Goal: Task Accomplishment & Management: Manage account settings

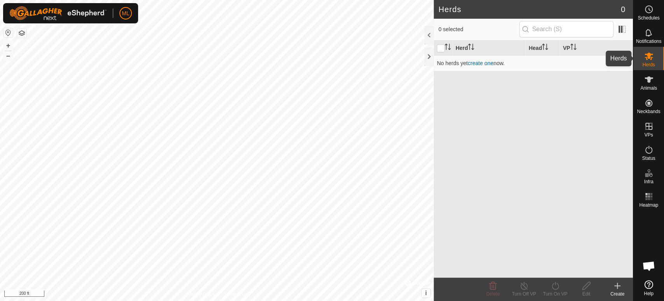
click at [598, 64] on span "Herds" at bounding box center [649, 64] width 12 height 5
click at [21, 32] on button "button" at bounding box center [21, 32] width 9 height 9
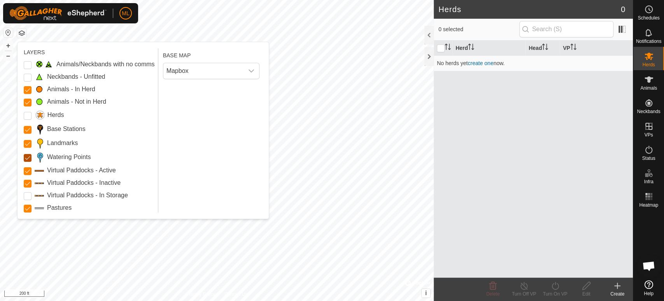
click at [26, 158] on Points "Watering Points" at bounding box center [28, 158] width 8 height 8
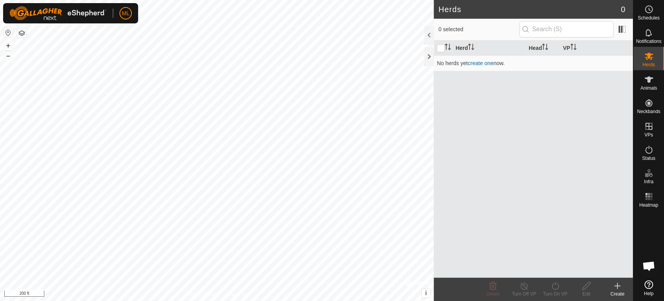
click at [22, 34] on button "button" at bounding box center [21, 32] width 9 height 9
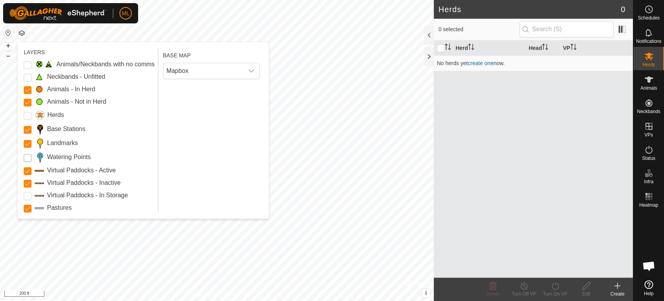
click at [29, 156] on Points "Watering Points" at bounding box center [28, 158] width 8 height 8
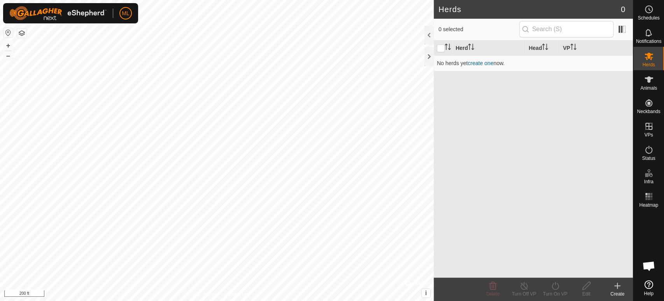
click at [23, 34] on button "button" at bounding box center [21, 32] width 9 height 9
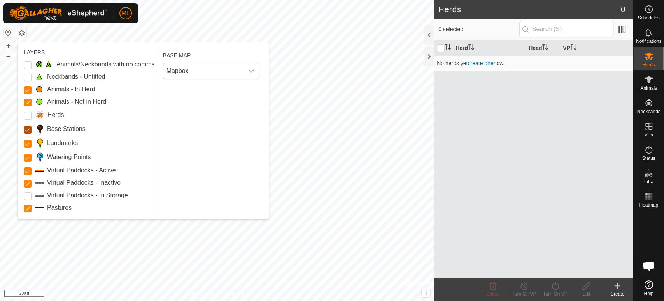
click at [30, 129] on Stations "Base Stations" at bounding box center [28, 130] width 8 height 8
click at [28, 114] on input "Herds" at bounding box center [28, 116] width 8 height 8
click at [25, 77] on Unfitted "Neckbands - Unfitted" at bounding box center [28, 78] width 8 height 8
click at [28, 61] on Issue "Animals/Neckbands with no comms" at bounding box center [28, 65] width 8 height 8
click at [29, 193] on Storage "Virtual Paddocks - In Storage" at bounding box center [28, 196] width 8 height 8
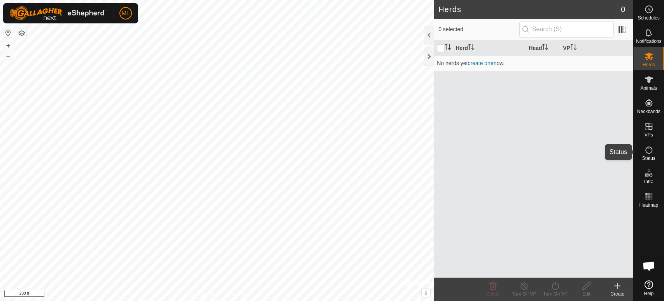
click at [598, 156] on span "Status" at bounding box center [648, 158] width 13 height 5
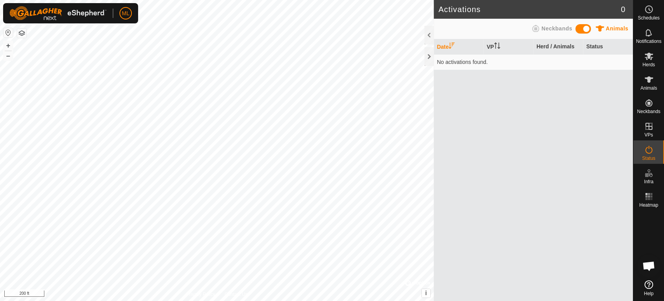
click at [598, 156] on span "Status" at bounding box center [648, 158] width 13 height 5
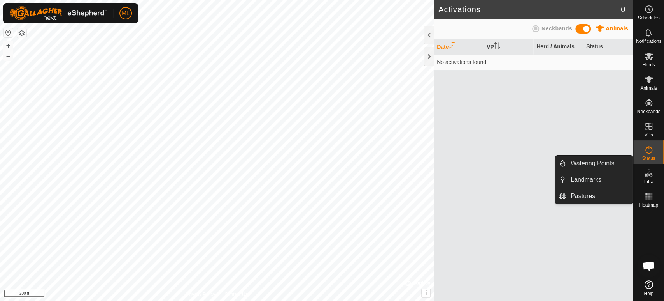
click at [598, 173] on icon at bounding box center [649, 172] width 9 height 9
click at [598, 174] on icon at bounding box center [649, 172] width 9 height 9
click at [586, 193] on link "Pastures" at bounding box center [599, 196] width 67 height 16
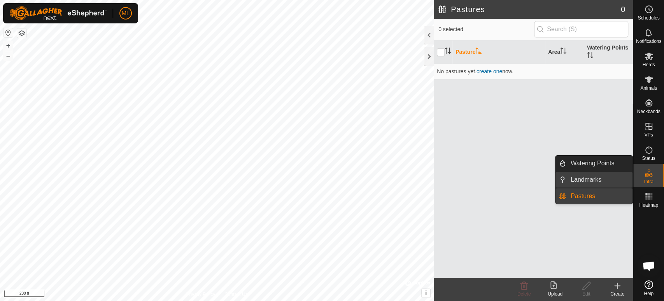
click at [590, 179] on link "Landmarks" at bounding box center [599, 180] width 67 height 16
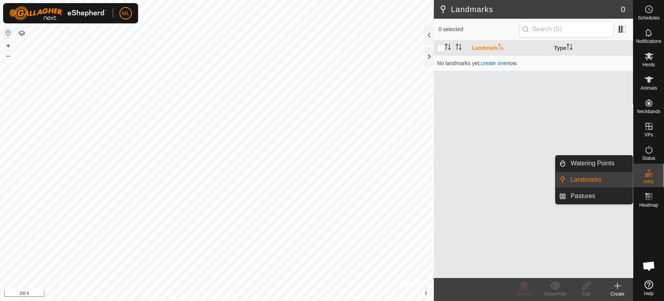
click at [598, 172] on icon at bounding box center [649, 172] width 9 height 9
click at [589, 179] on link "Landmarks" at bounding box center [599, 180] width 67 height 16
click at [589, 178] on link "Landmarks" at bounding box center [599, 180] width 67 height 16
click at [598, 160] on link "Watering Points" at bounding box center [599, 163] width 67 height 16
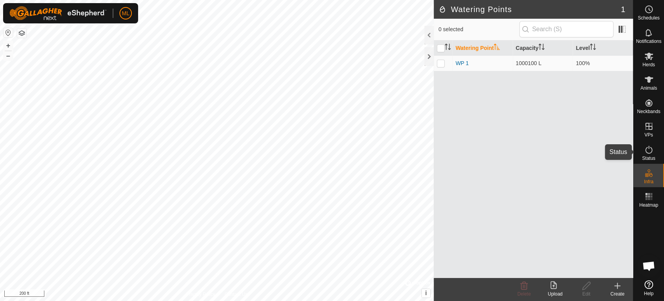
click at [598, 153] on icon at bounding box center [649, 149] width 9 height 9
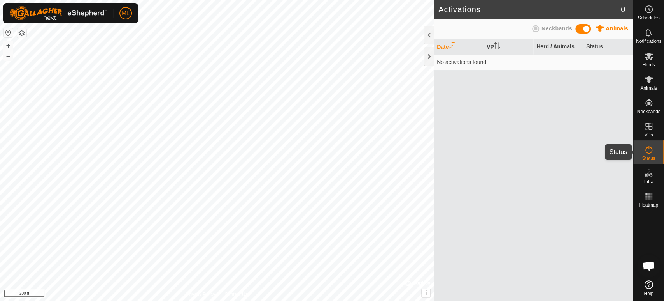
click at [598, 148] on es-activation-svg-icon at bounding box center [649, 149] width 14 height 12
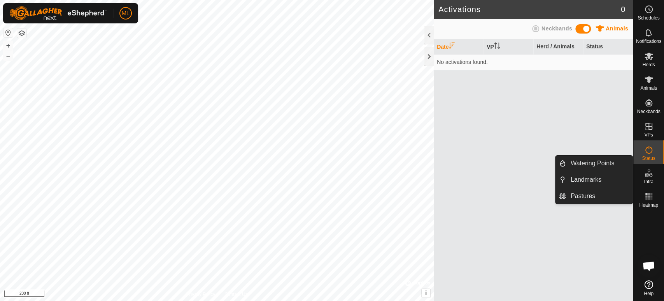
click at [598, 177] on icon at bounding box center [649, 172] width 9 height 9
click at [598, 197] on link "Pastures" at bounding box center [599, 196] width 67 height 16
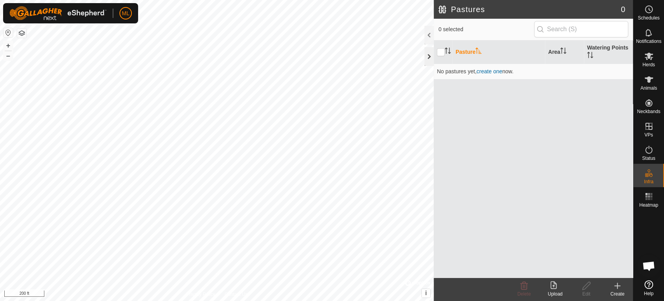
click at [428, 59] on div at bounding box center [429, 56] width 9 height 19
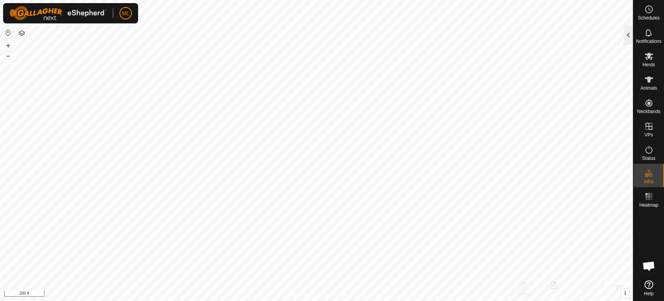
click at [598, 39] on div at bounding box center [628, 35] width 9 height 19
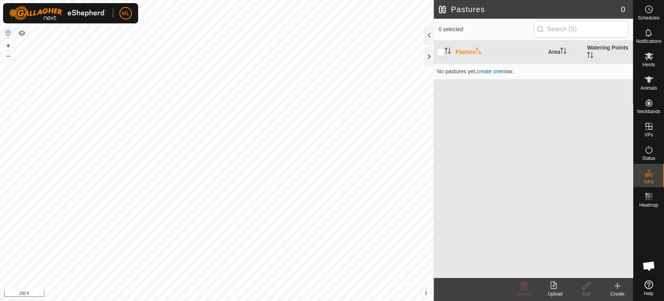
click at [598, 270] on icon at bounding box center [617, 285] width 9 height 9
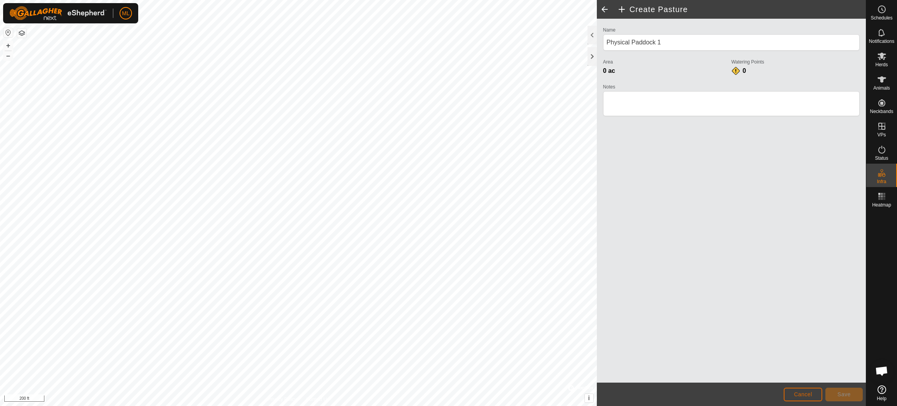
click at [598, 270] on span "Cancel" at bounding box center [803, 394] width 18 height 6
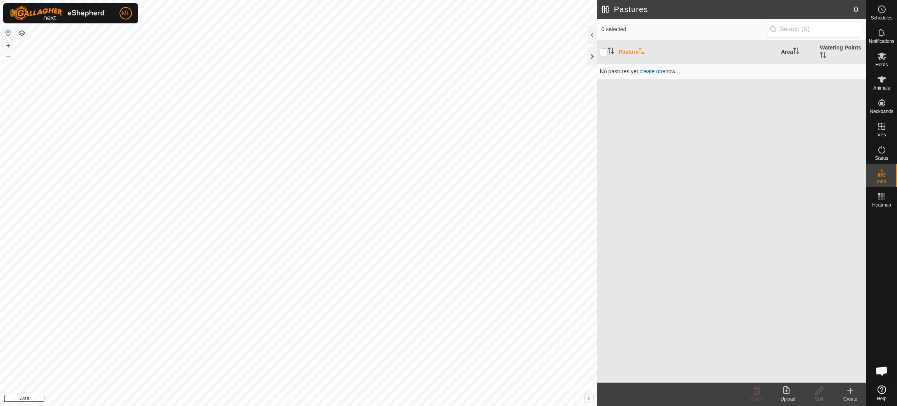
click at [598, 270] on icon at bounding box center [849, 390] width 9 height 9
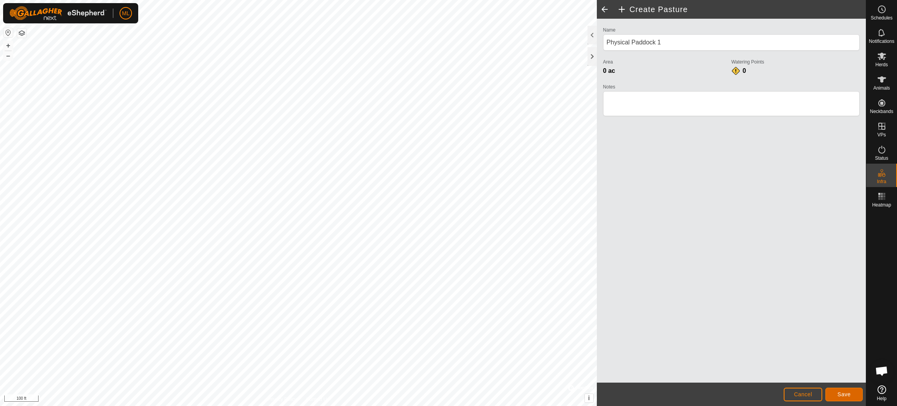
click at [598, 270] on span "Save" at bounding box center [843, 394] width 13 height 6
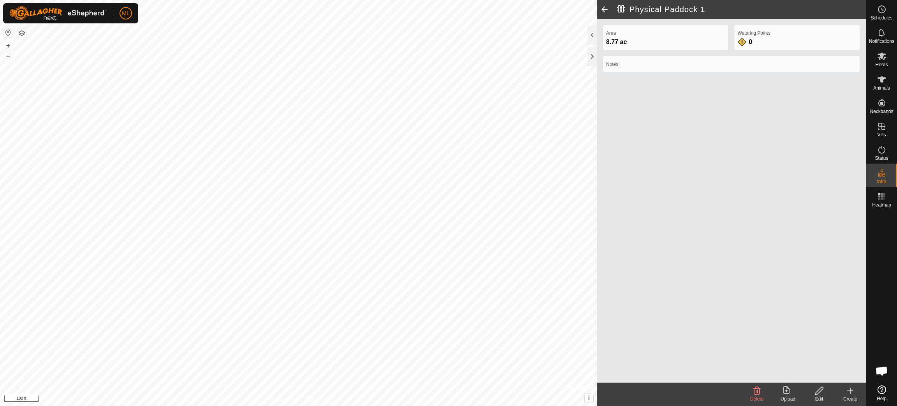
click at [598, 270] on icon at bounding box center [849, 390] width 5 height 0
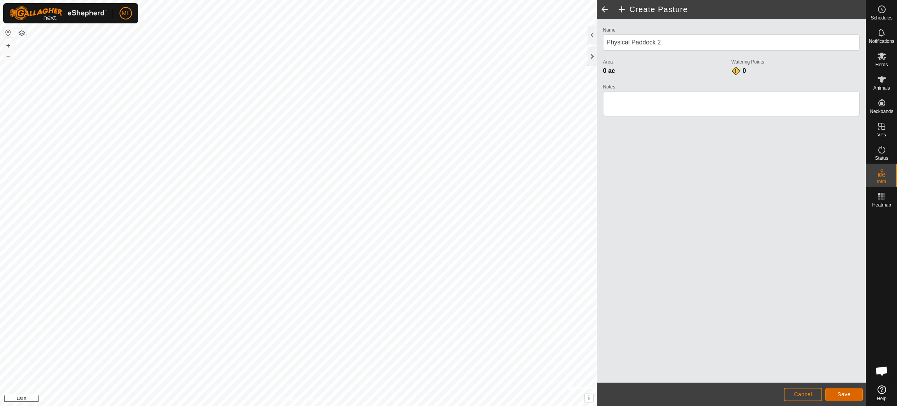
click at [598, 270] on span "Save" at bounding box center [843, 394] width 13 height 6
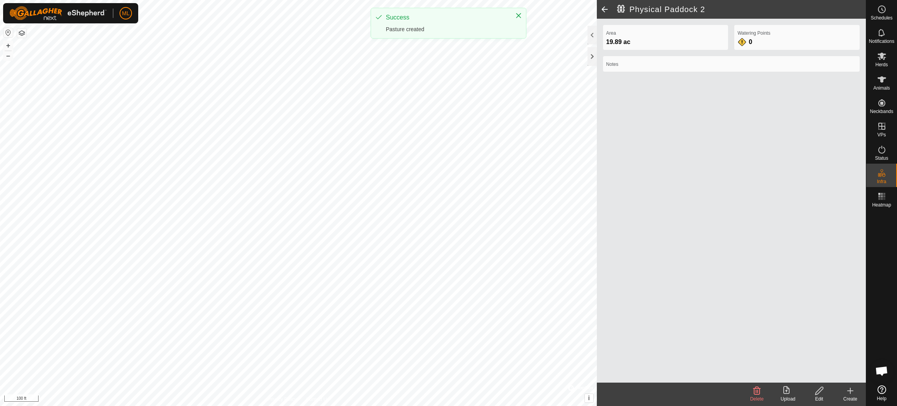
drag, startPoint x: 755, startPoint y: 342, endPoint x: 707, endPoint y: 282, distance: 77.0
click at [598, 270] on div "Area 19.89 ac Watering Points 0 Notes" at bounding box center [731, 201] width 269 height 364
click at [598, 270] on icon at bounding box center [819, 391] width 8 height 8
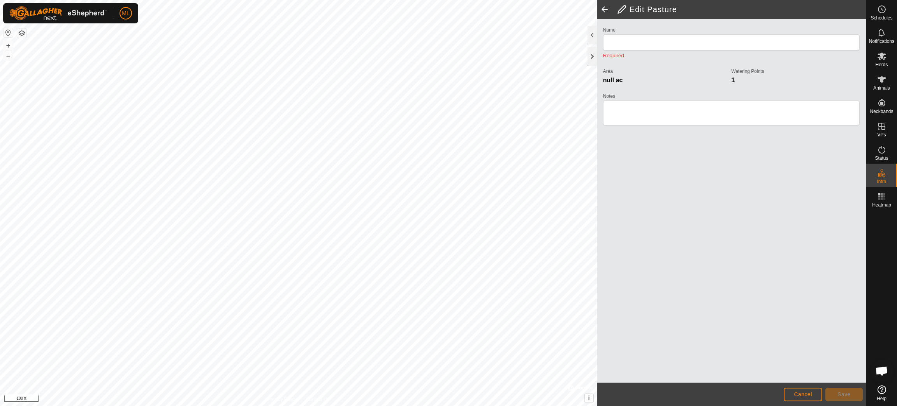
type input "Physical Paddock 2"
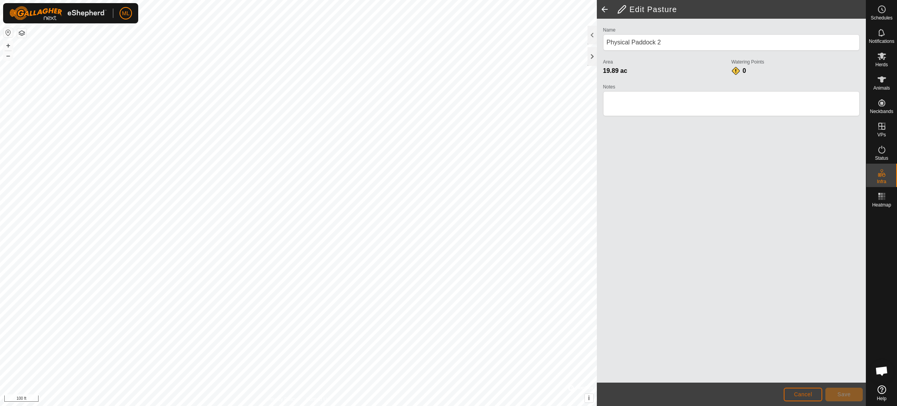
click at [598, 270] on span "Cancel" at bounding box center [803, 394] width 18 height 6
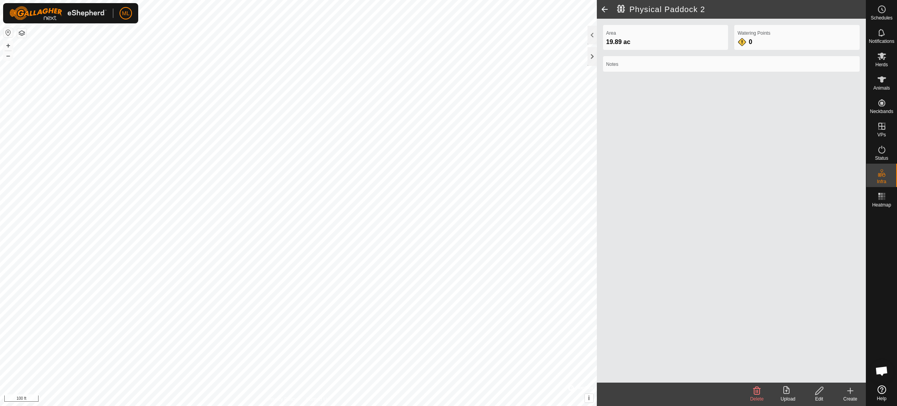
click at [598, 270] on icon at bounding box center [787, 390] width 9 height 9
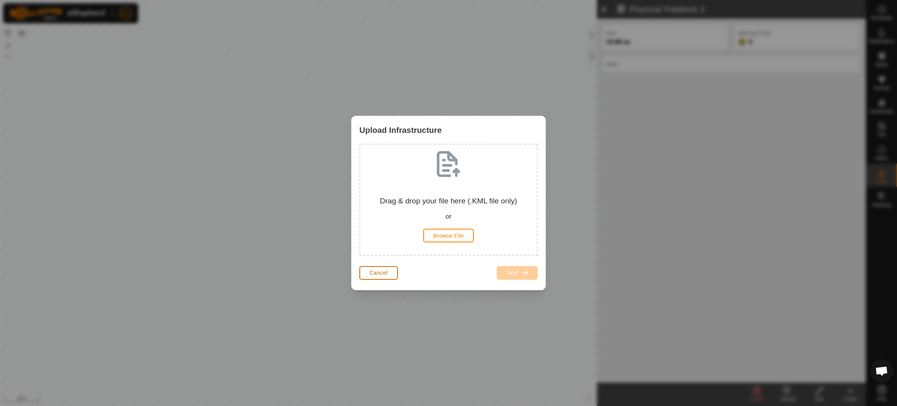
click at [387, 270] on button "Cancel" at bounding box center [378, 273] width 39 height 14
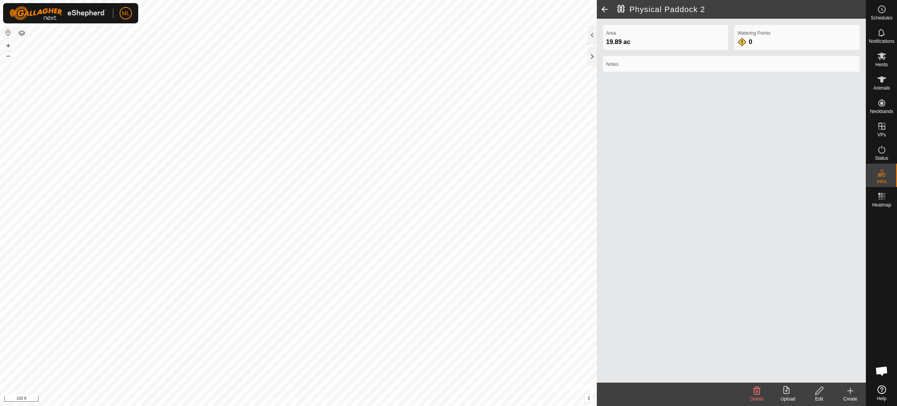
click at [438, 0] on html "ML Schedules Notifications Herds Animals Neckbands VPs Status Infra Heatmap Hel…" at bounding box center [448, 203] width 897 height 406
click at [598, 270] on icon at bounding box center [849, 390] width 5 height 0
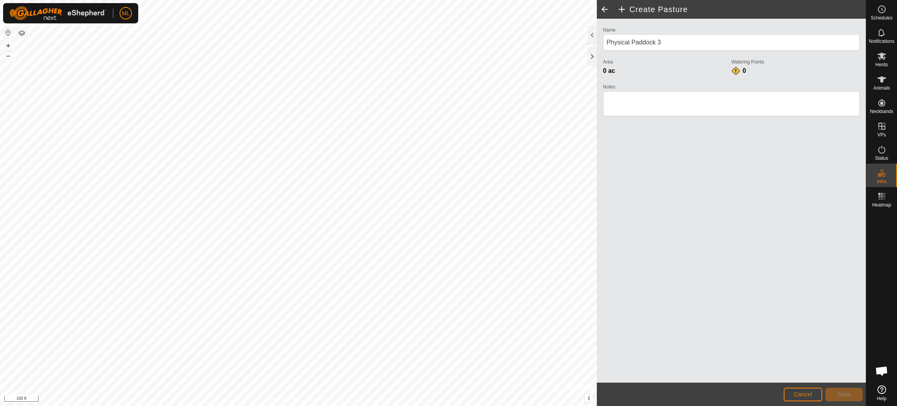
click at [304, 0] on html "ML Schedules Notifications Herds Animals Neckbands VPs Status Infra Heatmap Hel…" at bounding box center [448, 203] width 897 height 406
click at [598, 270] on span "Cancel" at bounding box center [803, 394] width 18 height 6
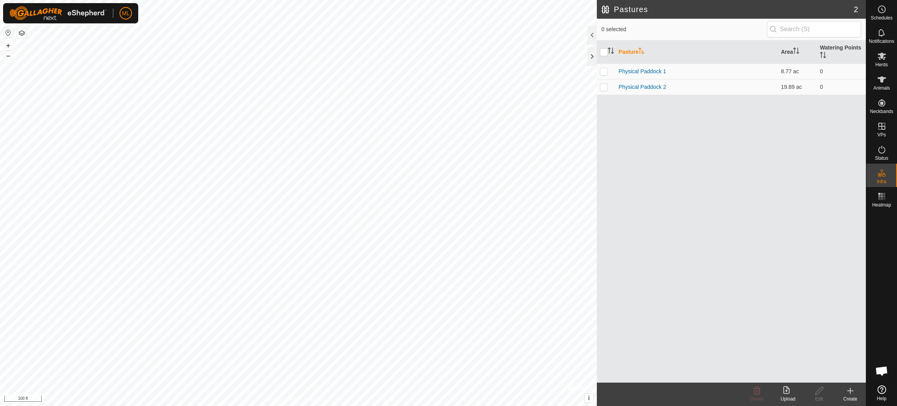
click at [598, 270] on icon at bounding box center [850, 390] width 0 height 5
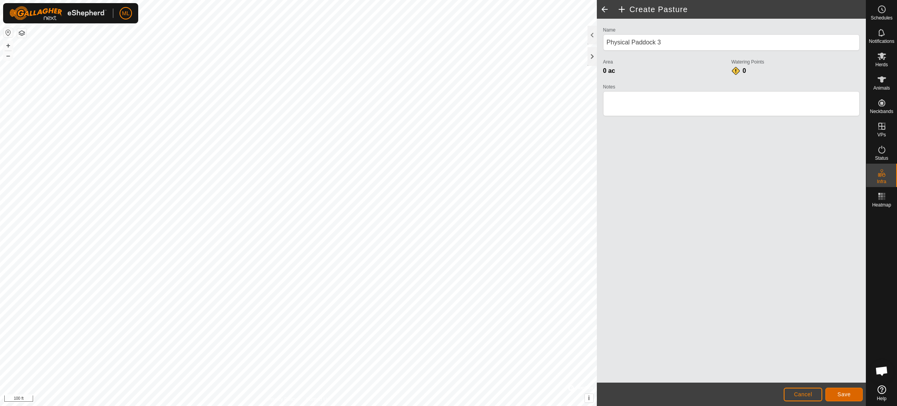
click at [598, 270] on span "Save" at bounding box center [843, 394] width 13 height 6
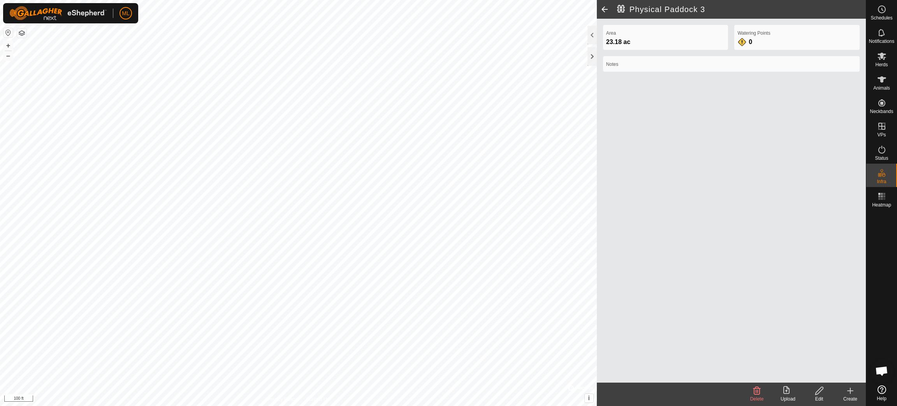
click at [598, 270] on icon at bounding box center [849, 390] width 9 height 9
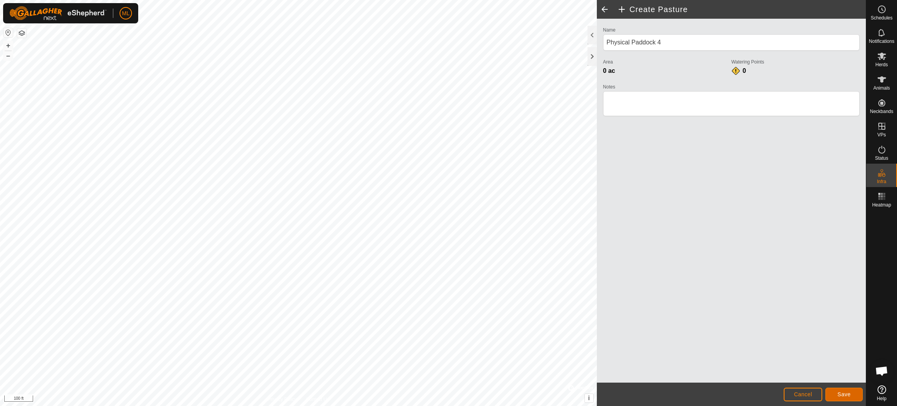
click at [598, 270] on span "Save" at bounding box center [843, 394] width 13 height 6
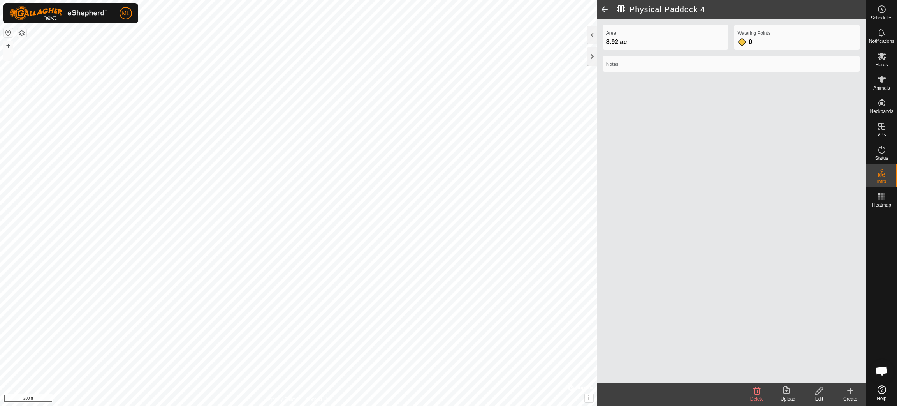
click at [598, 270] on icon at bounding box center [849, 390] width 9 height 9
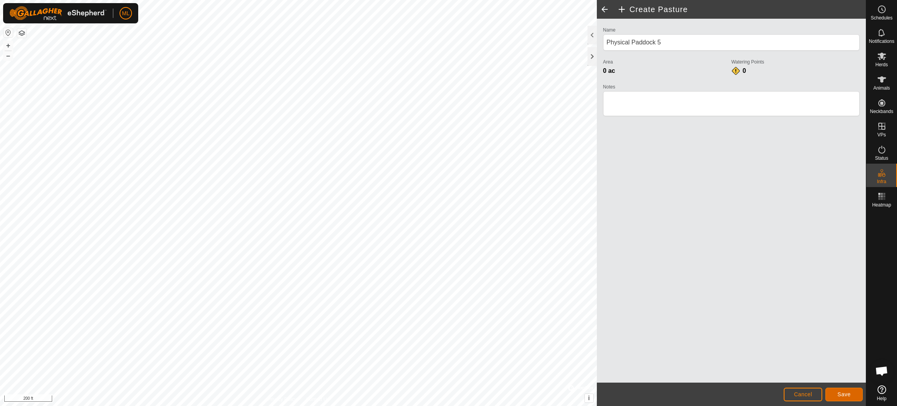
click at [598, 270] on span "Save" at bounding box center [843, 394] width 13 height 6
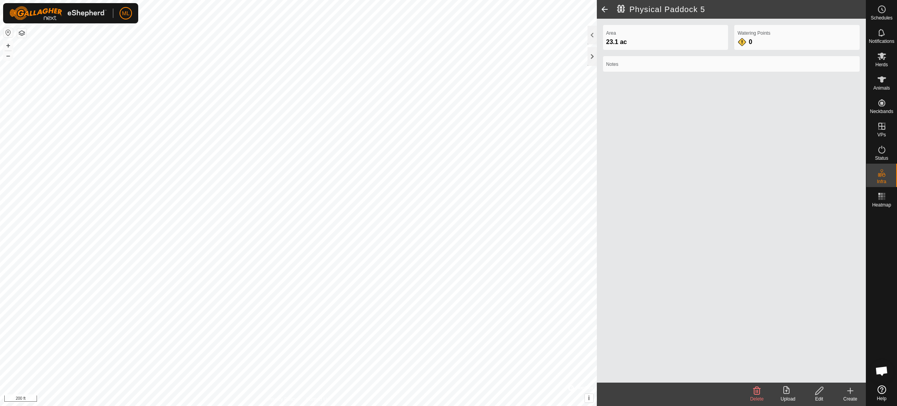
click at [598, 270] on icon at bounding box center [819, 390] width 10 height 9
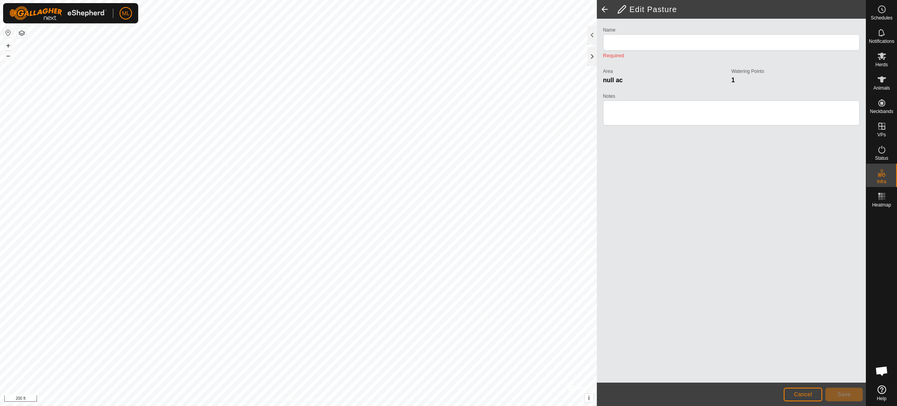
type input "Physical Paddock 5"
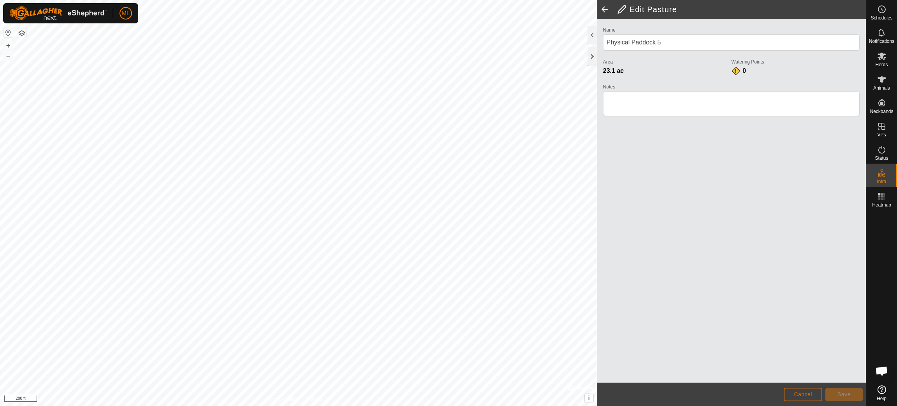
click at [598, 270] on span "Cancel" at bounding box center [803, 394] width 18 height 6
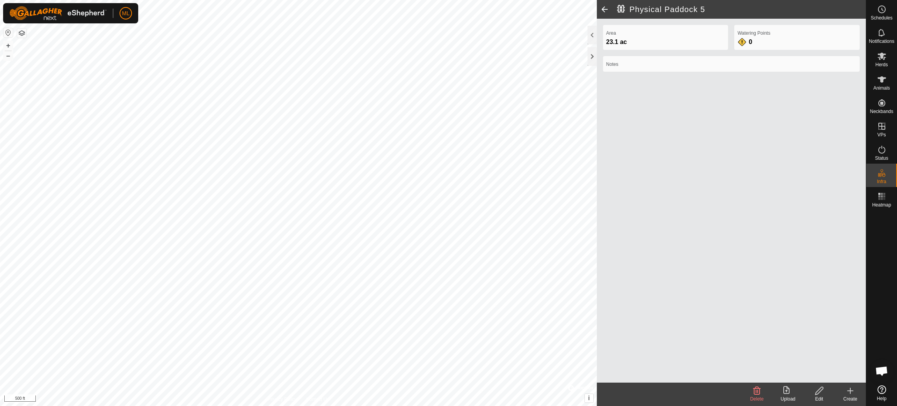
click at [598, 270] on icon at bounding box center [849, 390] width 9 height 9
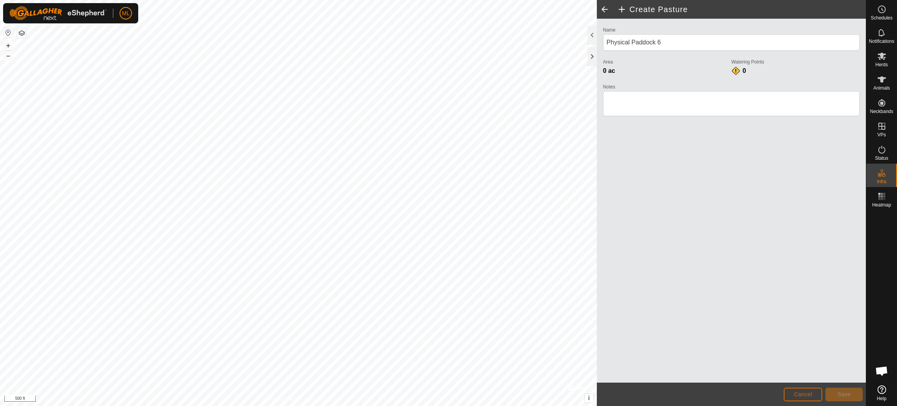
click at [598, 270] on span "Cancel" at bounding box center [803, 394] width 18 height 6
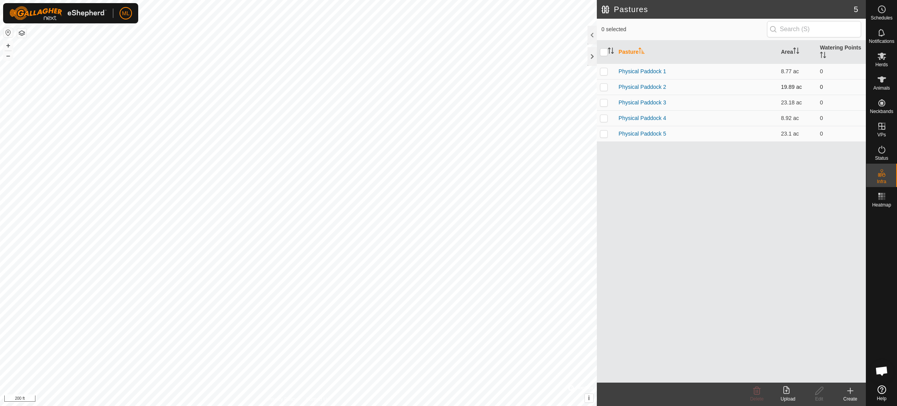
click at [598, 82] on td "Physical Paddock 2" at bounding box center [696, 87] width 162 height 16
click at [598, 85] on p-checkbox at bounding box center [604, 87] width 8 height 6
checkbox input "true"
click at [598, 270] on icon at bounding box center [819, 390] width 10 height 9
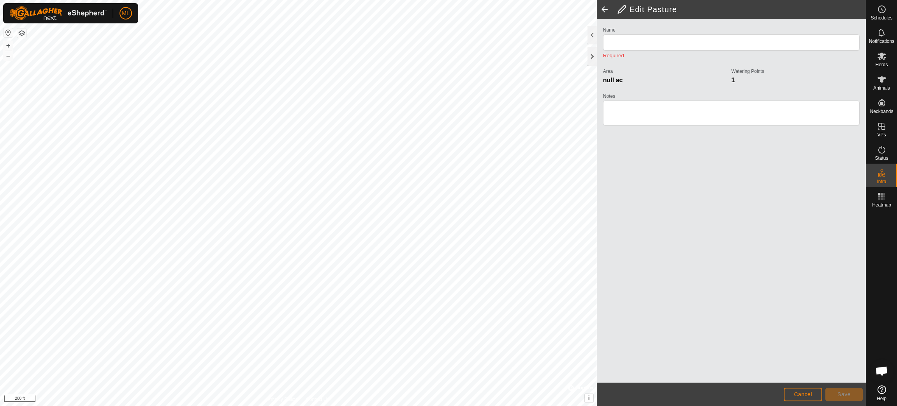
type input "Physical Paddock 2"
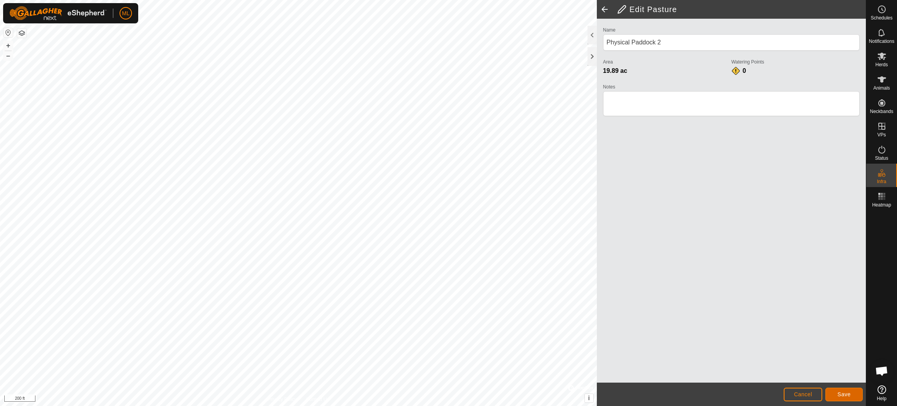
click at [598, 270] on span "Save" at bounding box center [843, 394] width 13 height 6
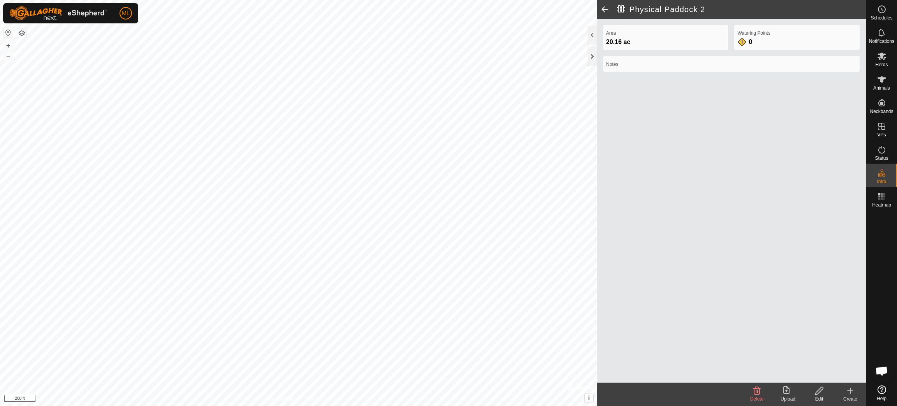
click at [598, 270] on icon at bounding box center [819, 390] width 10 height 9
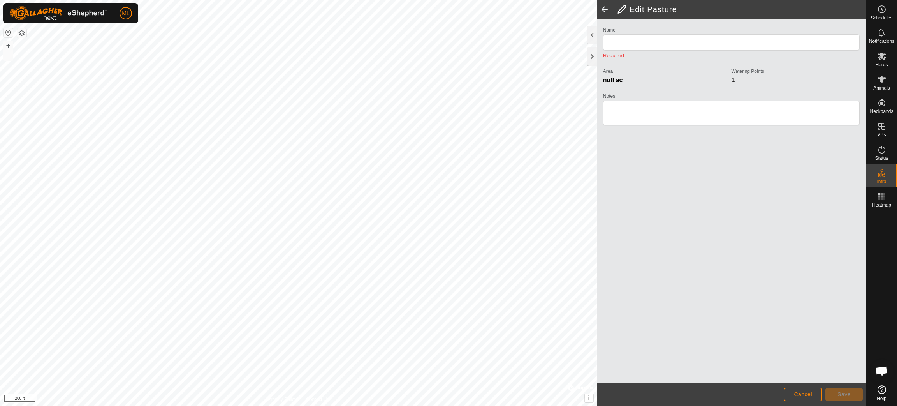
type input "Physical Paddock 2"
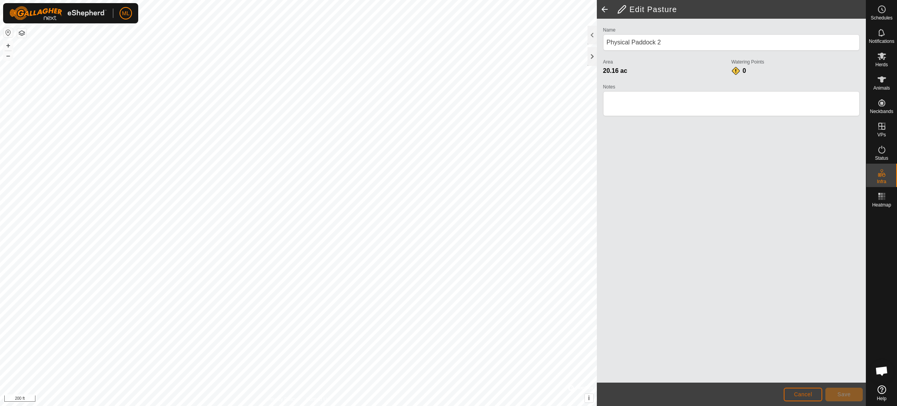
click at [598, 270] on span "Cancel" at bounding box center [803, 394] width 18 height 6
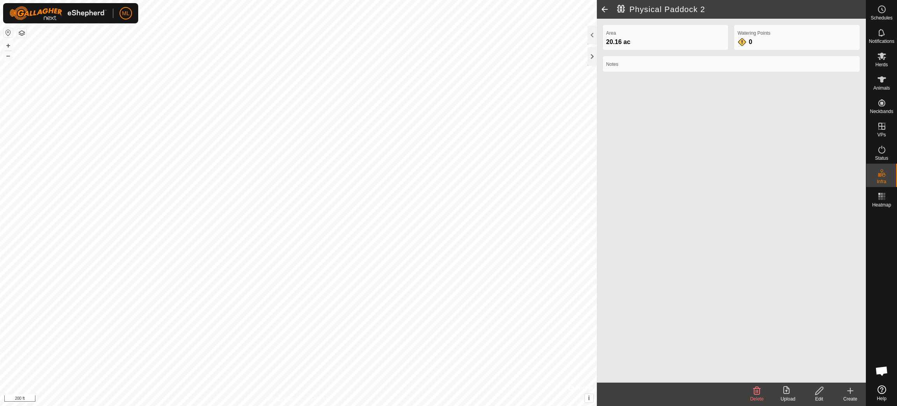
click at [598, 264] on div "Area 20.16 ac Watering Points 0 Notes" at bounding box center [731, 201] width 269 height 364
click at [598, 270] on icon at bounding box center [849, 390] width 9 height 9
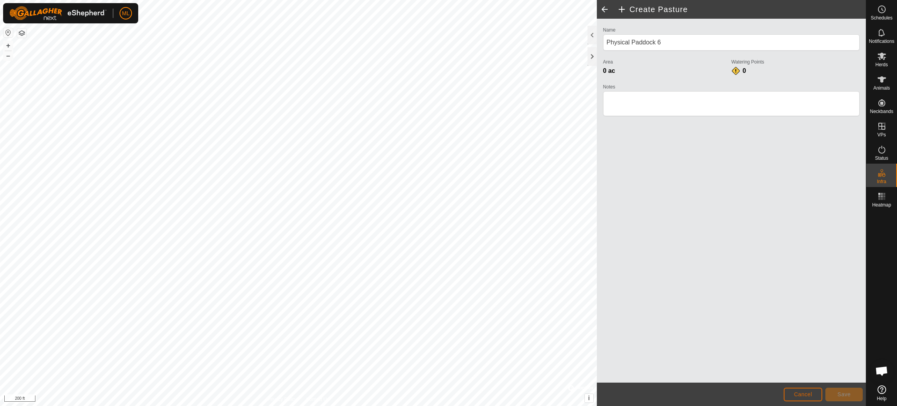
click at [598, 270] on span "Cancel" at bounding box center [803, 394] width 18 height 6
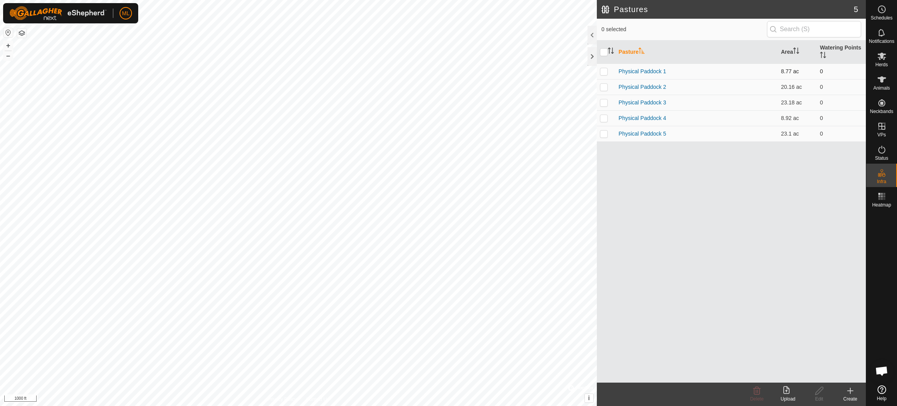
click at [598, 72] on p-checkbox at bounding box center [604, 71] width 8 height 6
checkbox input "true"
click at [598, 86] on p-checkbox at bounding box center [604, 87] width 8 height 6
checkbox input "true"
click at [598, 102] on p-checkbox at bounding box center [604, 102] width 8 height 6
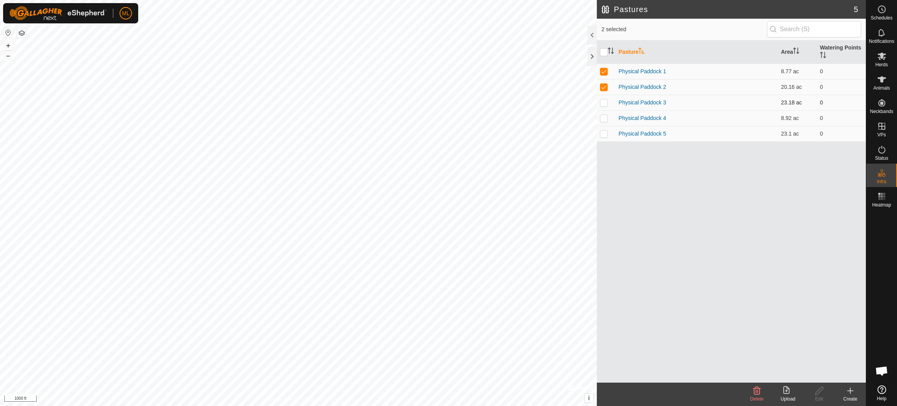
checkbox input "true"
click at [598, 137] on td at bounding box center [606, 134] width 19 height 16
checkbox input "true"
click at [598, 118] on p-checkbox at bounding box center [604, 118] width 8 height 6
checkbox input "true"
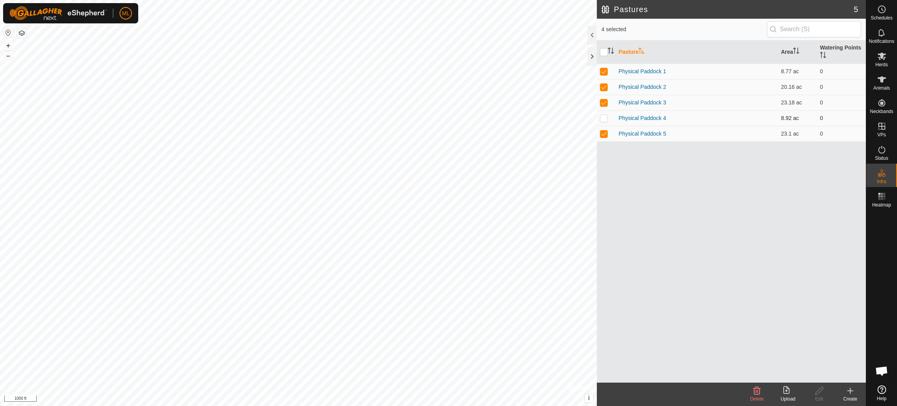
checkbox input "true"
click at [598, 51] on input "checkbox" at bounding box center [604, 52] width 8 height 8
checkbox input "false"
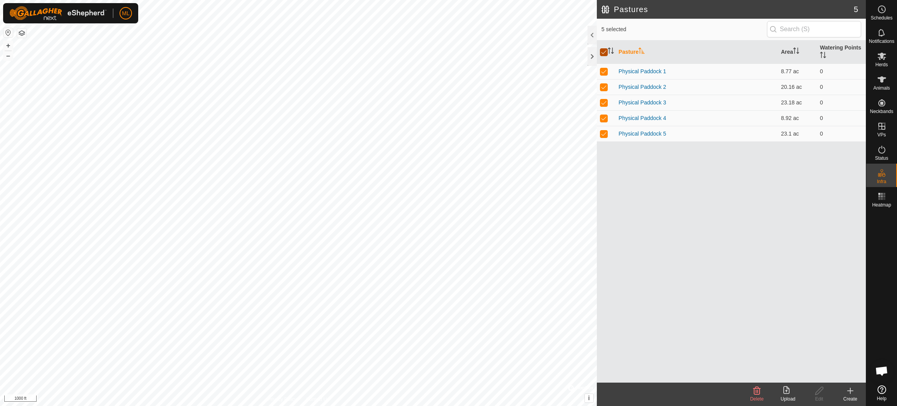
checkbox input "false"
click at [598, 51] on input "checkbox" at bounding box center [604, 52] width 8 height 8
checkbox input "true"
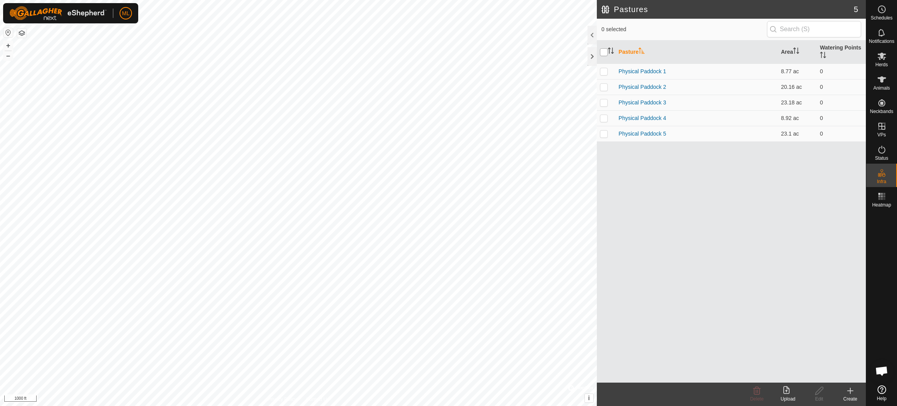
checkbox input "true"
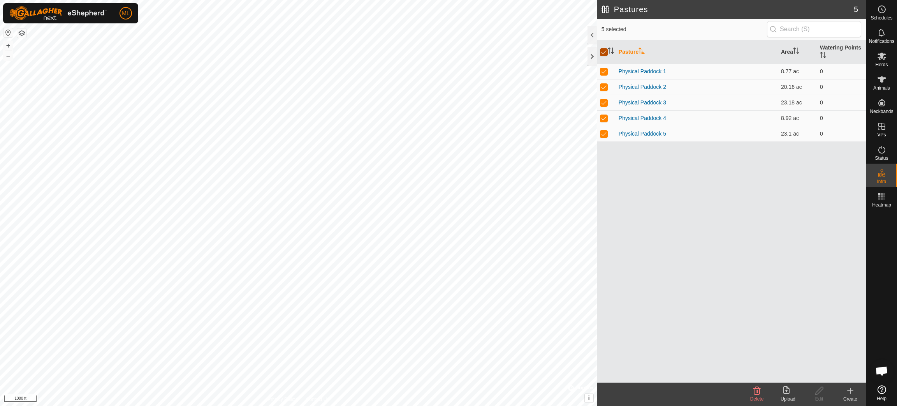
click at [598, 52] on input "checkbox" at bounding box center [604, 52] width 8 height 8
checkbox input "false"
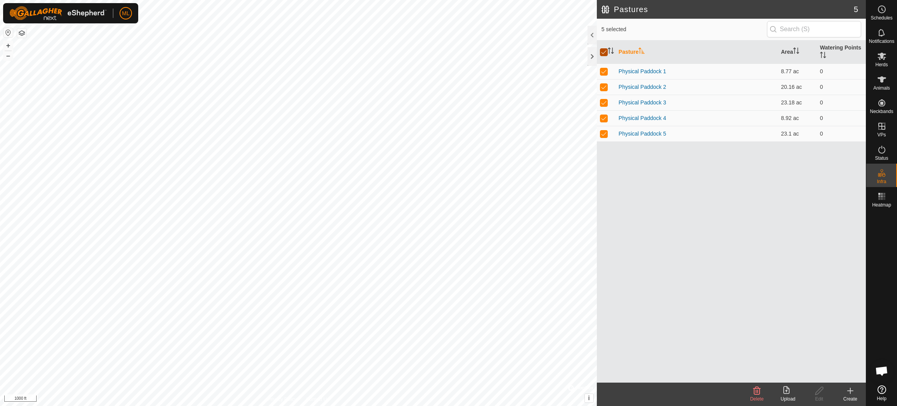
checkbox input "false"
click at [598, 86] on p-checkbox at bounding box center [604, 87] width 8 height 6
checkbox input "true"
click at [598, 102] on p-checkbox at bounding box center [604, 102] width 8 height 6
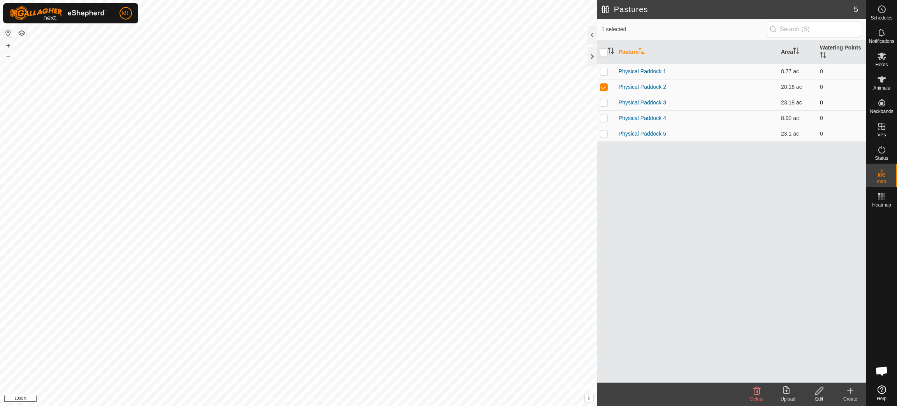
checkbox input "true"
click at [598, 116] on p-checkbox at bounding box center [604, 118] width 8 height 6
checkbox input "true"
click at [598, 132] on p-checkbox at bounding box center [604, 133] width 8 height 6
checkbox input "true"
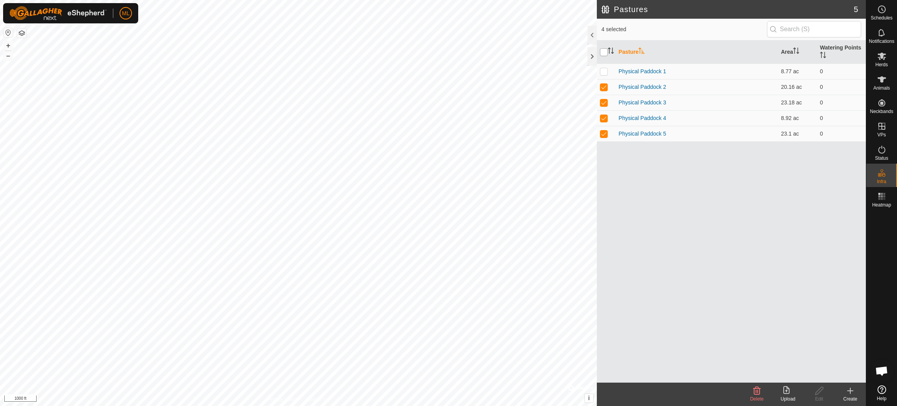
click at [598, 53] on input "checkbox" at bounding box center [604, 52] width 8 height 8
checkbox input "true"
click at [598, 55] on input "checkbox" at bounding box center [604, 52] width 8 height 8
checkbox input "false"
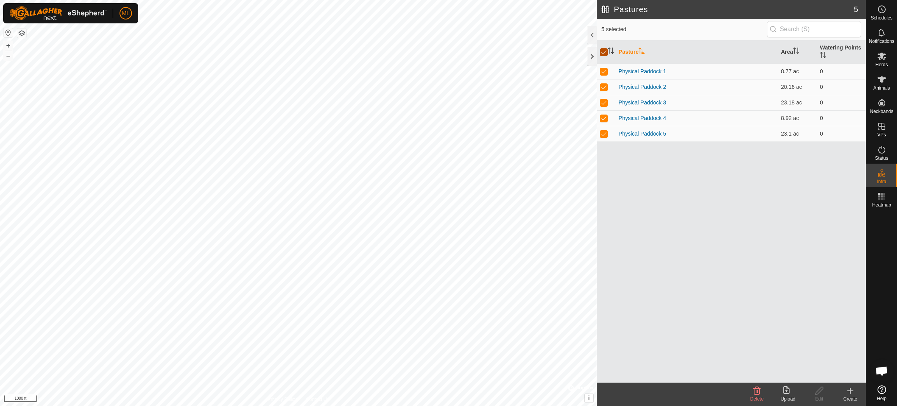
checkbox input "false"
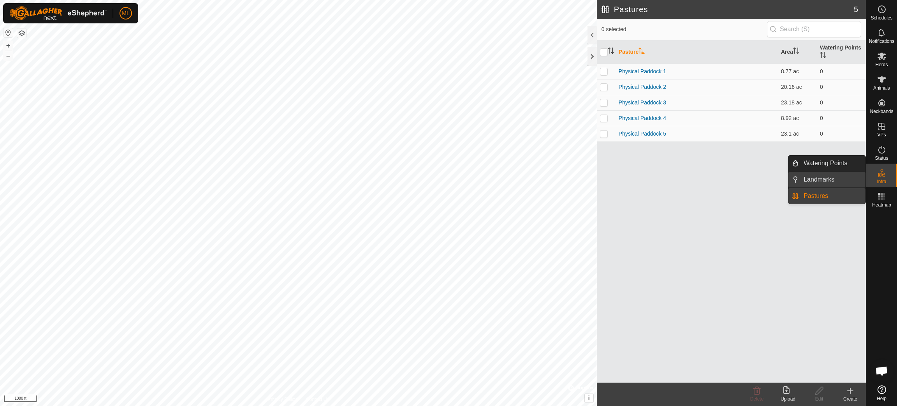
click at [598, 175] on link "Landmarks" at bounding box center [832, 180] width 67 height 16
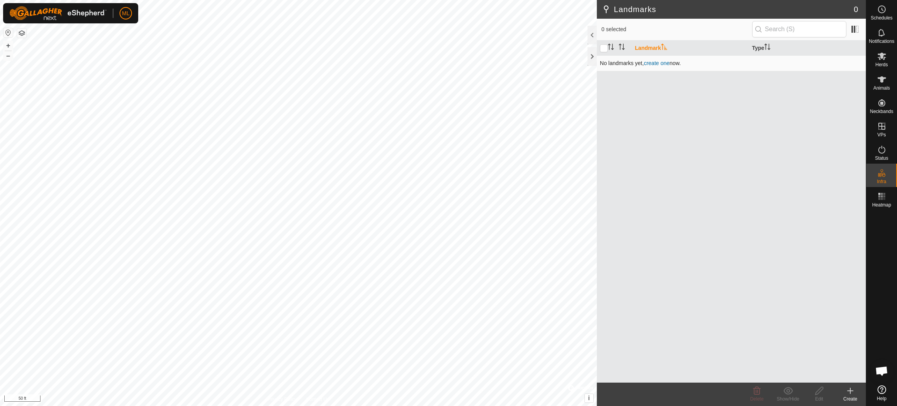
click at [598, 62] on link "create one" at bounding box center [657, 63] width 26 height 6
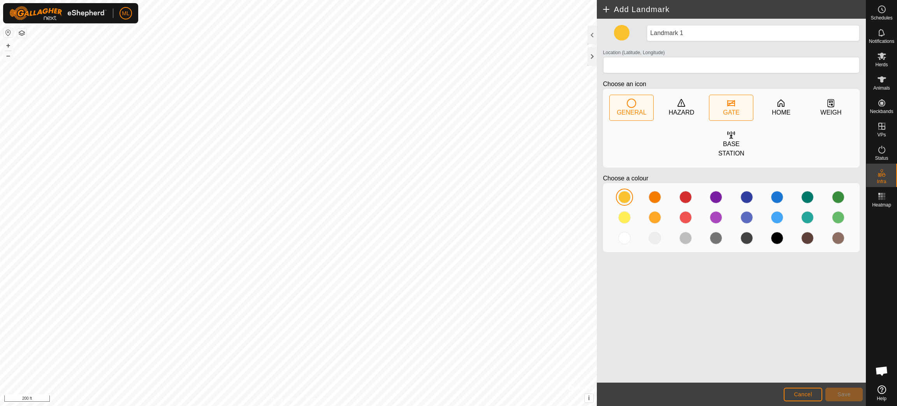
click at [598, 104] on div "GATE" at bounding box center [731, 107] width 44 height 25
type input "45.326310, -76.445024"
click at [598, 104] on div "GATE" at bounding box center [731, 107] width 44 height 25
click at [598, 195] on div at bounding box center [655, 197] width 12 height 12
click at [598, 196] on div at bounding box center [685, 197] width 12 height 12
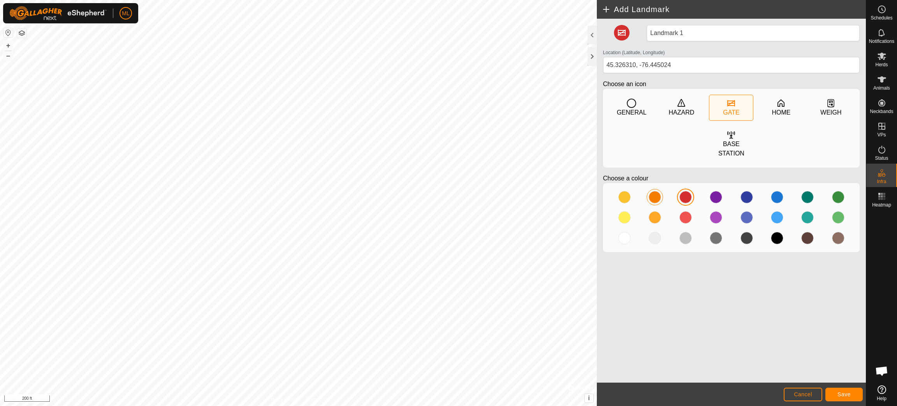
click at [598, 194] on div at bounding box center [655, 197] width 12 height 12
click at [598, 214] on div at bounding box center [624, 217] width 12 height 12
click at [598, 270] on span "Save" at bounding box center [843, 394] width 13 height 6
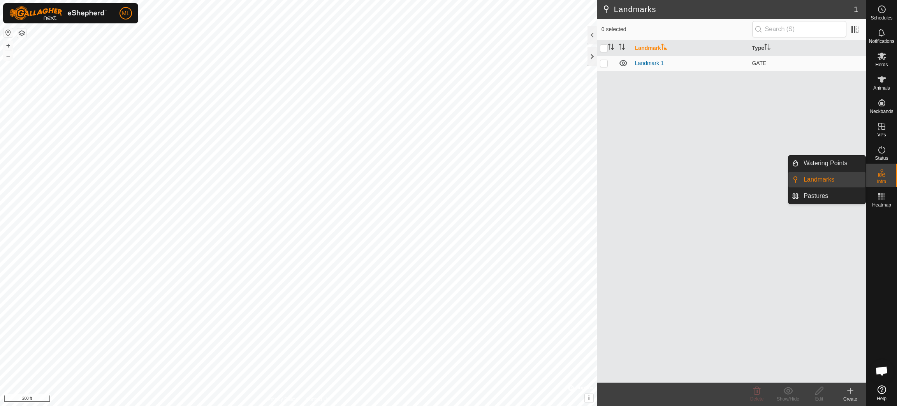
click at [598, 179] on link "Landmarks" at bounding box center [832, 180] width 67 height 16
click at [598, 270] on icon at bounding box center [849, 390] width 9 height 9
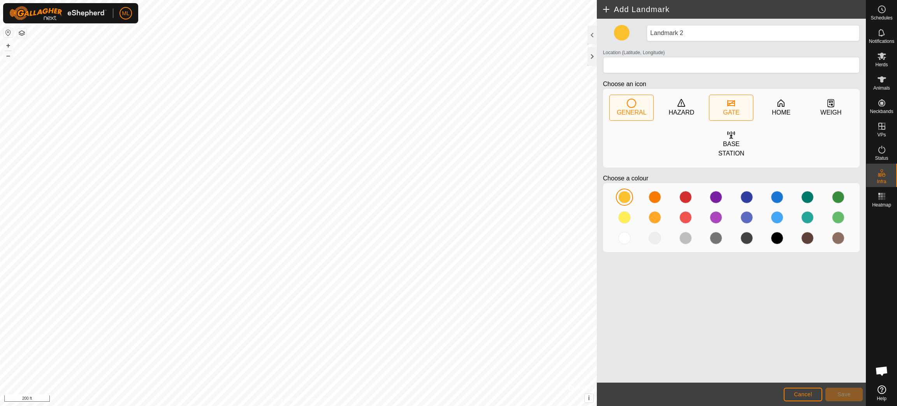
click at [598, 112] on div "GATE" at bounding box center [731, 112] width 16 height 9
type input "45.327504, -76.442916"
click at [598, 270] on span "Save" at bounding box center [843, 394] width 13 height 6
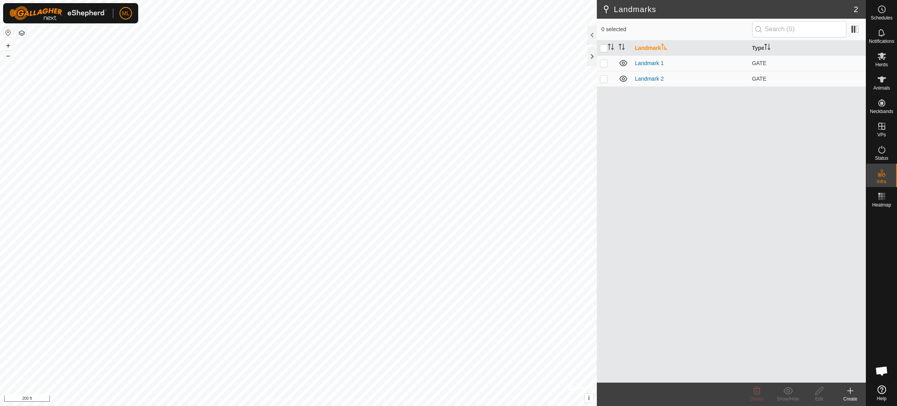
click at [598, 270] on icon at bounding box center [849, 390] width 9 height 9
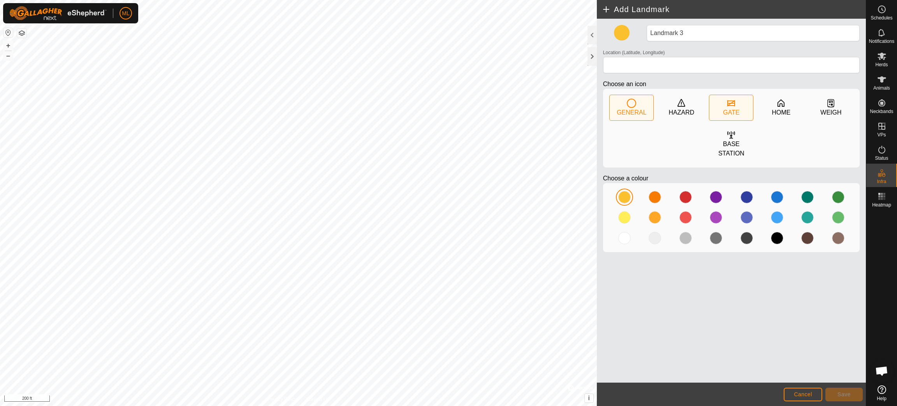
click at [598, 100] on icon at bounding box center [731, 103] width 8 height 6
type input "45.326219, -76.441305"
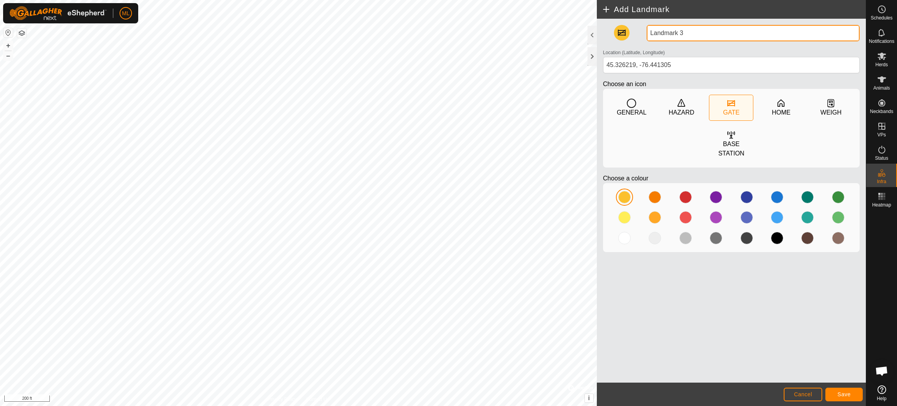
click at [598, 32] on input "Landmark 3" at bounding box center [753, 33] width 213 height 16
type input "L"
type input "g"
type input "Gat"
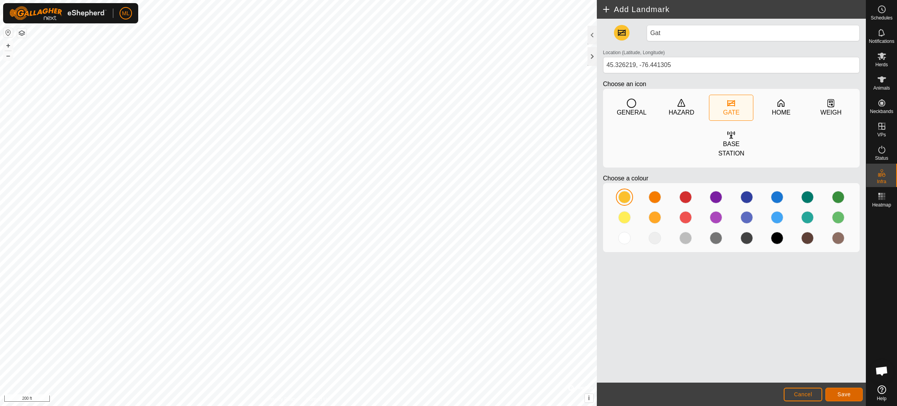
click at [598, 270] on button "Save" at bounding box center [843, 394] width 37 height 14
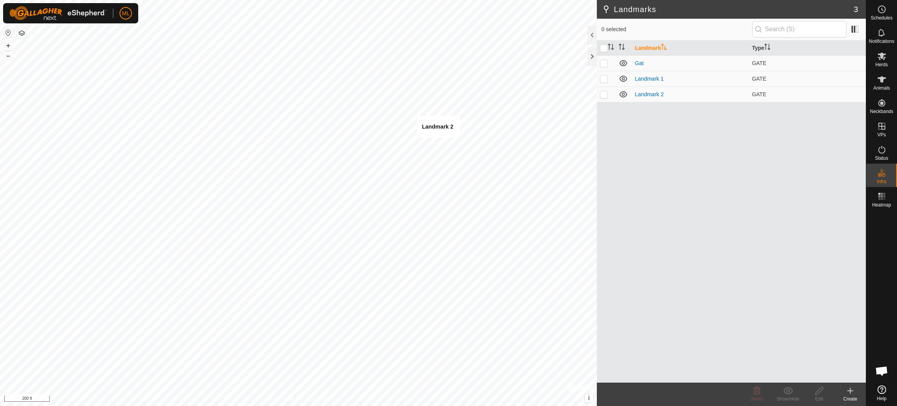
checkbox input "true"
click at [598, 270] on icon at bounding box center [819, 391] width 8 height 8
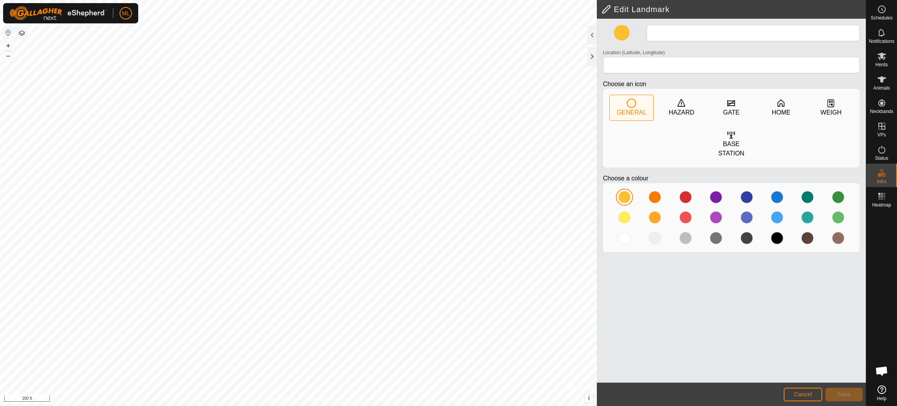
type input "Landmark 2"
type input "45.327504, -76.442916"
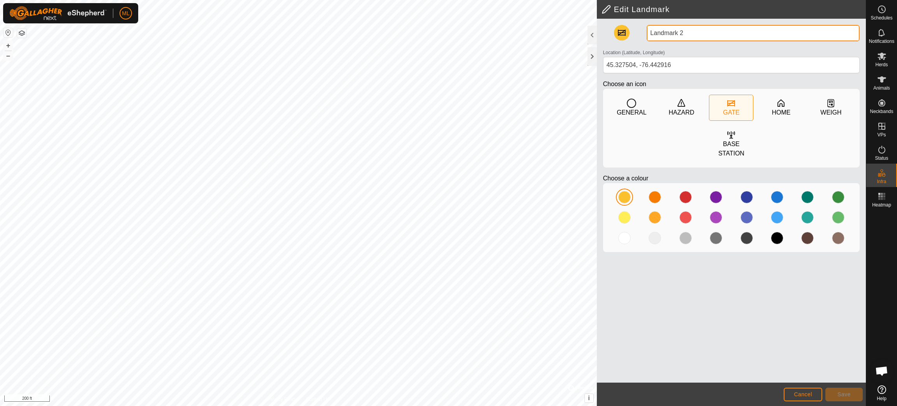
click at [598, 34] on input "Landmark 2" at bounding box center [753, 33] width 213 height 16
click at [598, 33] on input "Landmark 2" at bounding box center [753, 33] width 213 height 16
type input "Gate 2"
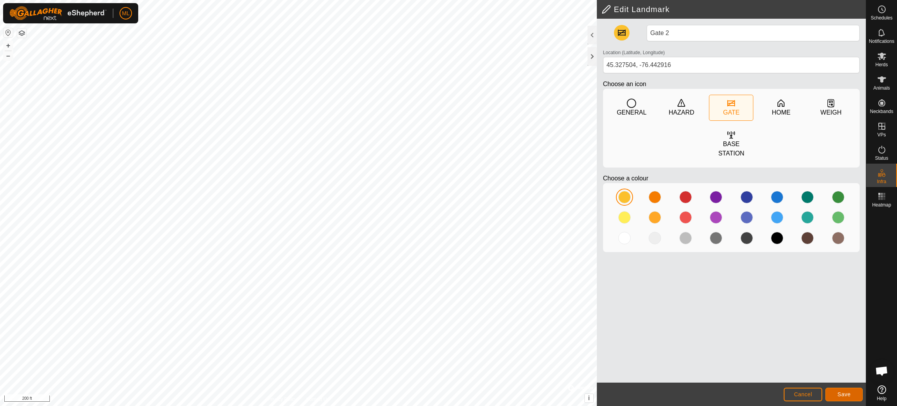
click at [598, 270] on span "Save" at bounding box center [843, 394] width 13 height 6
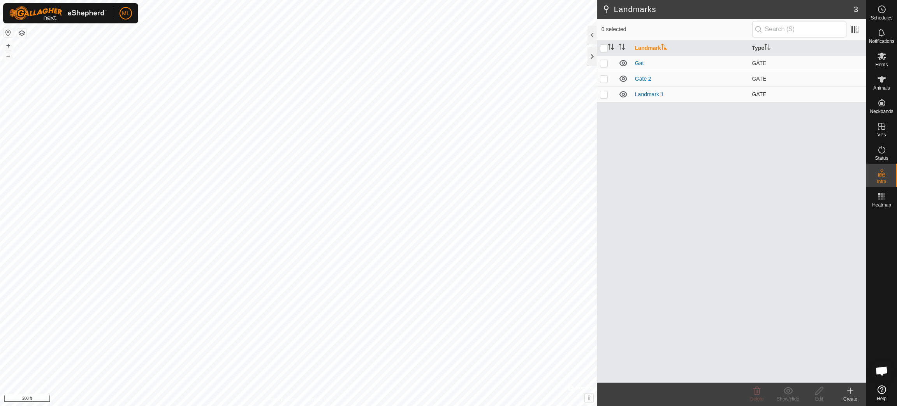
click at [598, 97] on p-checkbox at bounding box center [604, 94] width 8 height 6
checkbox input "true"
click at [598, 270] on icon at bounding box center [819, 390] width 10 height 9
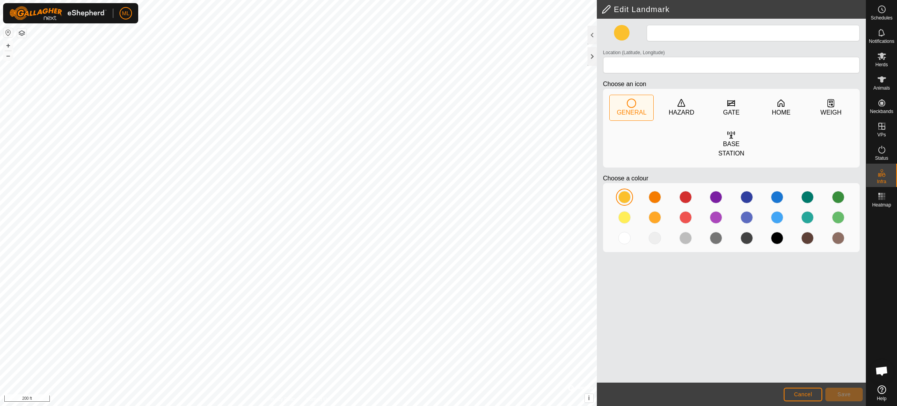
type input "Landmark 1"
type input "45.326310, -76.445024"
click at [598, 196] on div at bounding box center [624, 197] width 12 height 12
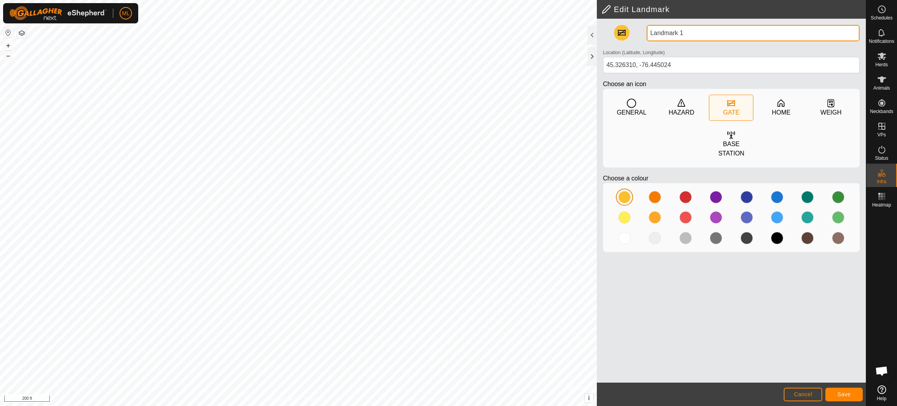
click at [598, 34] on input "Landmark 1" at bounding box center [753, 33] width 213 height 16
type input "Gate 1"
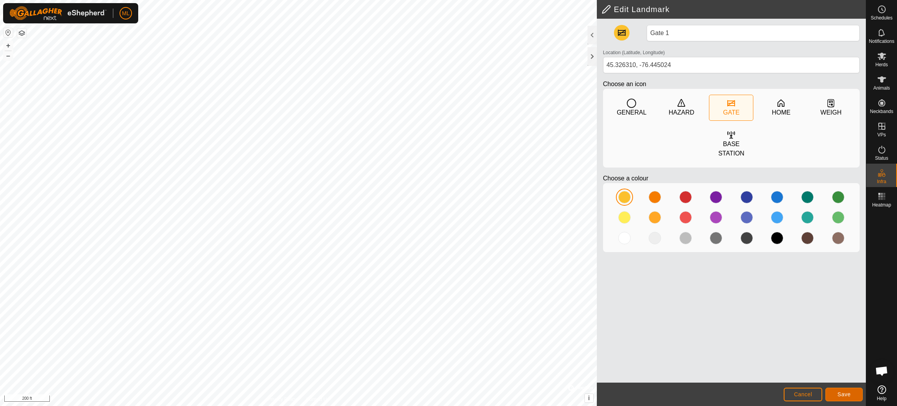
click at [598, 270] on span "Save" at bounding box center [843, 394] width 13 height 6
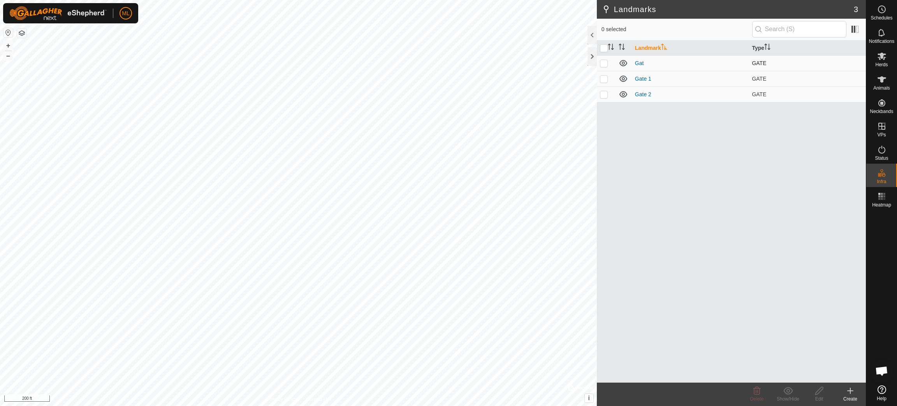
click at [598, 60] on p-checkbox at bounding box center [604, 63] width 8 height 6
checkbox input "true"
click at [598, 270] on icon at bounding box center [819, 390] width 10 height 9
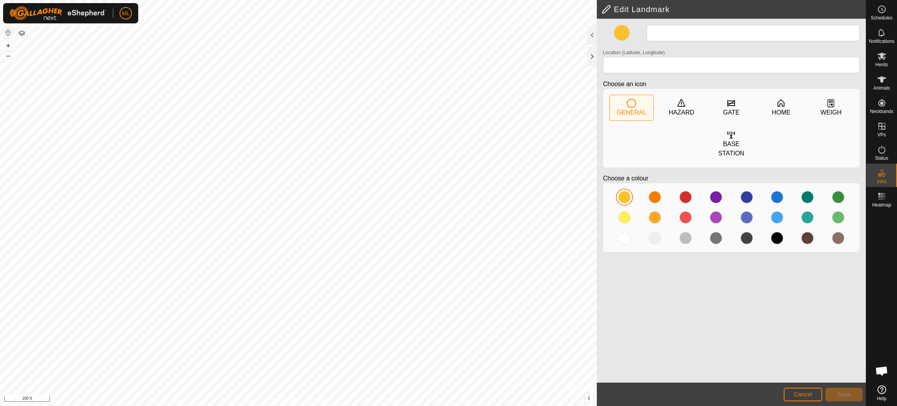
type input "Gat"
type input "45.326219, -76.441305"
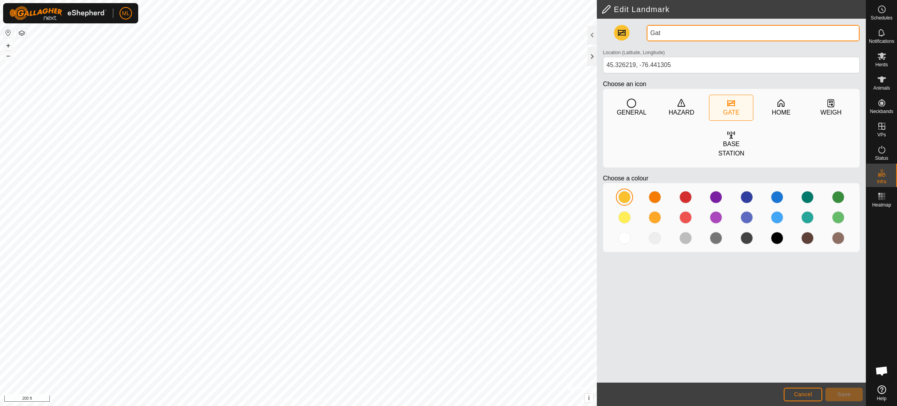
click at [598, 38] on input "Gat" at bounding box center [753, 33] width 213 height 16
type input "Gate 3"
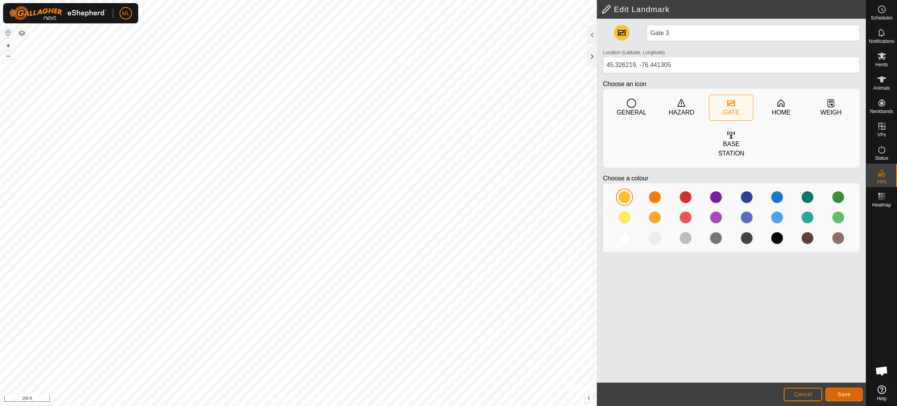
click at [598, 270] on span "Save" at bounding box center [843, 394] width 13 height 6
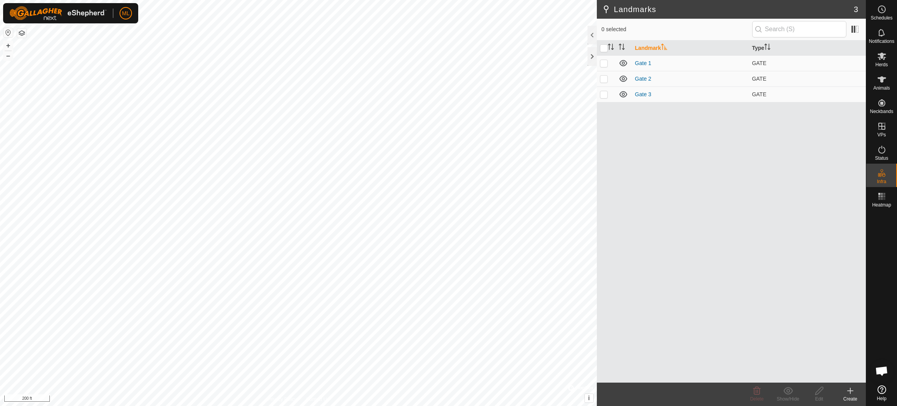
click at [598, 270] on icon at bounding box center [849, 390] width 9 height 9
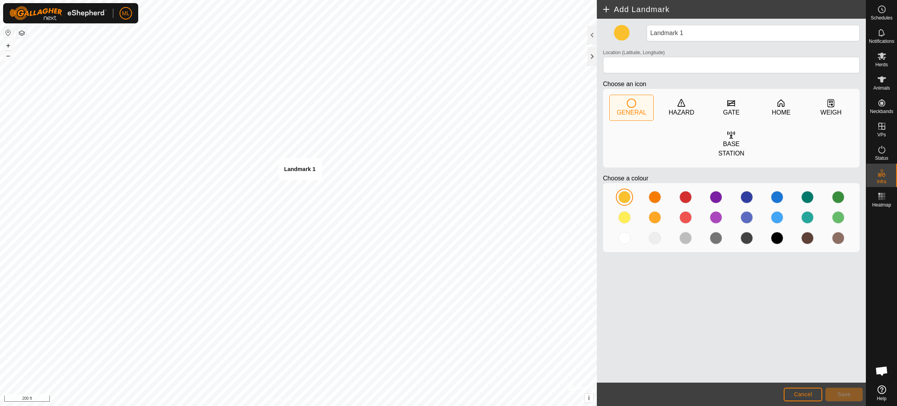
type input "45.325318, -76.446747"
click at [598, 111] on div "GATE" at bounding box center [731, 112] width 16 height 9
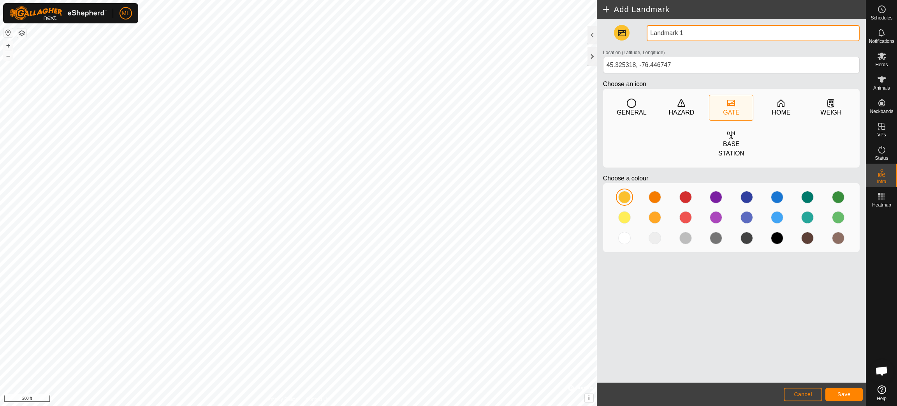
click at [598, 33] on input "Landmark 1" at bounding box center [753, 33] width 213 height 16
type input "L"
type input "Gate 4"
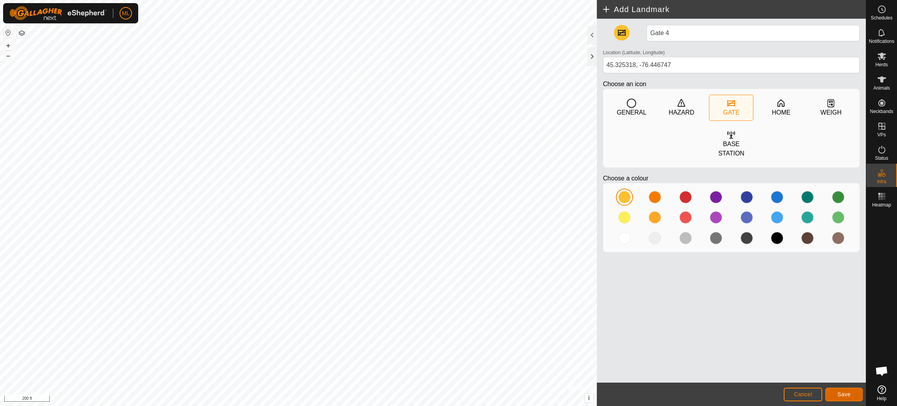
click at [598, 270] on span "Save" at bounding box center [843, 394] width 13 height 6
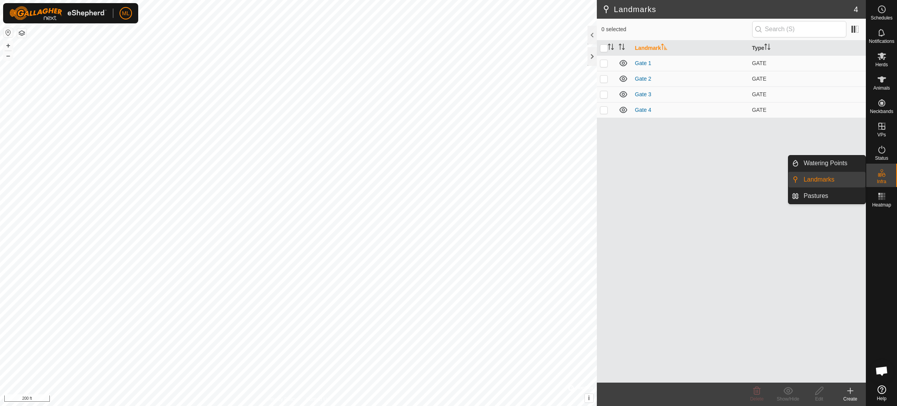
click at [598, 171] on icon at bounding box center [881, 172] width 9 height 9
click at [598, 197] on link "Pastures" at bounding box center [832, 196] width 67 height 16
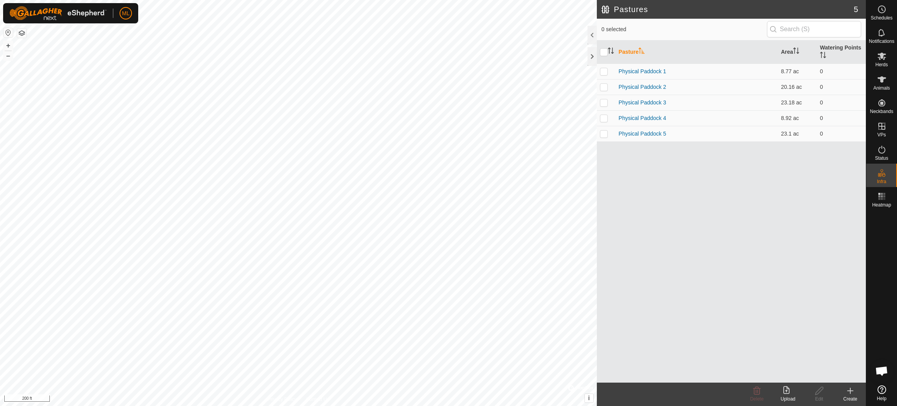
click at [598, 270] on icon at bounding box center [849, 390] width 9 height 9
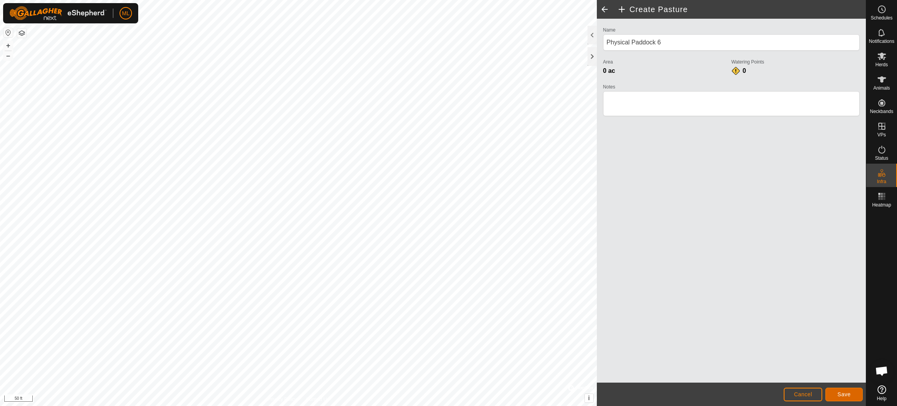
click at [598, 270] on span "Save" at bounding box center [843, 394] width 13 height 6
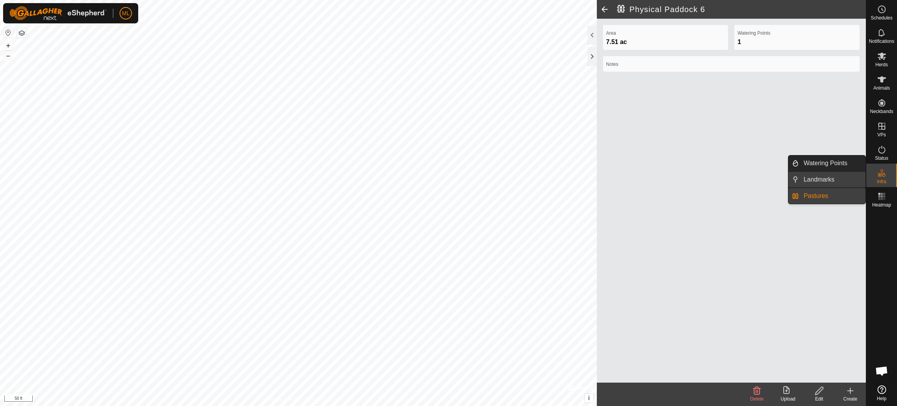
click at [598, 181] on link "Landmarks" at bounding box center [832, 180] width 67 height 16
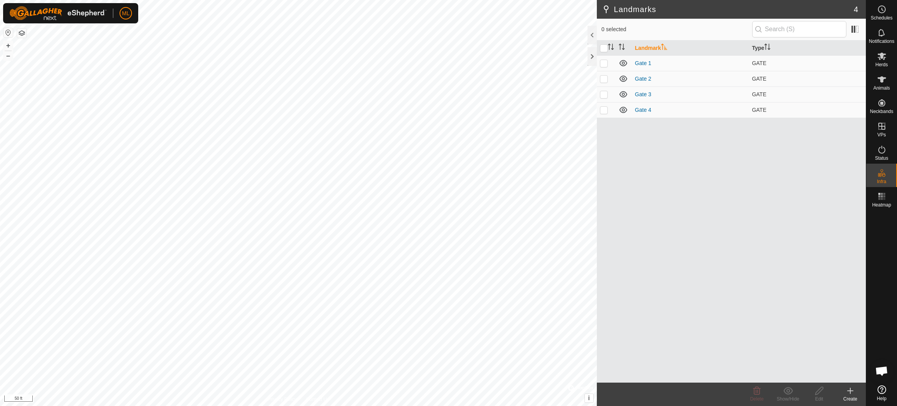
click at [598, 270] on icon at bounding box center [849, 390] width 9 height 9
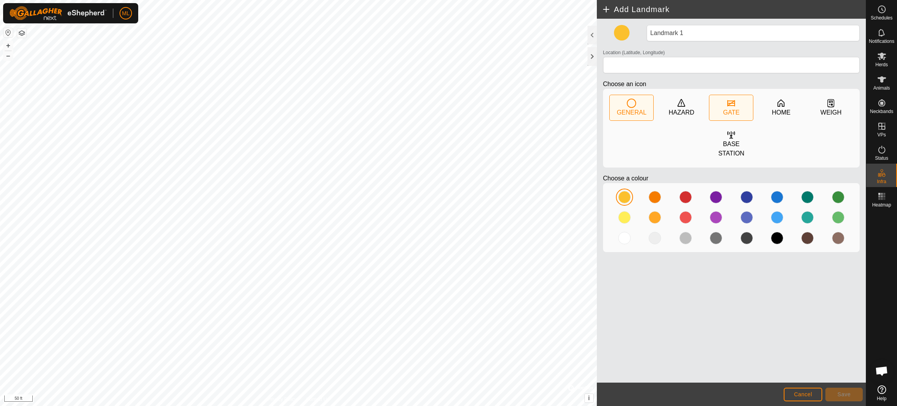
click at [598, 111] on div "GATE" at bounding box center [731, 112] width 16 height 9
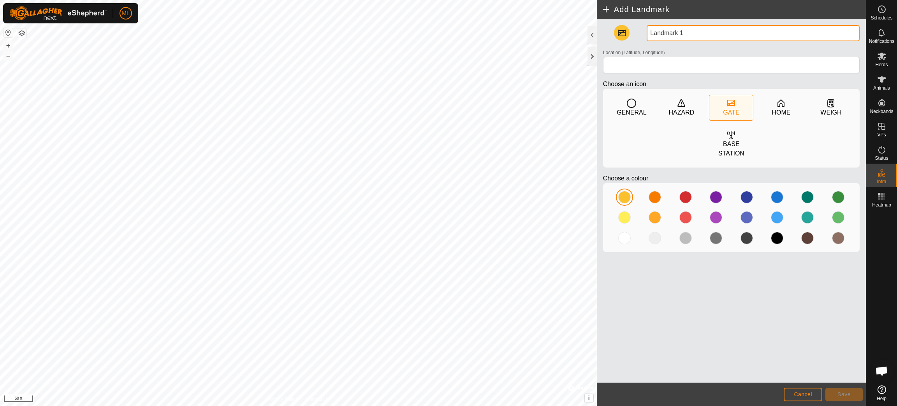
click at [598, 31] on input "Landmark 1" at bounding box center [753, 33] width 213 height 16
type input "L"
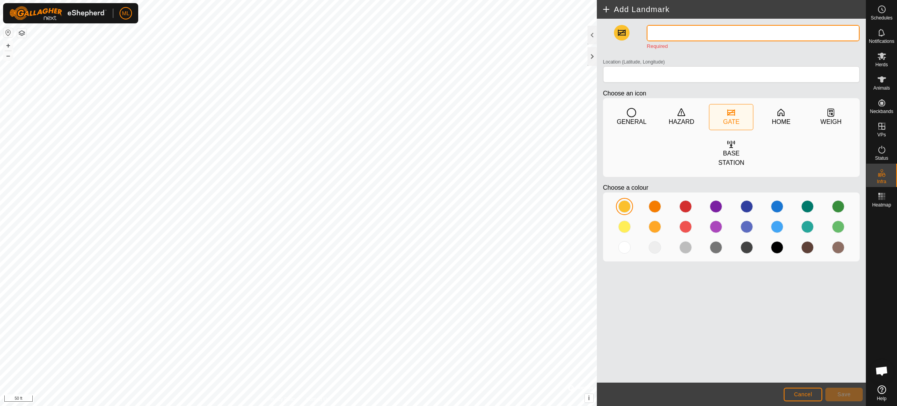
type input "g"
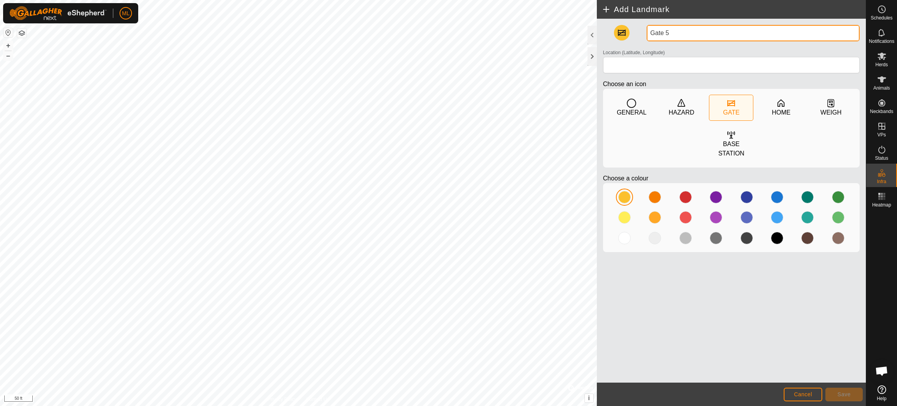
type input "Gate 5"
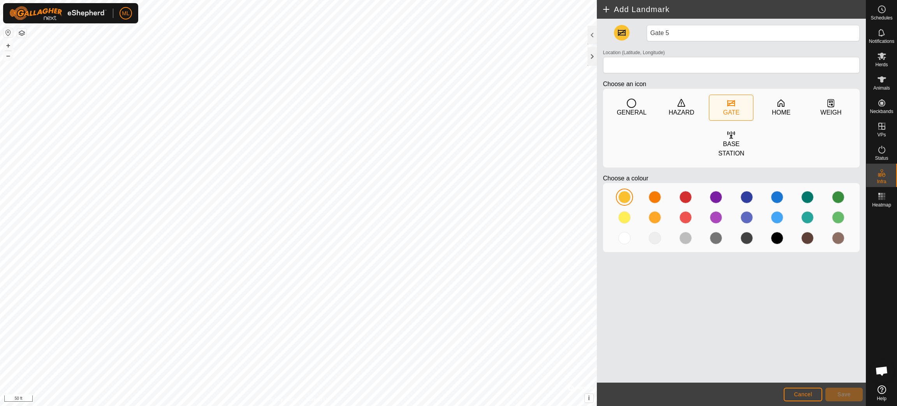
type input "45.324600, -76.447858"
click at [598, 270] on span "Save" at bounding box center [843, 394] width 13 height 6
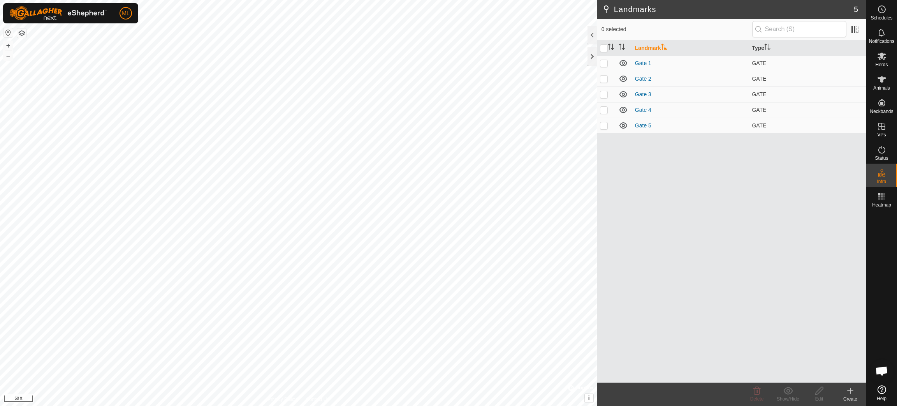
click at [598, 270] on icon at bounding box center [849, 390] width 9 height 9
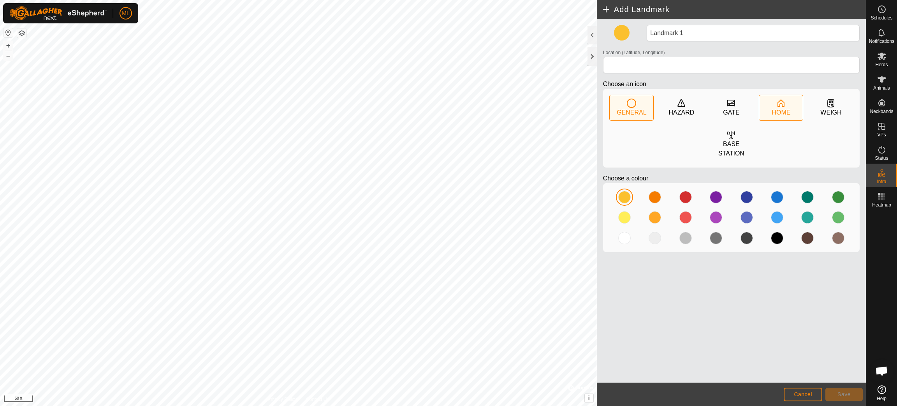
click at [598, 107] on icon at bounding box center [780, 102] width 9 height 9
type input "45.324001, -76.445685"
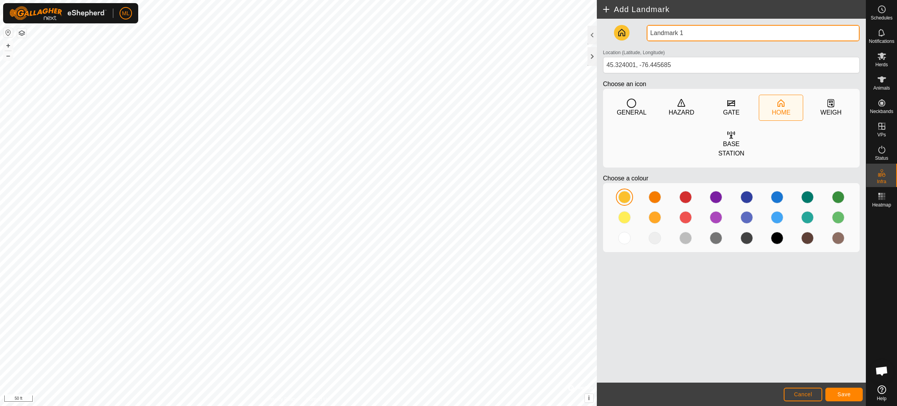
click at [598, 33] on input "Landmark 1" at bounding box center [753, 33] width 213 height 16
click at [598, 34] on input "L1" at bounding box center [753, 33] width 213 height 16
type input "L"
type input "[GEOGRAPHIC_DATA]"
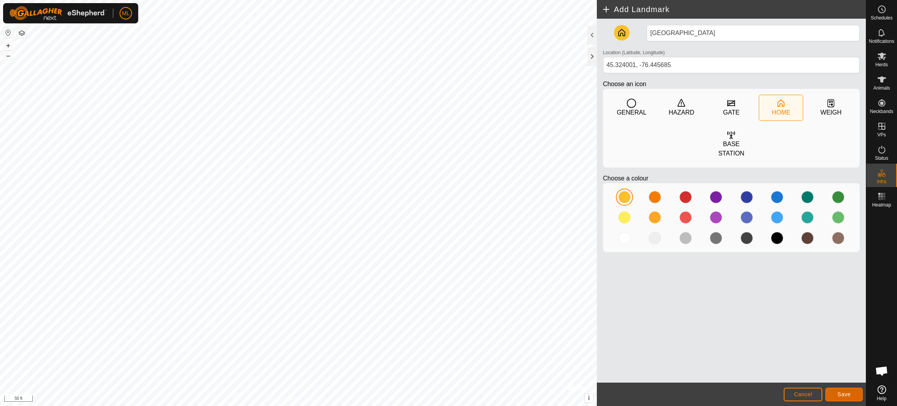
click at [598, 270] on span "Save" at bounding box center [843, 394] width 13 height 6
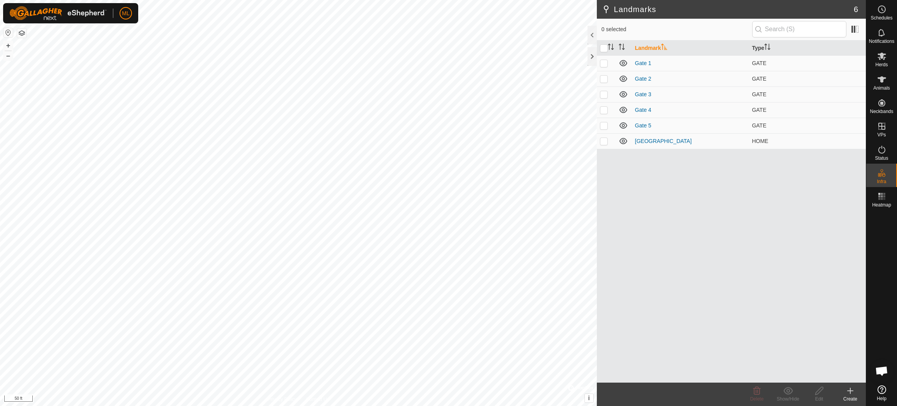
click at [598, 270] on icon at bounding box center [849, 390] width 9 height 9
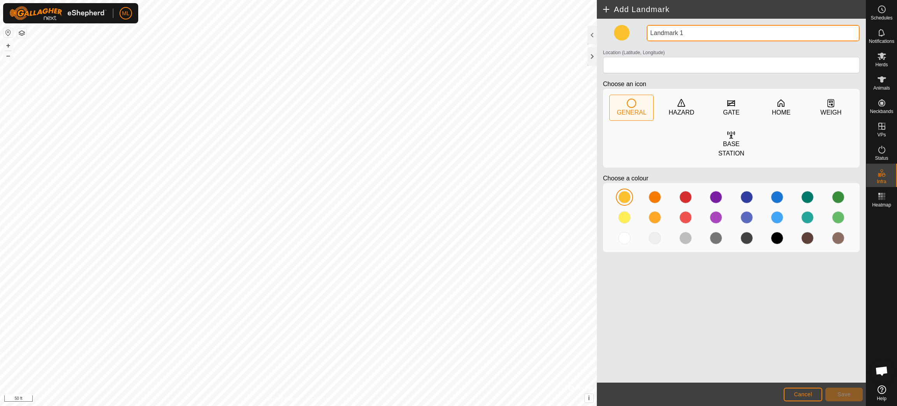
click at [598, 35] on input "Landmark 1" at bounding box center [753, 33] width 213 height 16
type input "L"
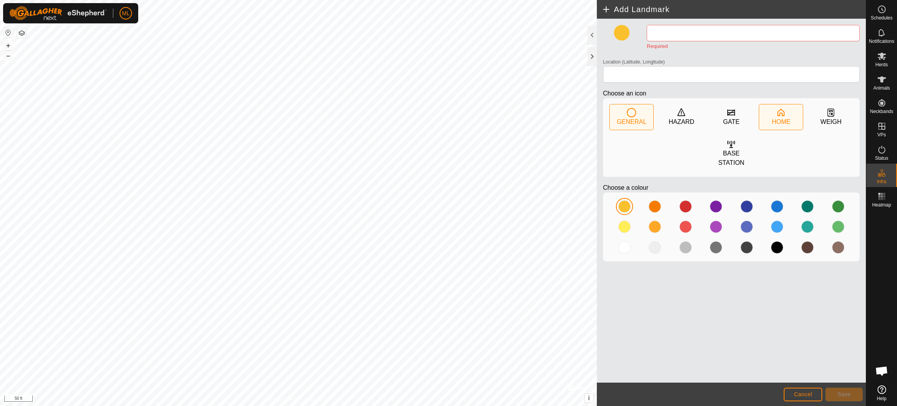
click at [598, 116] on div "HOME" at bounding box center [781, 116] width 44 height 25
type input "45.324118, -76.446256"
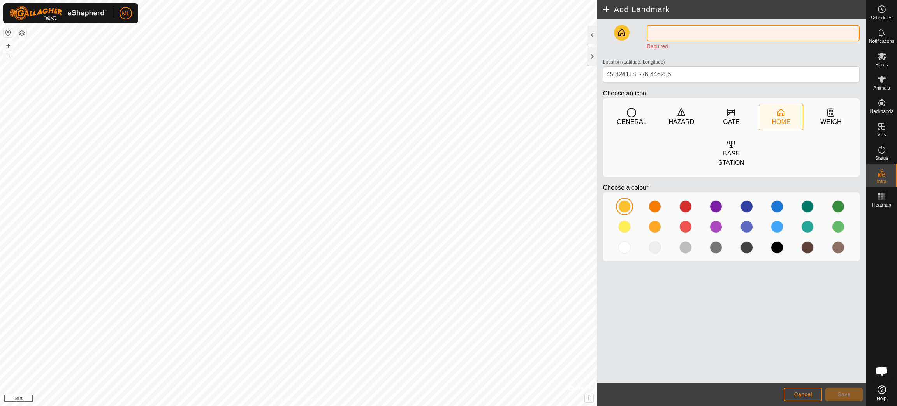
click at [598, 34] on input "text" at bounding box center [753, 33] width 213 height 16
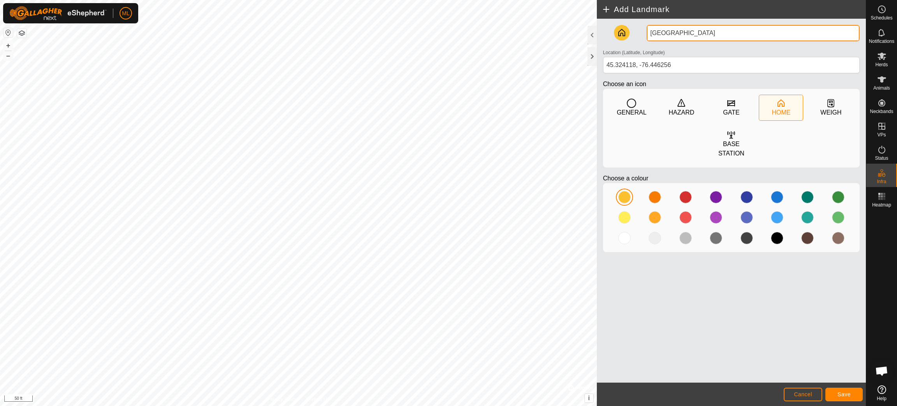
type input "[GEOGRAPHIC_DATA]"
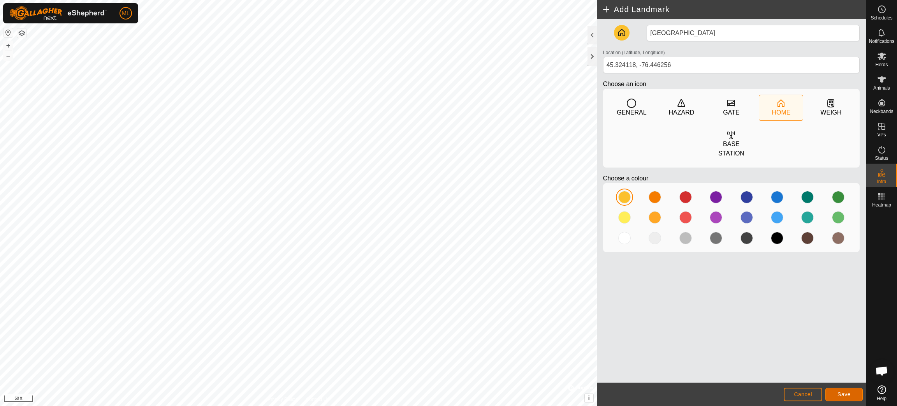
click at [598, 270] on span "Save" at bounding box center [843, 394] width 13 height 6
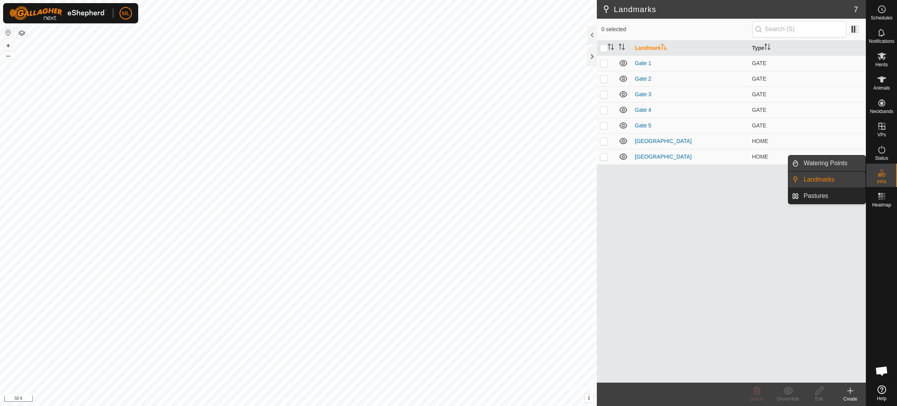
click at [598, 164] on link "Watering Points" at bounding box center [832, 163] width 67 height 16
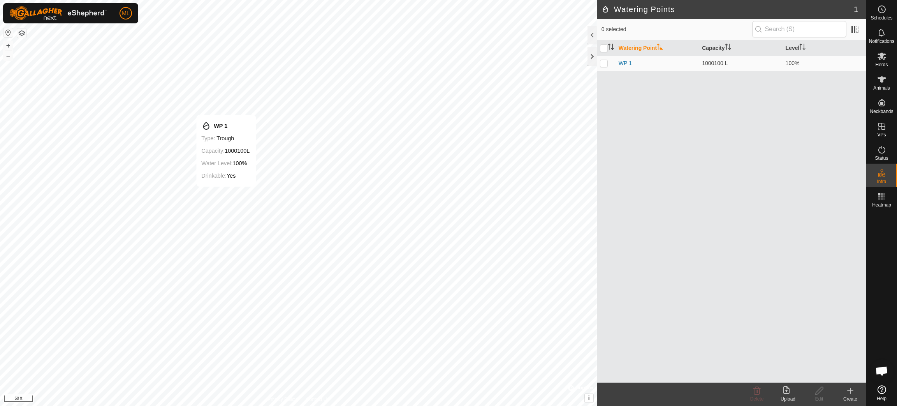
checkbox input "true"
click at [598, 270] on icon at bounding box center [819, 390] width 10 height 9
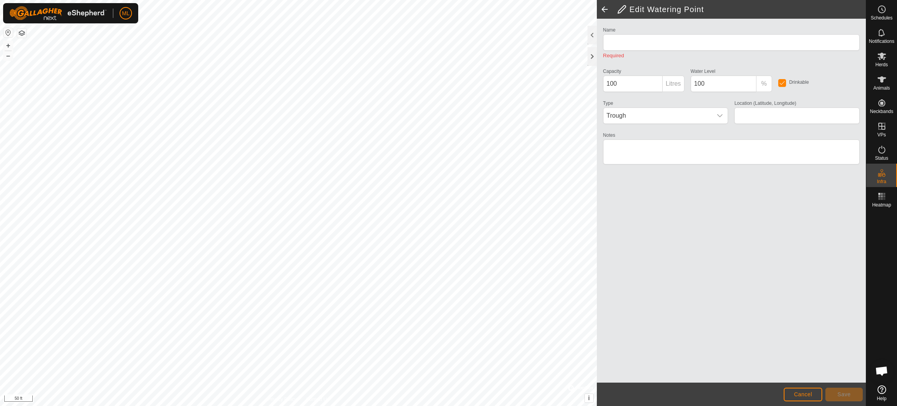
type input "WP 1"
type input "1000100"
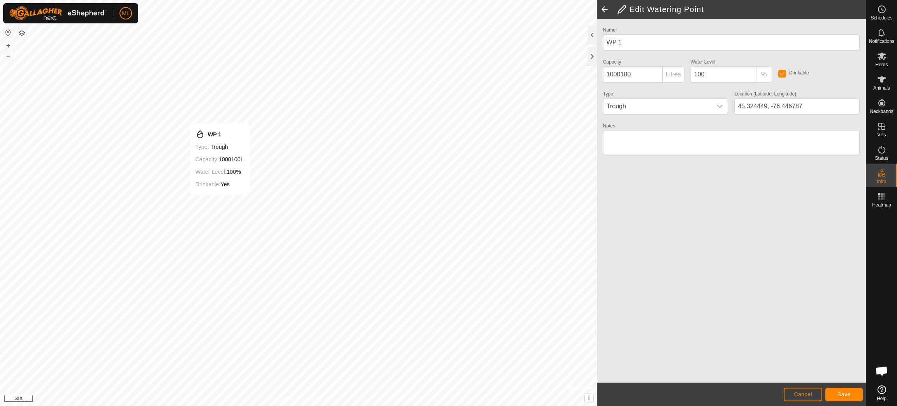
type input "45.324411, -76.446828"
click at [598, 270] on span "Save" at bounding box center [843, 394] width 13 height 6
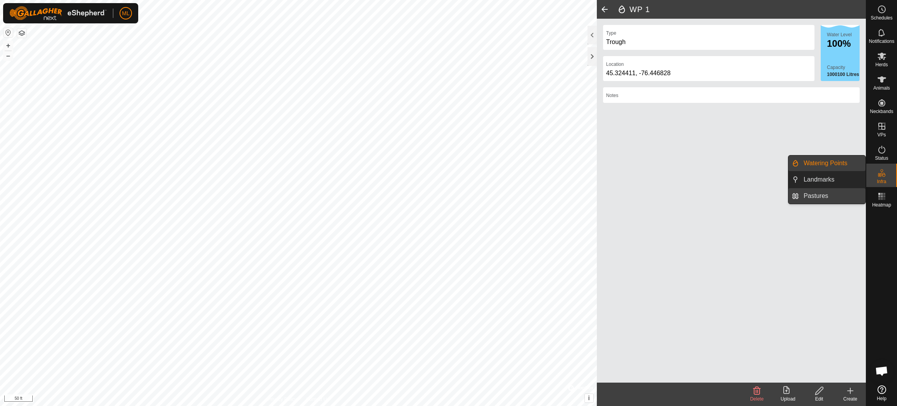
click at [598, 195] on link "Pastures" at bounding box center [832, 196] width 67 height 16
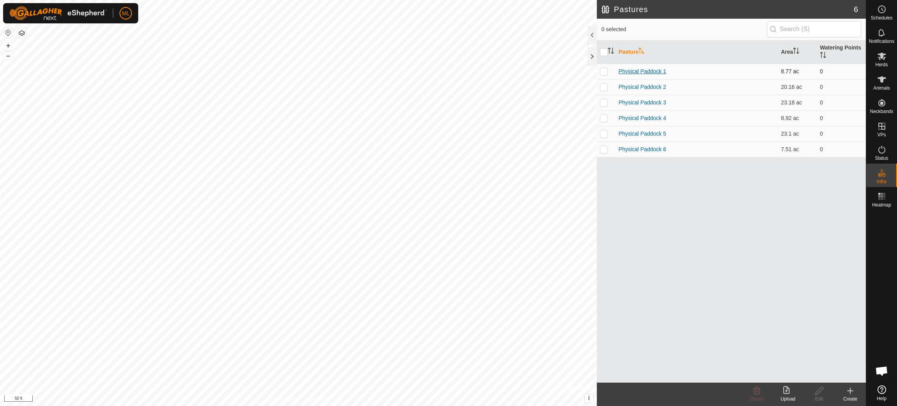
click at [598, 69] on link "Physical Paddock 1" at bounding box center [642, 71] width 47 height 6
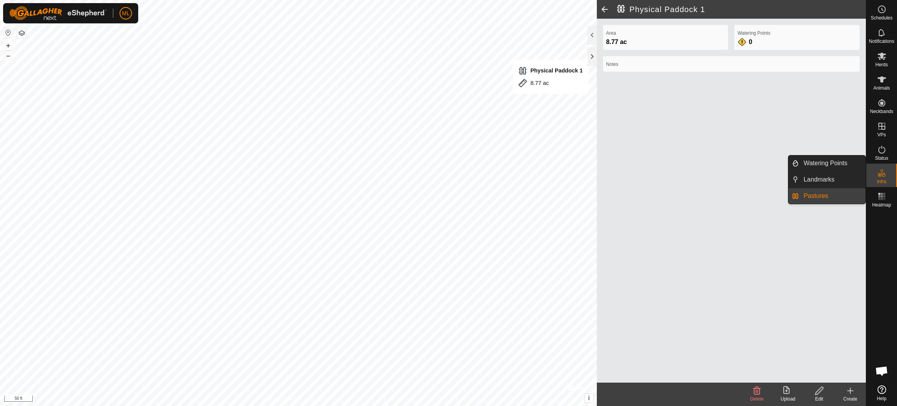
click at [598, 197] on link "Pastures" at bounding box center [832, 196] width 67 height 16
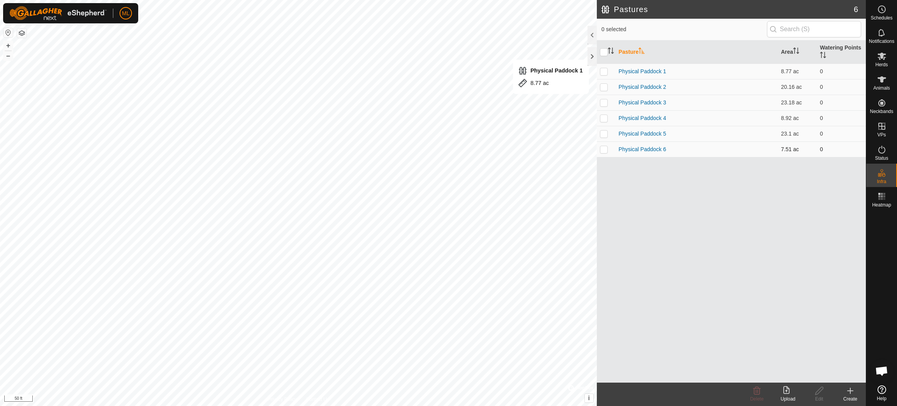
click at [598, 149] on p-checkbox at bounding box center [604, 149] width 8 height 6
checkbox input "true"
click at [598, 270] on icon at bounding box center [819, 390] width 10 height 9
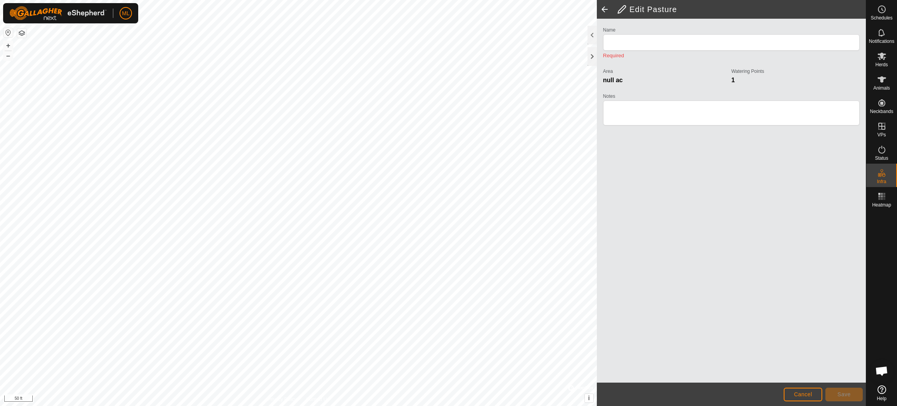
type input "Physical Paddock 6"
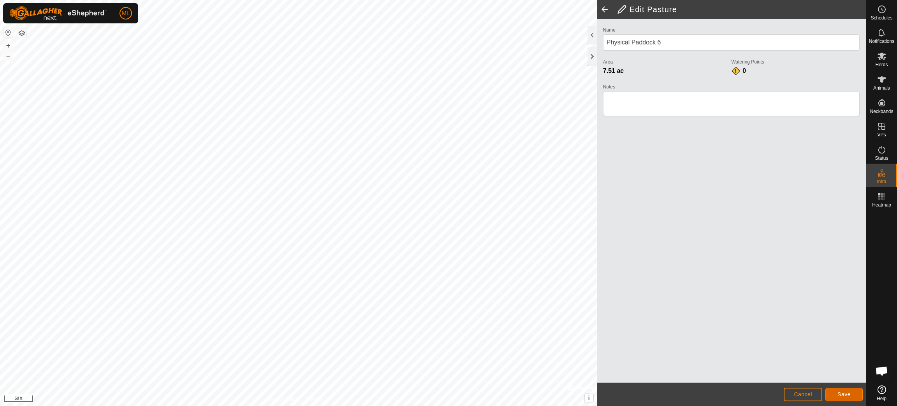
click at [598, 270] on button "Save" at bounding box center [843, 394] width 37 height 14
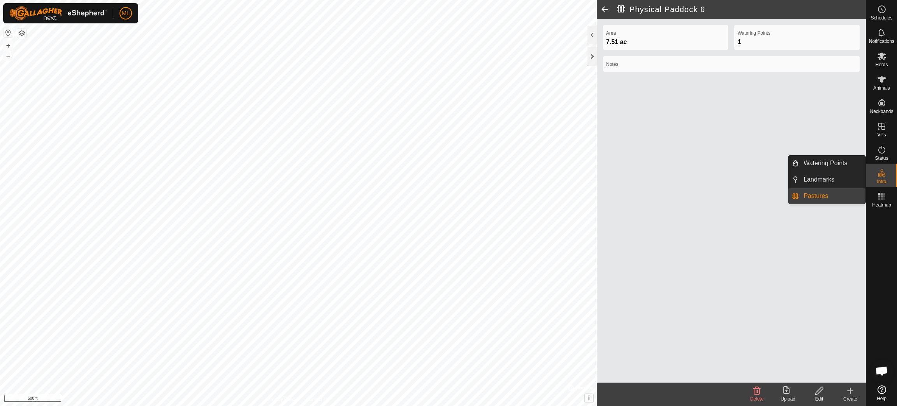
click at [598, 170] on icon at bounding box center [881, 172] width 9 height 9
click at [598, 179] on link "Landmarks" at bounding box center [832, 180] width 67 height 16
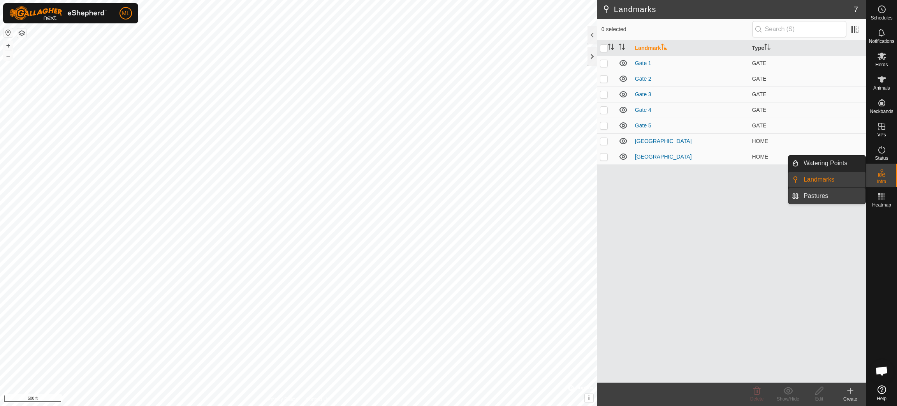
click at [598, 195] on link "Pastures" at bounding box center [832, 196] width 67 height 16
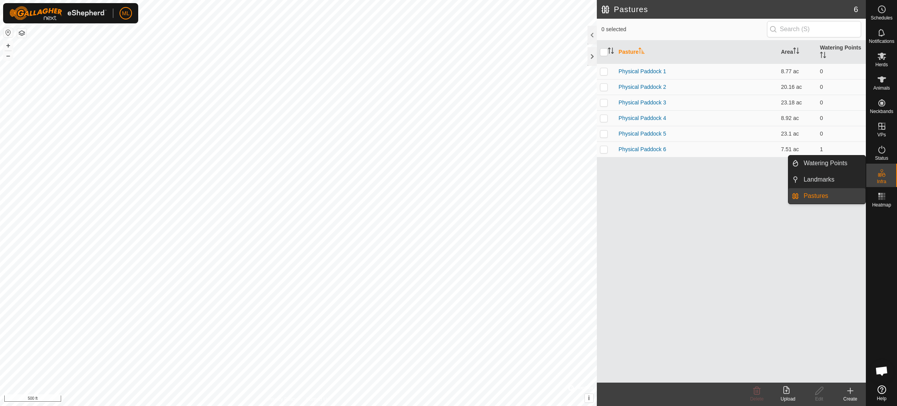
click at [598, 181] on span "Infra" at bounding box center [881, 181] width 9 height 5
click at [598, 179] on link "Landmarks" at bounding box center [832, 180] width 67 height 16
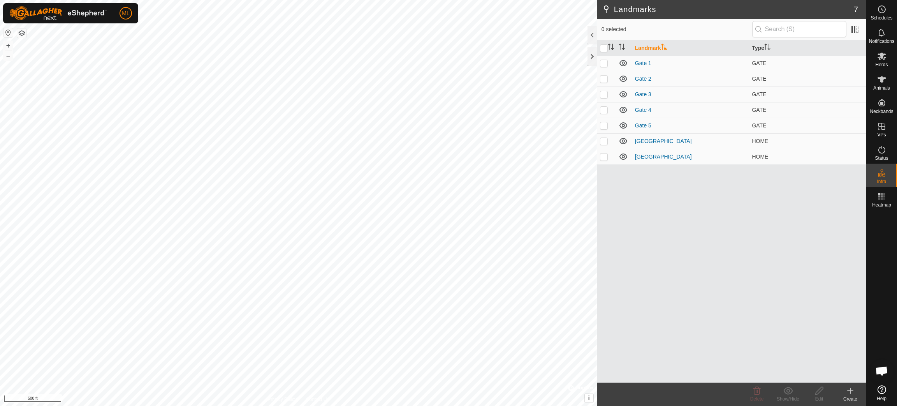
click at [598, 270] on div "Create" at bounding box center [850, 398] width 31 height 7
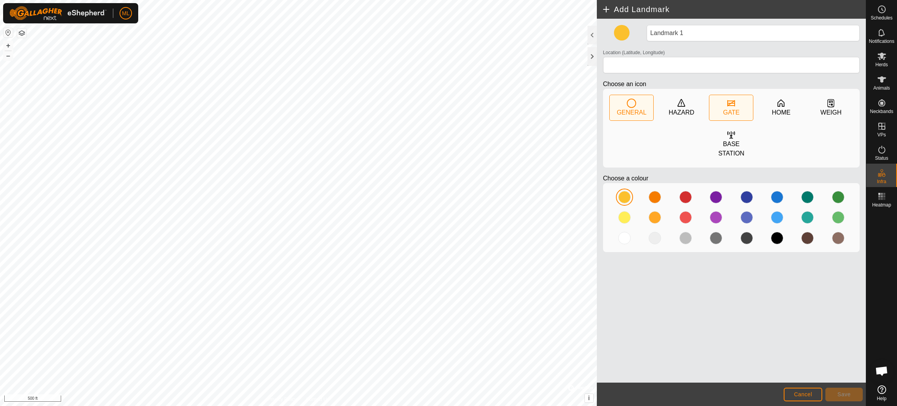
click at [598, 105] on icon at bounding box center [731, 103] width 8 height 6
type input "45.319660, -76.439376"
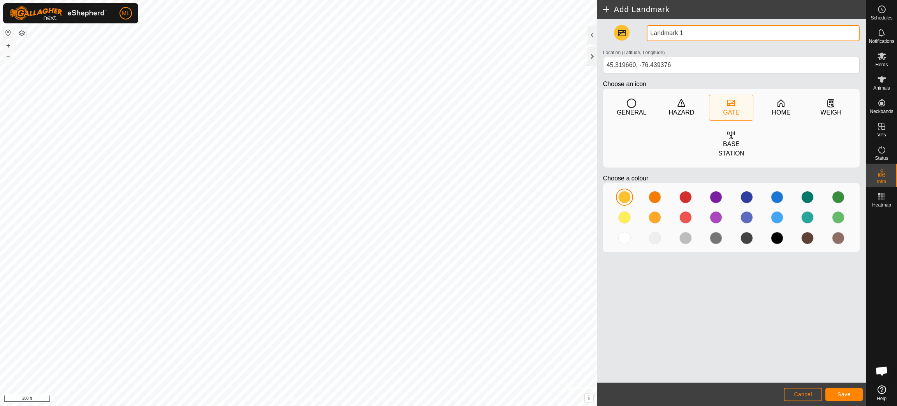
click at [598, 32] on input "Landmark 1" at bounding box center [753, 33] width 213 height 16
type input "L"
type input "Gate way 6"
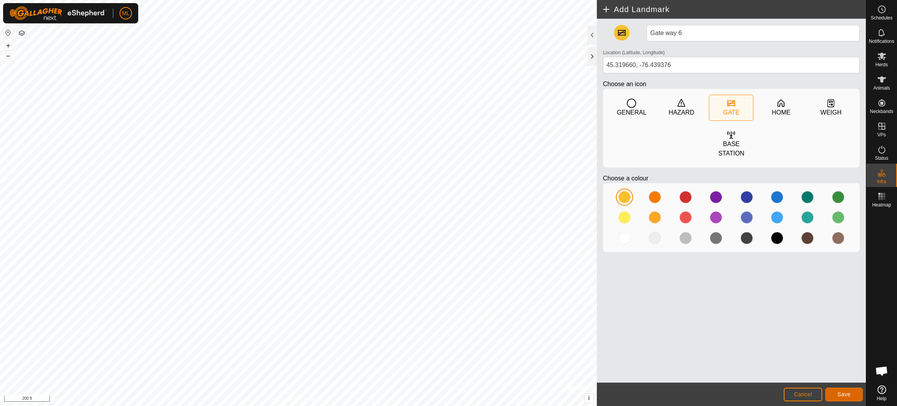
click at [598, 270] on span "Save" at bounding box center [843, 394] width 13 height 6
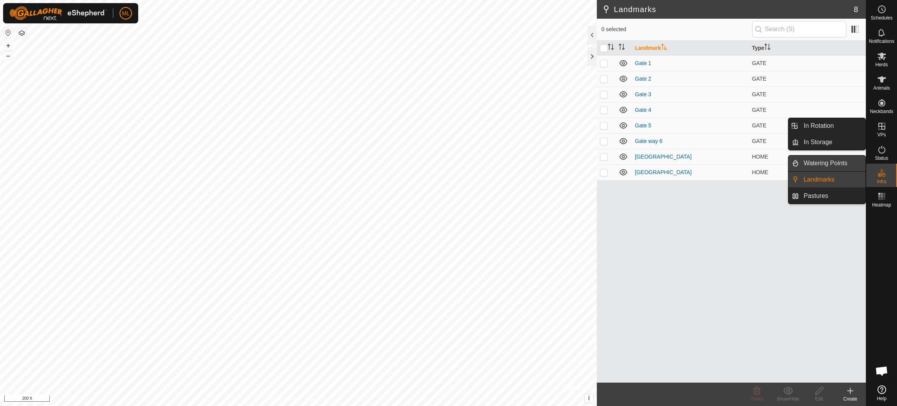
click at [598, 162] on link "Watering Points" at bounding box center [832, 163] width 67 height 16
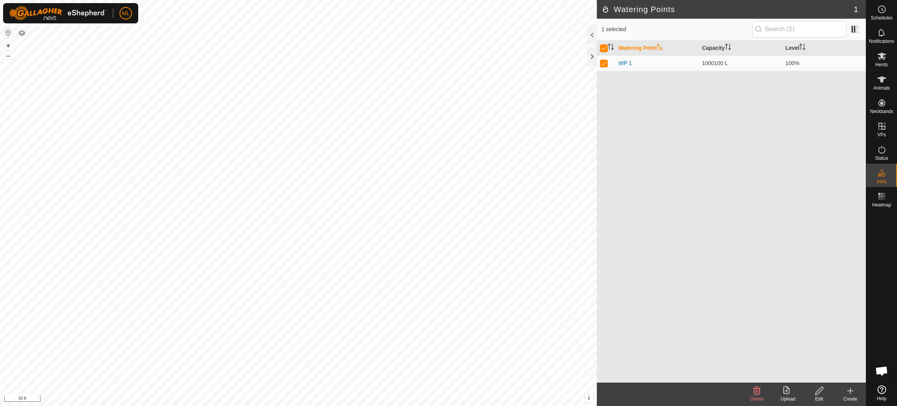
click at [598, 270] on icon at bounding box center [849, 390] width 9 height 9
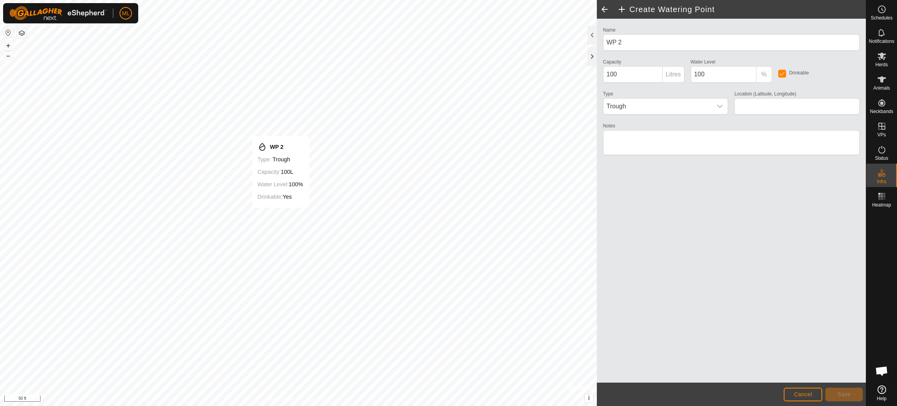
type input "45.320825, -76.442034"
click at [598, 270] on span "Save" at bounding box center [843, 394] width 13 height 6
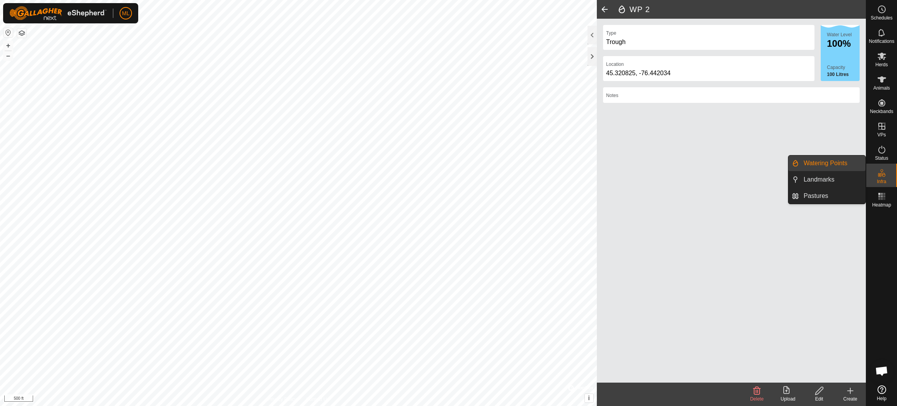
click at [598, 175] on icon at bounding box center [881, 172] width 9 height 9
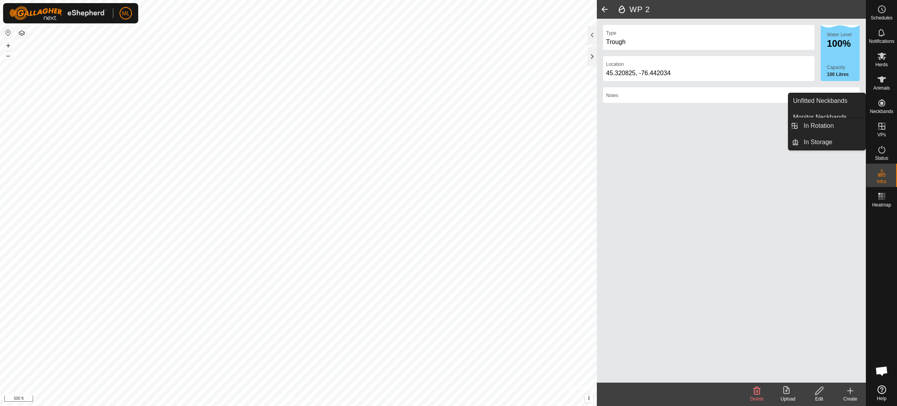
click at [598, 130] on icon at bounding box center [881, 125] width 9 height 9
click at [598, 127] on link "In Rotation" at bounding box center [832, 126] width 67 height 16
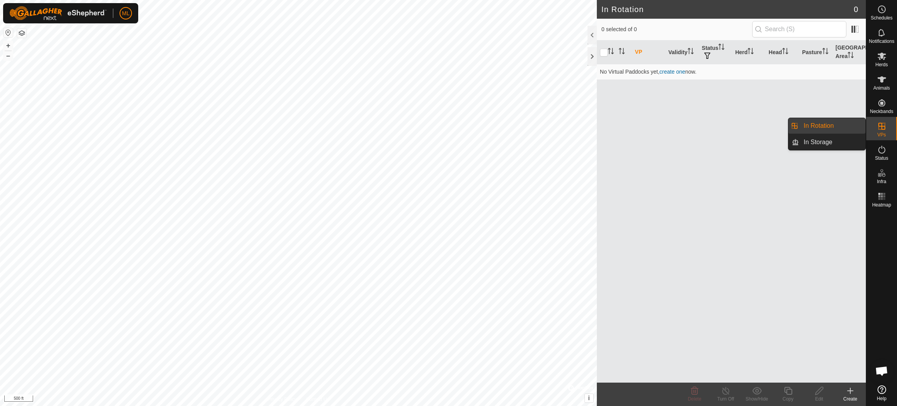
click at [598, 130] on icon at bounding box center [881, 125] width 9 height 9
click at [598, 149] on icon at bounding box center [881, 149] width 9 height 9
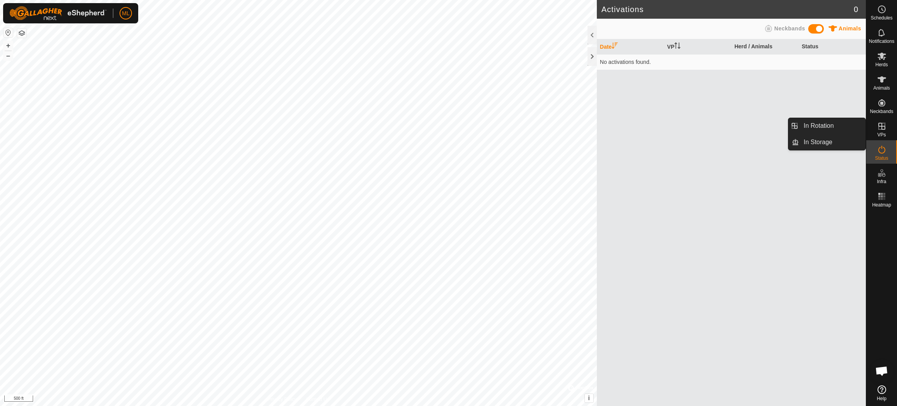
click at [598, 130] on icon at bounding box center [881, 125] width 9 height 9
click at [598, 126] on icon at bounding box center [881, 126] width 7 height 7
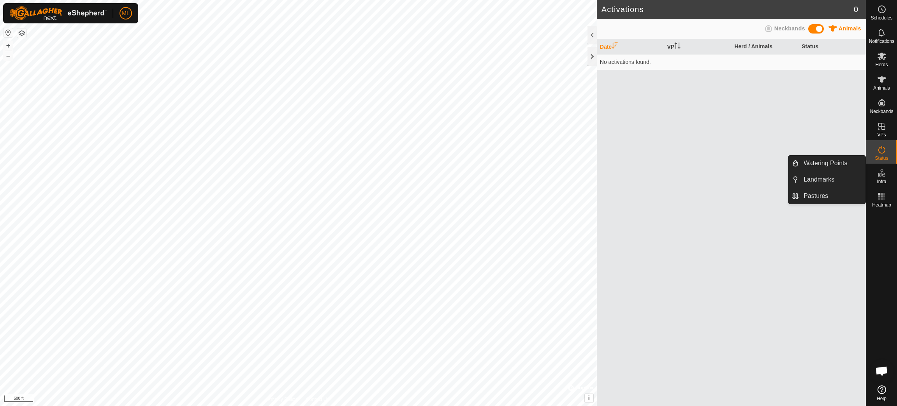
click at [598, 175] on icon at bounding box center [881, 172] width 9 height 9
click at [598, 195] on link "Pastures" at bounding box center [832, 196] width 67 height 16
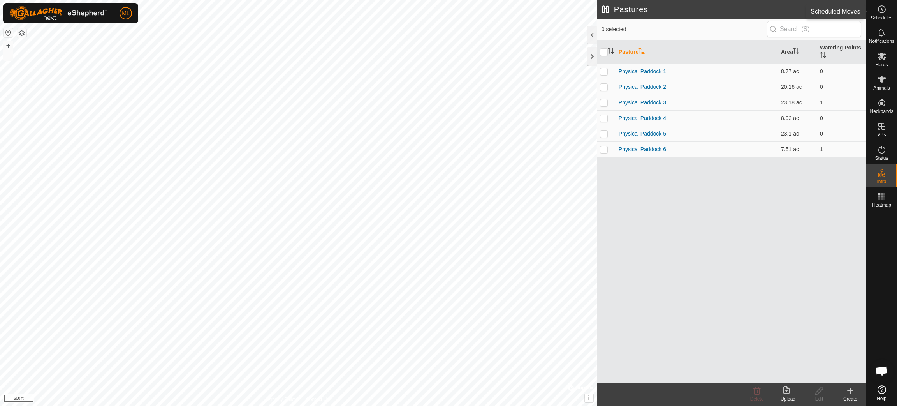
click at [598, 6] on icon at bounding box center [881, 9] width 9 height 9
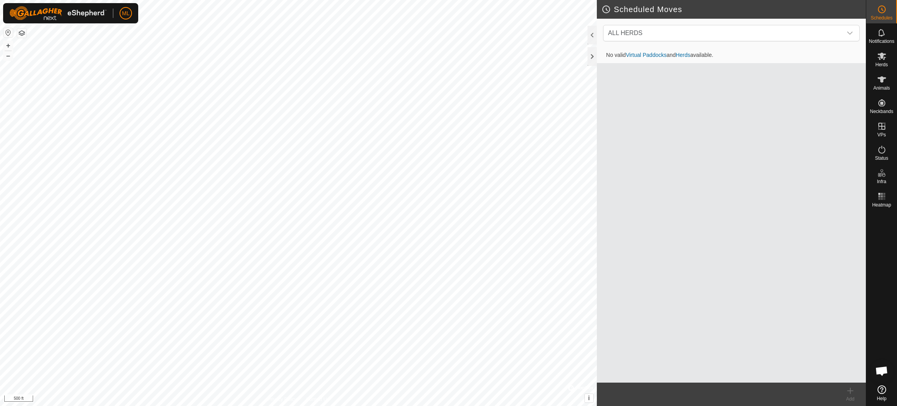
click at [598, 9] on icon at bounding box center [881, 9] width 9 height 9
click at [598, 63] on span "Herds" at bounding box center [881, 64] width 12 height 5
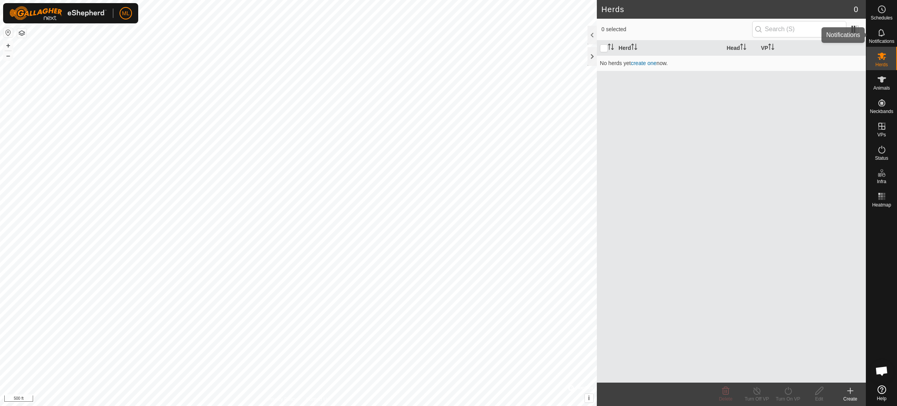
click at [598, 39] on span "Notifications" at bounding box center [881, 41] width 25 height 5
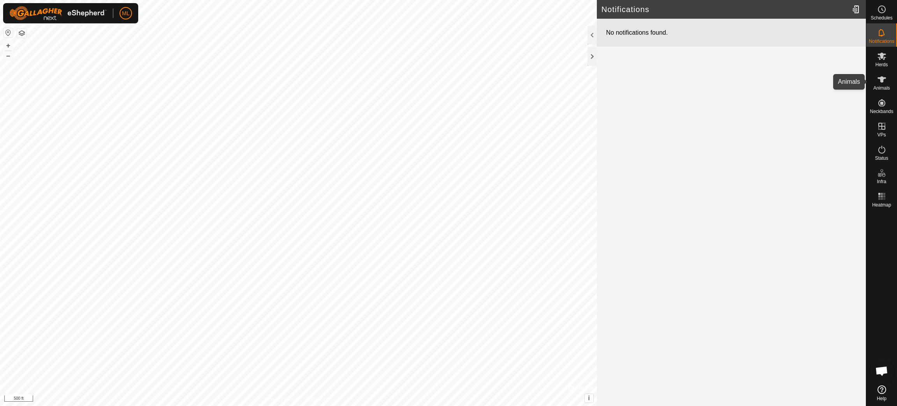
click at [598, 81] on icon at bounding box center [881, 79] width 9 height 9
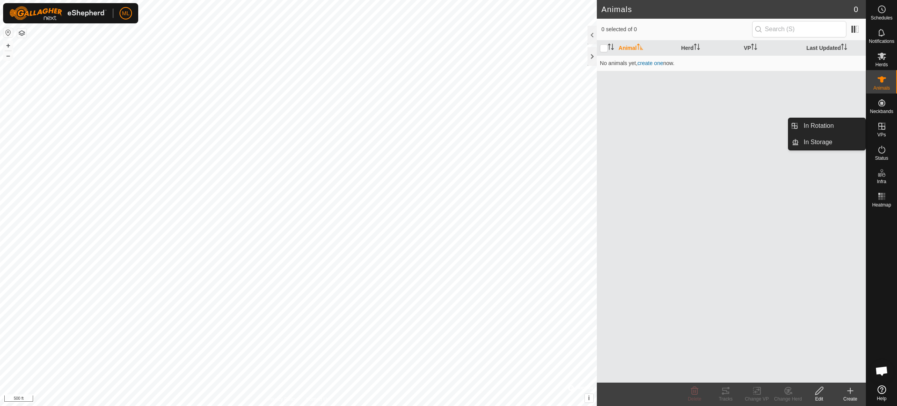
click at [598, 125] on icon at bounding box center [881, 125] width 9 height 9
click at [598, 130] on icon at bounding box center [881, 125] width 9 height 9
click at [598, 128] on icon at bounding box center [881, 126] width 7 height 7
click at [598, 135] on link "In Storage" at bounding box center [832, 142] width 67 height 16
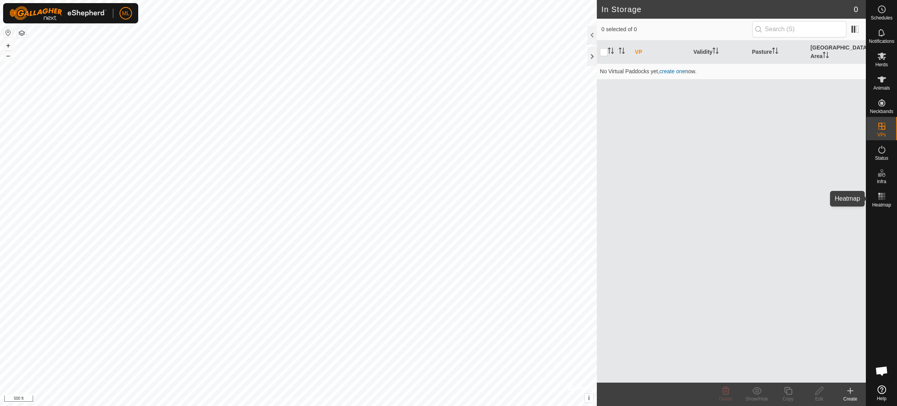
click at [598, 193] on es-heatmap-svg-icon at bounding box center [882, 196] width 14 height 12
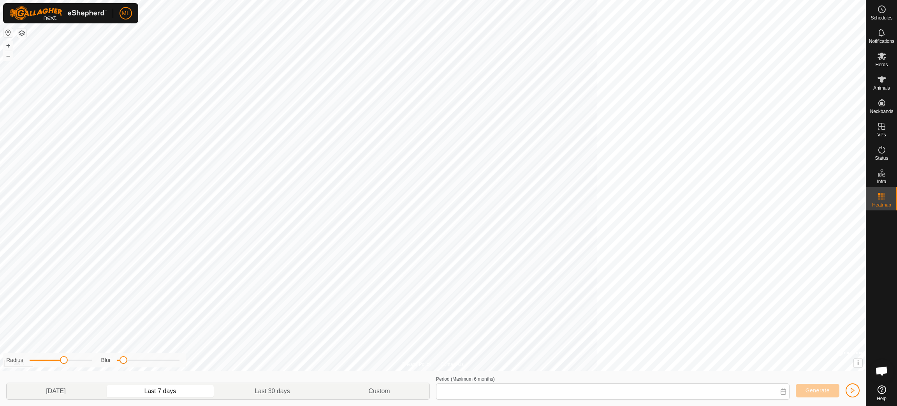
type input "[DATE] - [DATE]"
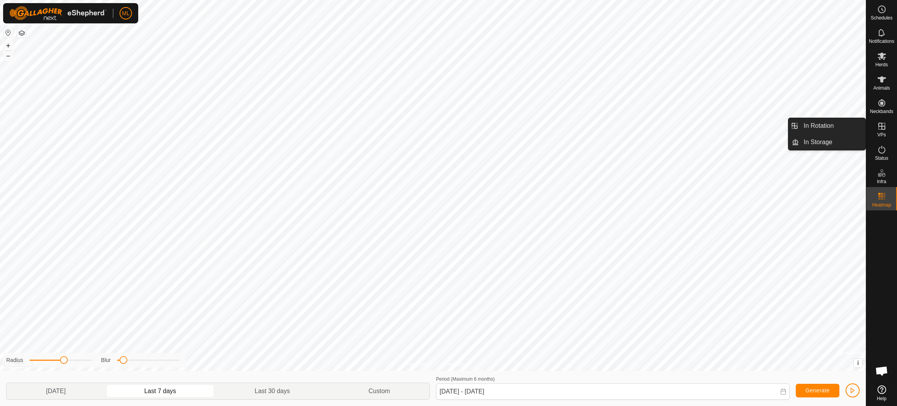
click at [598, 126] on icon at bounding box center [881, 125] width 9 height 9
click at [598, 139] on link "In Storage" at bounding box center [832, 142] width 67 height 16
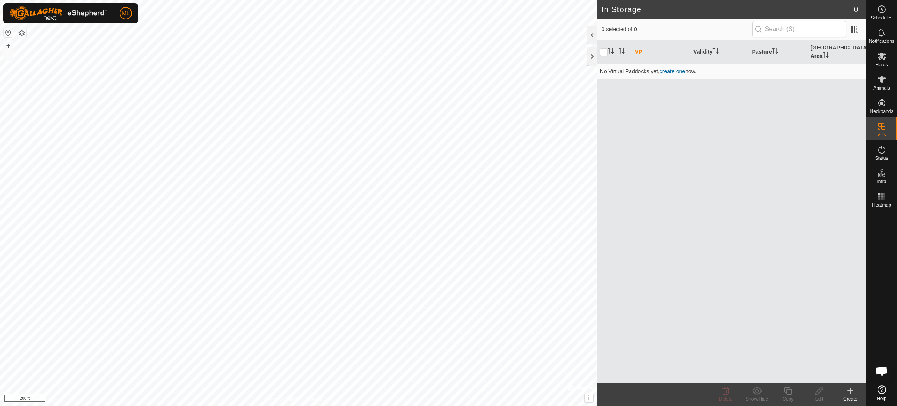
click at [598, 270] on icon at bounding box center [849, 390] width 9 height 9
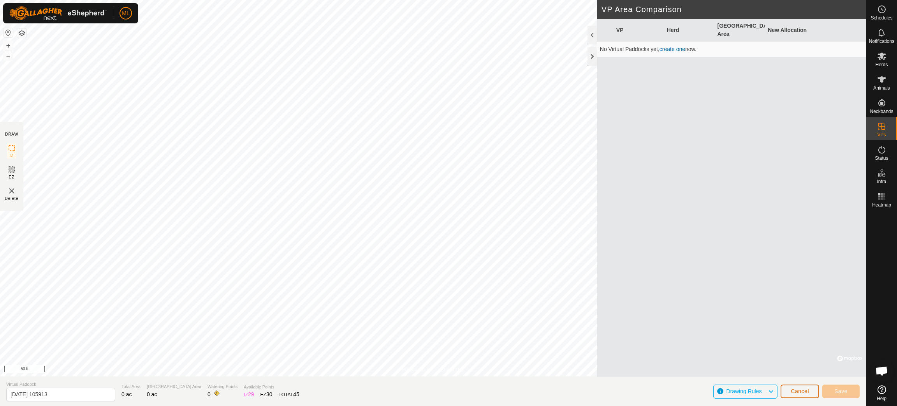
click at [598, 270] on span "Cancel" at bounding box center [800, 391] width 18 height 6
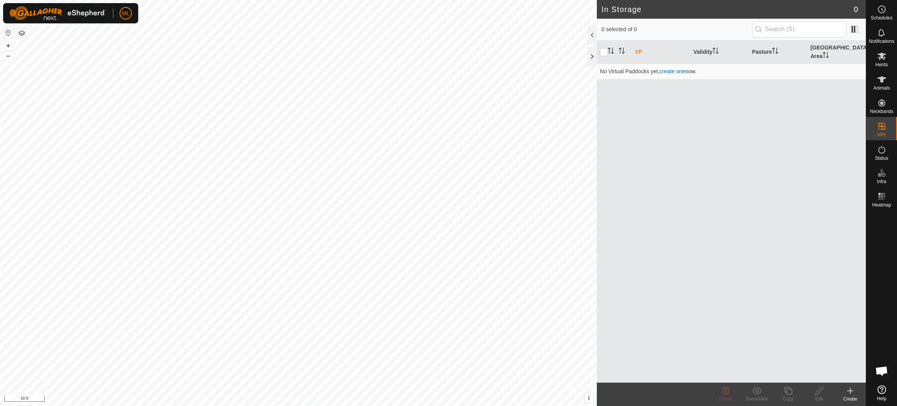
click at [598, 270] on div "Create" at bounding box center [850, 398] width 31 height 7
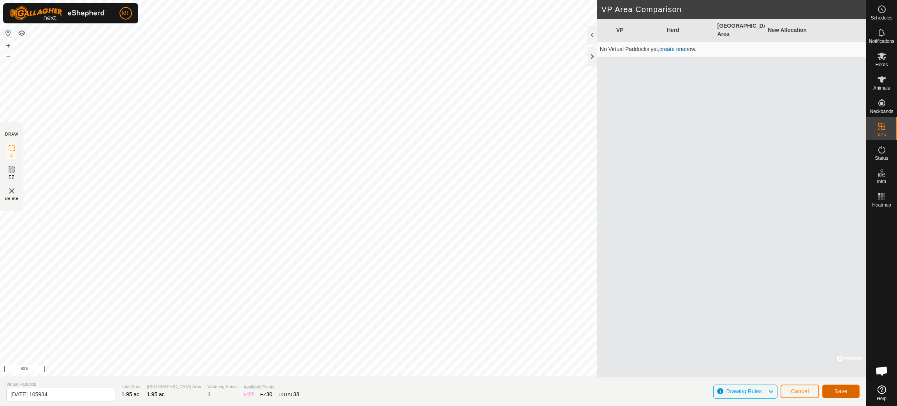
click at [598, 270] on span "Save" at bounding box center [840, 391] width 13 height 6
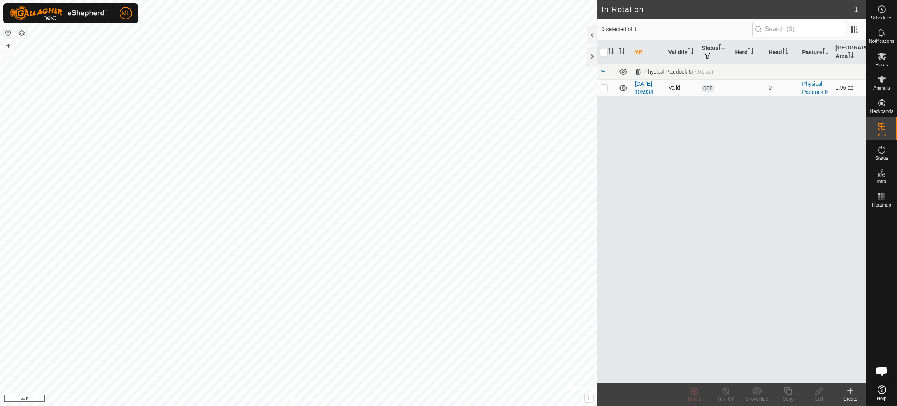
click at [598, 89] on p-checkbox at bounding box center [604, 87] width 8 height 6
checkbox input "true"
click at [598, 270] on icon at bounding box center [819, 390] width 10 height 9
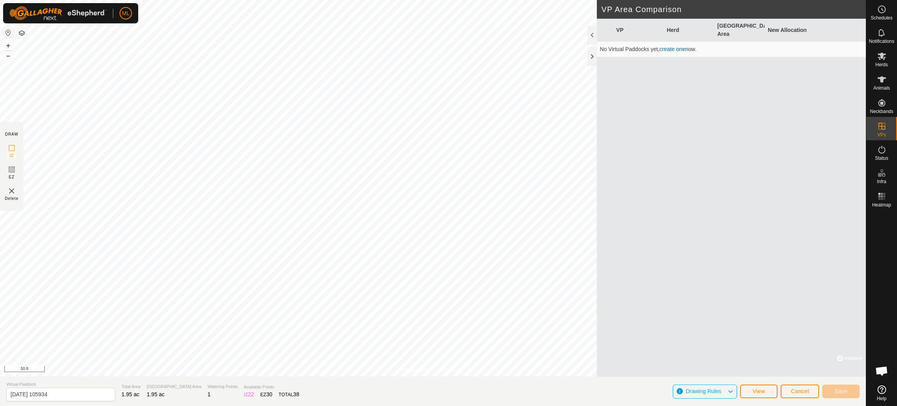
click at [598, 270] on span "Drawing Rules" at bounding box center [703, 391] width 35 height 6
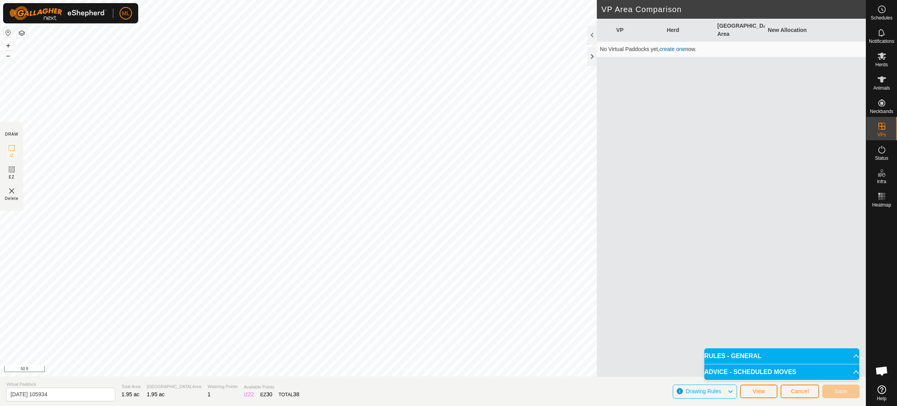
click at [598, 270] on p-accordion-header "RULES - GENERAL" at bounding box center [781, 356] width 155 height 16
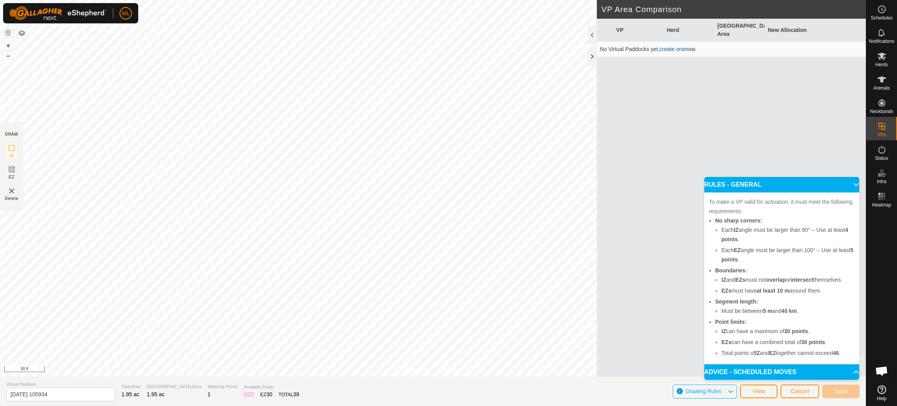
click at [598, 270] on p-accordion-header "ADVICE - SCHEDULED MOVES" at bounding box center [781, 372] width 155 height 16
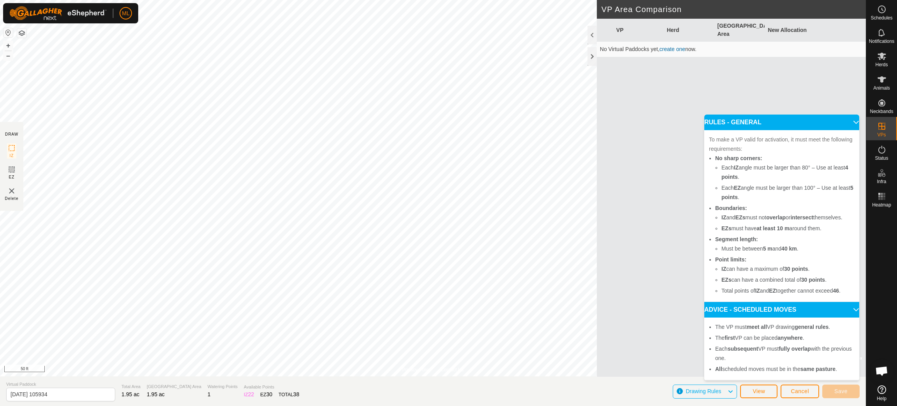
click at [598, 270] on span "Drawing Rules" at bounding box center [703, 391] width 35 height 6
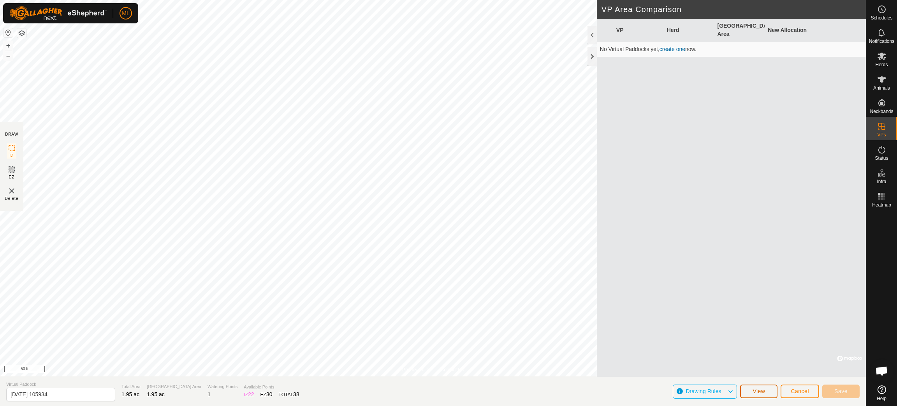
click at [598, 270] on button "View" at bounding box center [758, 391] width 37 height 14
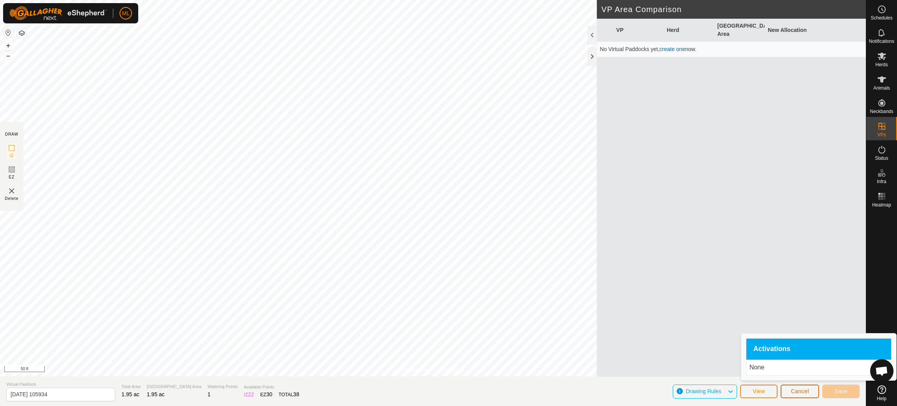
click at [598, 270] on span "Cancel" at bounding box center [800, 391] width 18 height 6
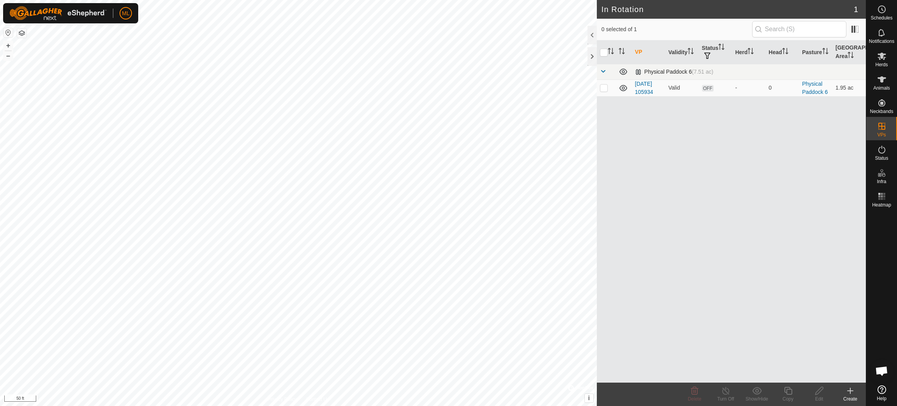
click at [598, 69] on span at bounding box center [603, 71] width 6 height 6
drag, startPoint x: 800, startPoint y: 248, endPoint x: 660, endPoint y: 160, distance: 165.5
click at [598, 160] on div "VP Validity Status Herd Head Pasture Grazing Area Physical Paddock 6 (7.51 ac) …" at bounding box center [731, 211] width 269 height 342
click at [598, 270] on icon at bounding box center [849, 390] width 9 height 9
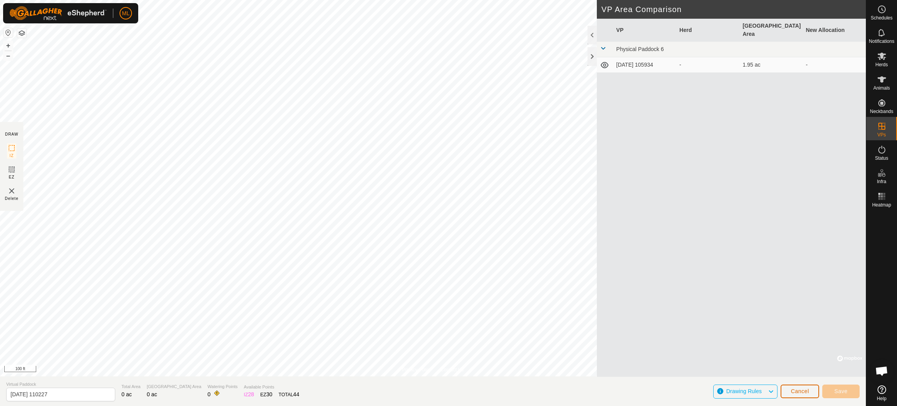
click at [598, 270] on span "Cancel" at bounding box center [800, 391] width 18 height 6
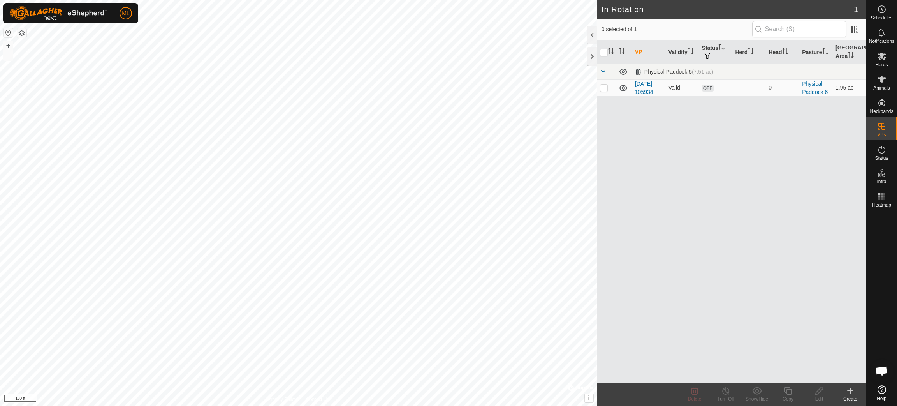
click at [598, 270] on div "Create" at bounding box center [850, 398] width 31 height 7
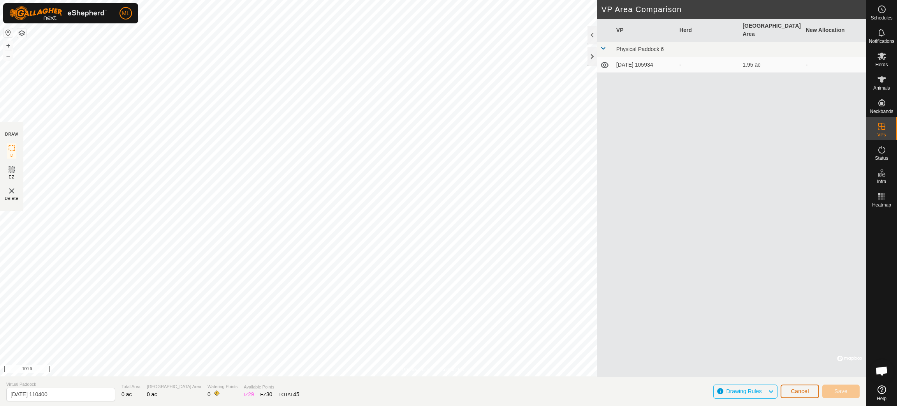
click at [598, 270] on span "Cancel" at bounding box center [800, 391] width 18 height 6
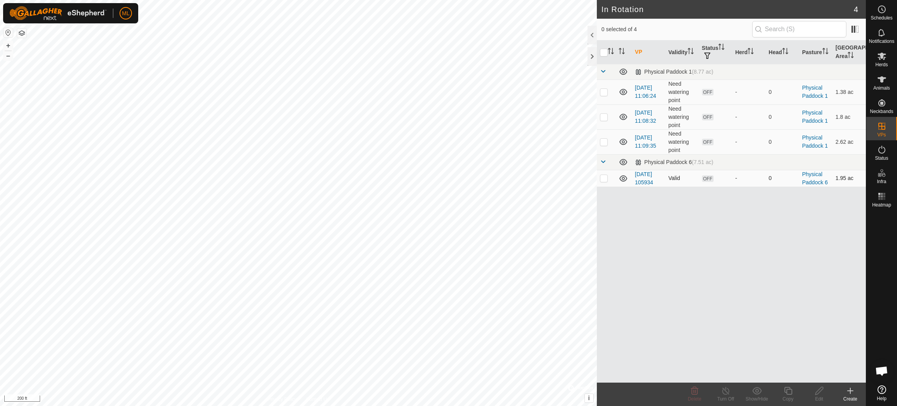
click at [598, 179] on p-checkbox at bounding box center [604, 178] width 8 height 6
checkbox input "true"
click at [598, 142] on p-checkbox at bounding box center [604, 142] width 8 height 6
checkbox input "true"
click at [598, 179] on p-checkbox at bounding box center [604, 178] width 8 height 6
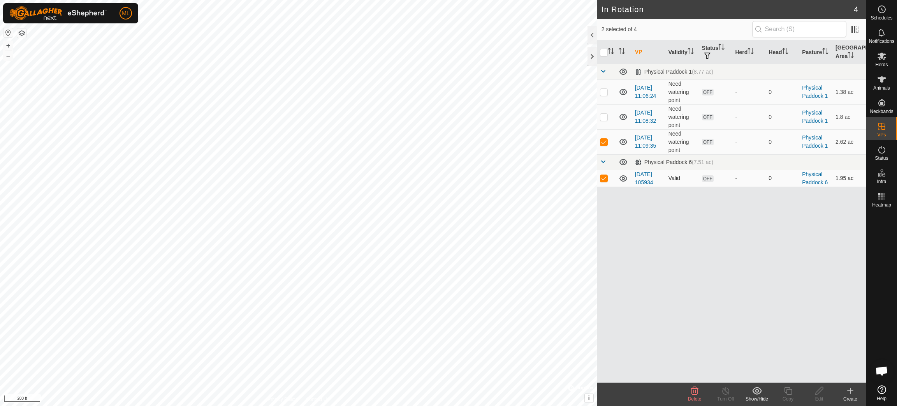
checkbox input "false"
click at [598, 270] on icon at bounding box center [819, 390] width 10 height 9
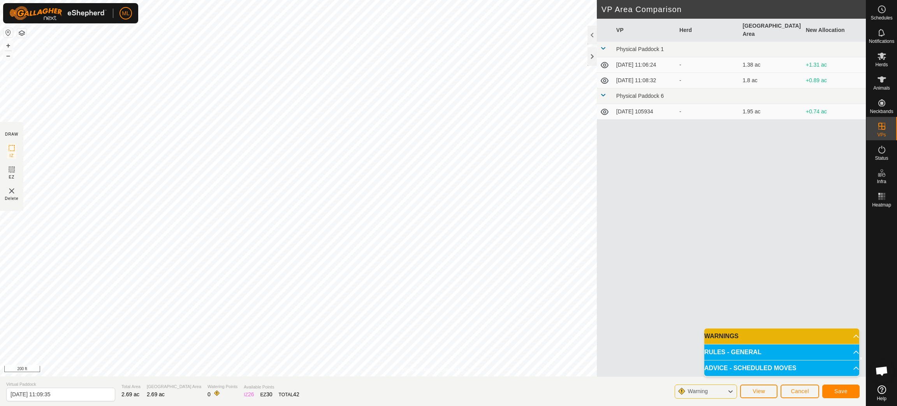
click at [598, 270] on p-accordion-header "RULES - GENERAL" at bounding box center [781, 352] width 155 height 16
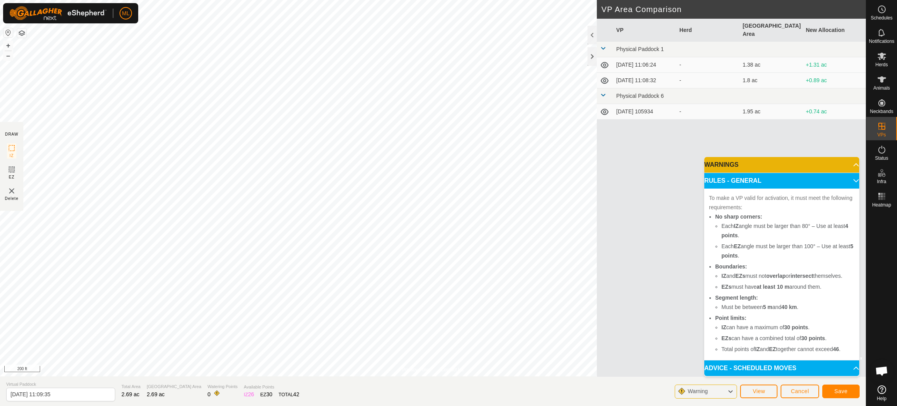
click at [598, 270] on p-accordion-header "ADVICE - SCHEDULED MOVES" at bounding box center [781, 368] width 155 height 16
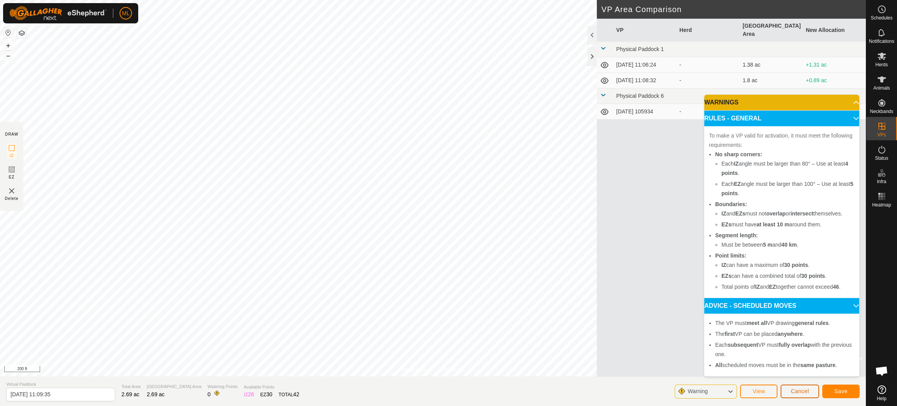
click at [598, 270] on span "Cancel" at bounding box center [800, 391] width 18 height 6
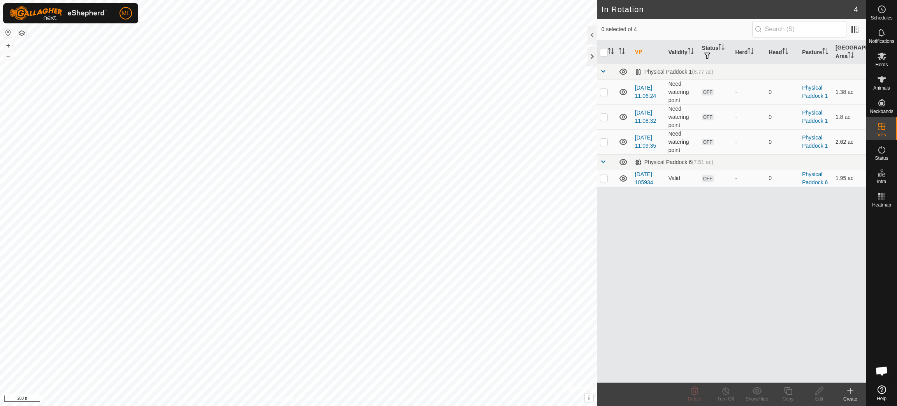
click at [598, 141] on p-checkbox at bounding box center [604, 142] width 8 height 6
checkbox input "true"
click at [598, 270] on icon at bounding box center [819, 391] width 8 height 8
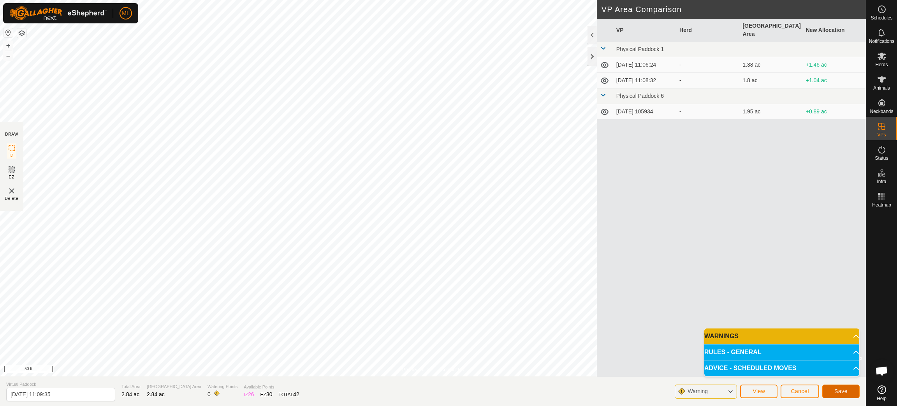
click at [598, 270] on button "Save" at bounding box center [840, 391] width 37 height 14
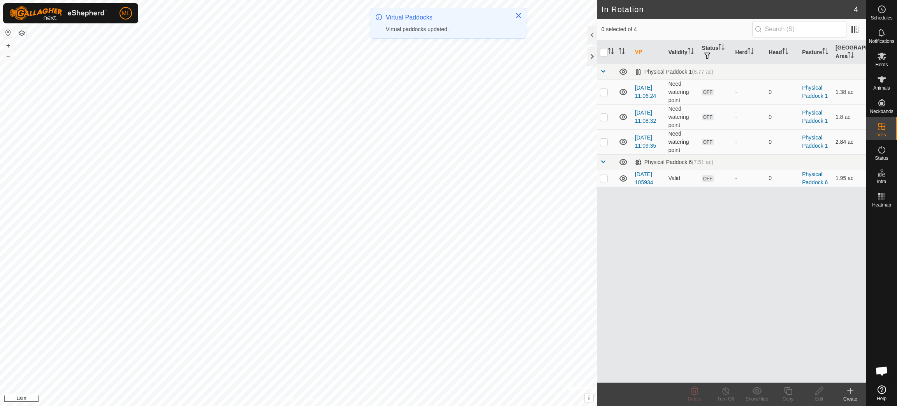
click at [598, 139] on p-checkbox at bounding box center [604, 142] width 8 height 6
checkbox input "true"
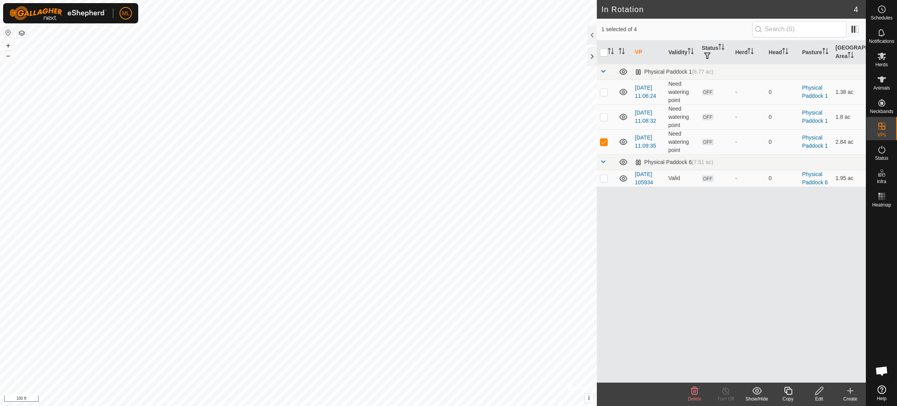
click at [598, 270] on icon at bounding box center [819, 390] width 10 height 9
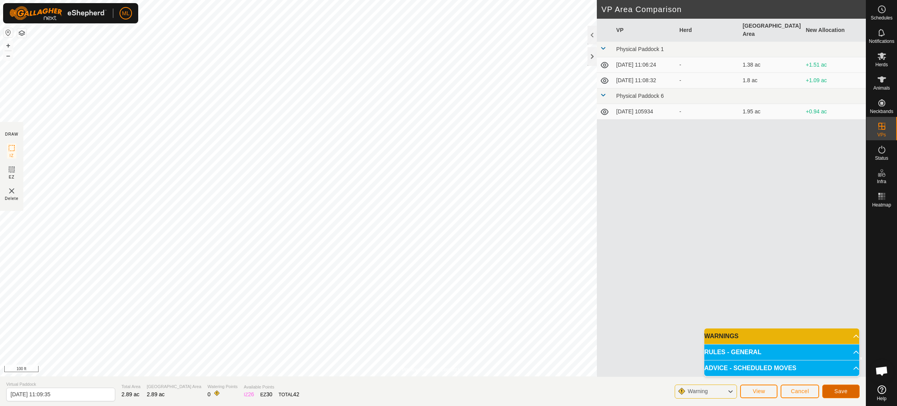
click at [598, 270] on span "Save" at bounding box center [840, 391] width 13 height 6
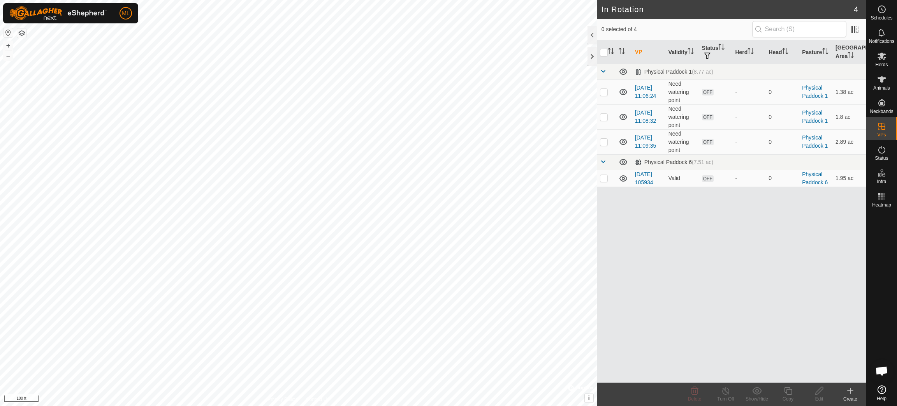
click at [598, 270] on icon at bounding box center [849, 390] width 9 height 9
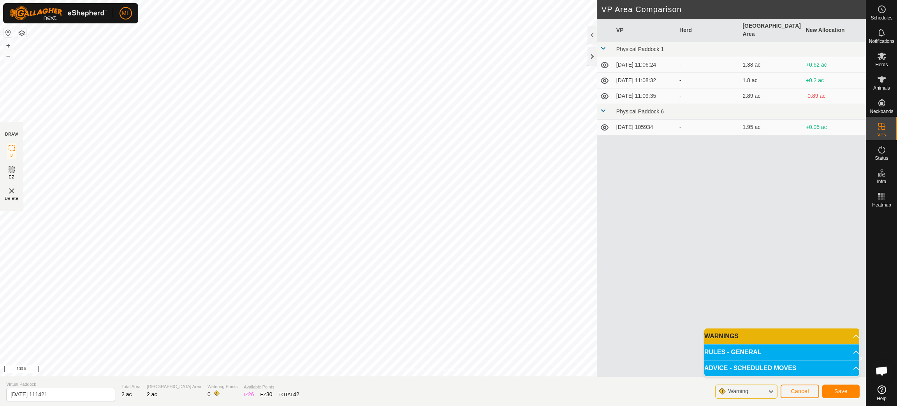
click at [598, 270] on p-accordion-header "RULES - GENERAL" at bounding box center [781, 352] width 155 height 16
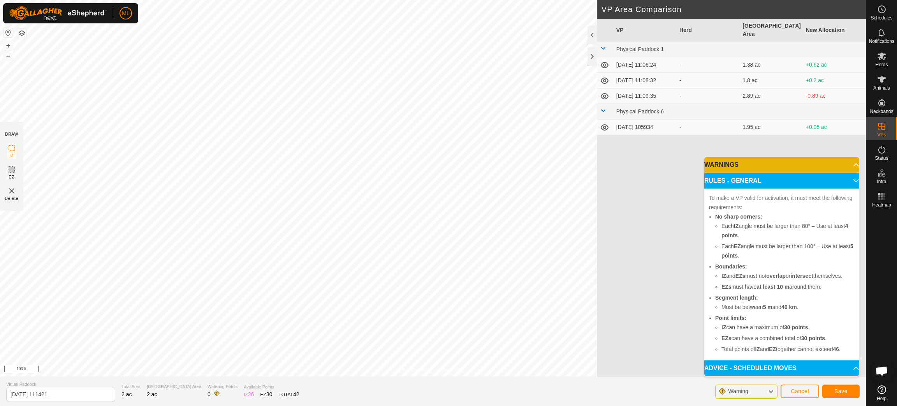
click at [598, 270] on div "Warning" at bounding box center [746, 391] width 62 height 14
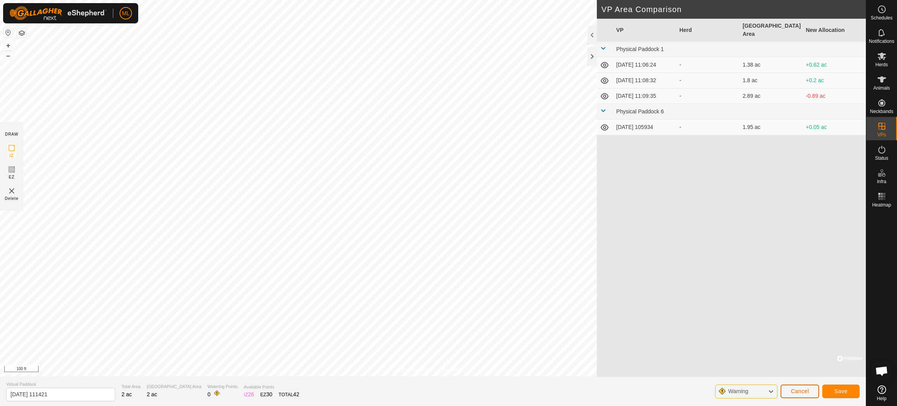
click at [598, 270] on span "Cancel" at bounding box center [800, 391] width 18 height 6
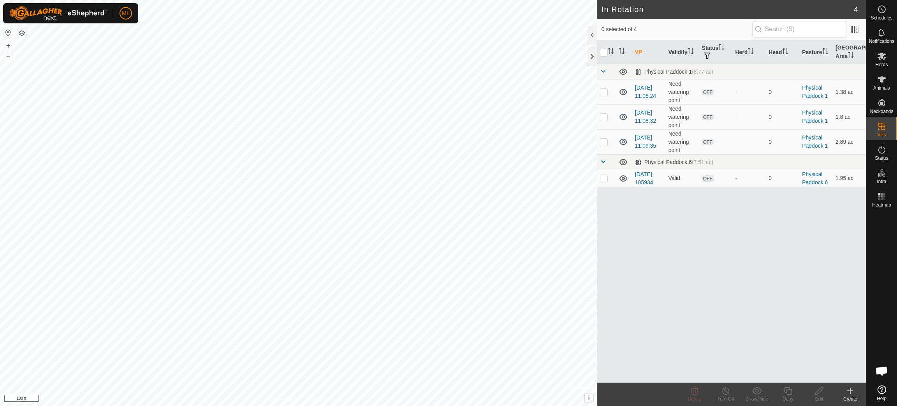
click at [598, 270] on icon at bounding box center [849, 390] width 9 height 9
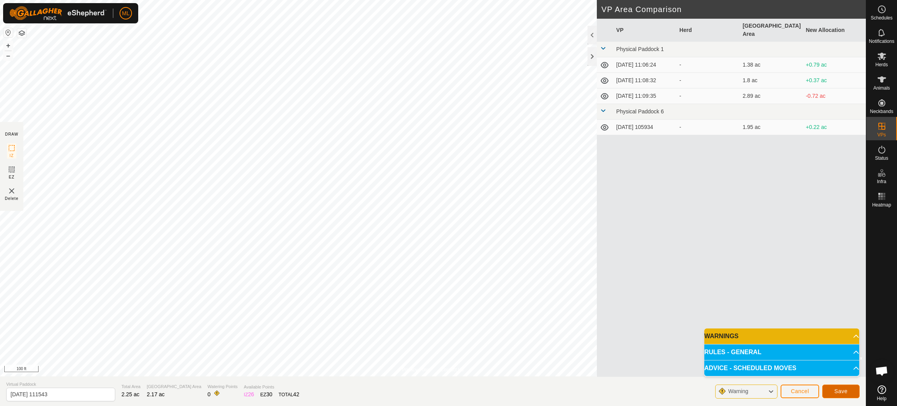
click at [598, 270] on span "Save" at bounding box center [840, 391] width 13 height 6
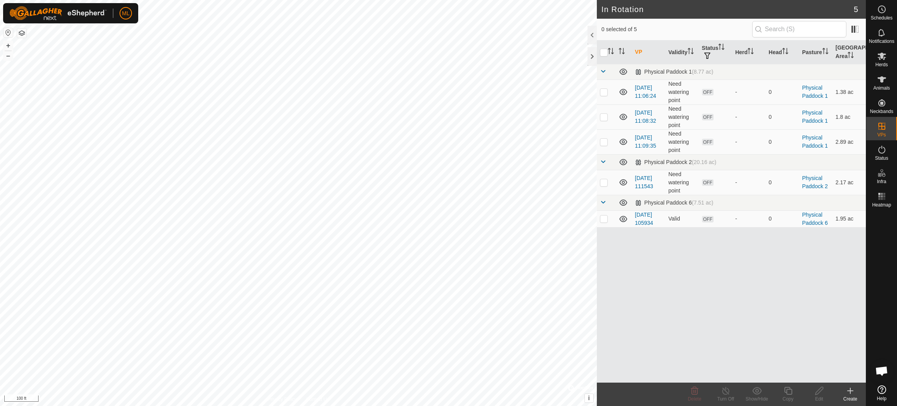
click at [598, 270] on icon at bounding box center [849, 390] width 5 height 0
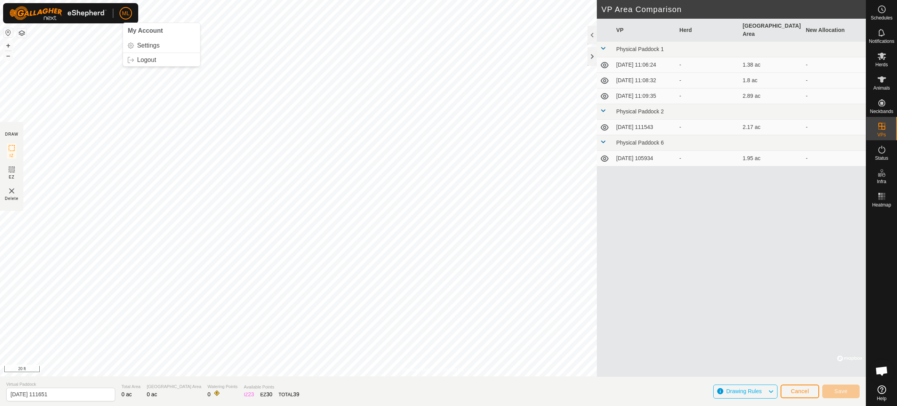
click at [118, 16] on div "ML My Account Settings Logout Schedules Notifications Herds Animals Neckbands V…" at bounding box center [448, 203] width 897 height 406
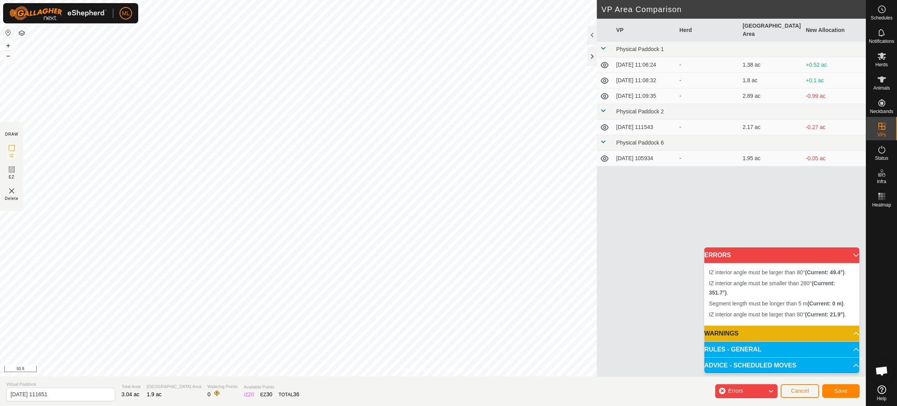
click at [598, 270] on div "Errors" at bounding box center [746, 391] width 62 height 14
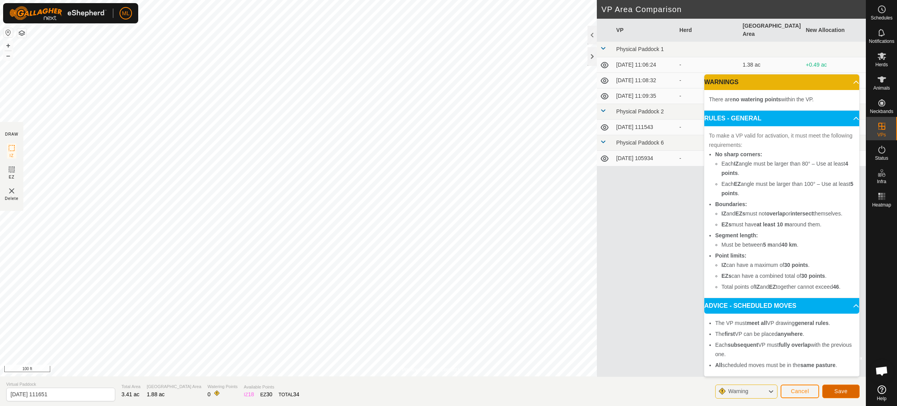
click at [598, 270] on span "Save" at bounding box center [840, 391] width 13 height 6
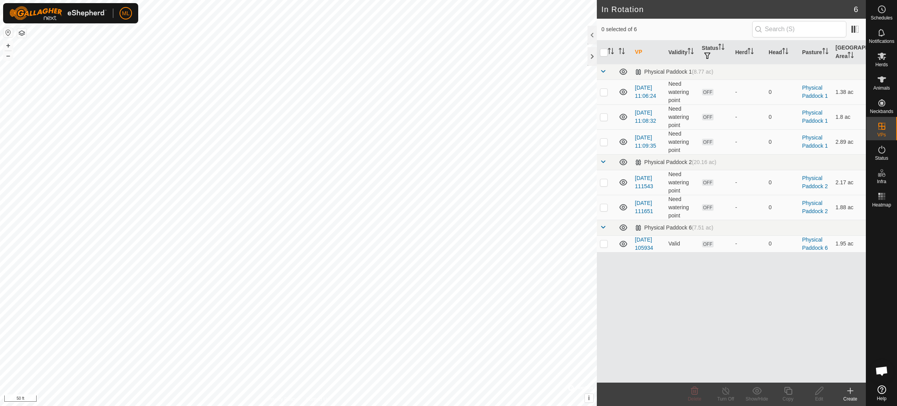
click at [598, 270] on icon at bounding box center [849, 390] width 9 height 9
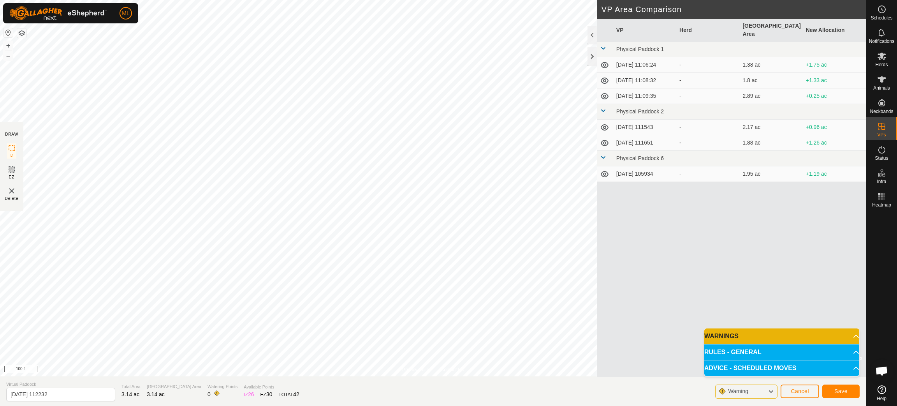
click at [598, 270] on p-accordion-header "RULES - GENERAL" at bounding box center [781, 352] width 155 height 16
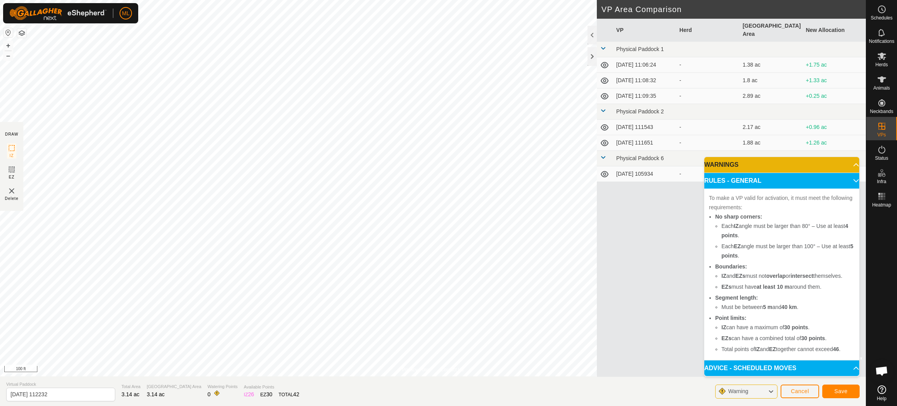
click at [598, 264] on div "VP Herd Grazing Area New Allocation Physical Paddock 1 [DATE] 11:06:24 - 1.38 a…" at bounding box center [731, 198] width 269 height 358
drag, startPoint x: 739, startPoint y: 306, endPoint x: 751, endPoint y: 307, distance: 11.8
click at [598, 270] on li "Must be between 5 m and 40 km ." at bounding box center [787, 306] width 133 height 9
click at [598, 270] on div "VP Herd Grazing Area New Allocation Physical Paddock 1 [DATE] 11:06:24 - 1.38 a…" at bounding box center [731, 198] width 269 height 358
click at [598, 270] on span "Cancel" at bounding box center [800, 391] width 18 height 6
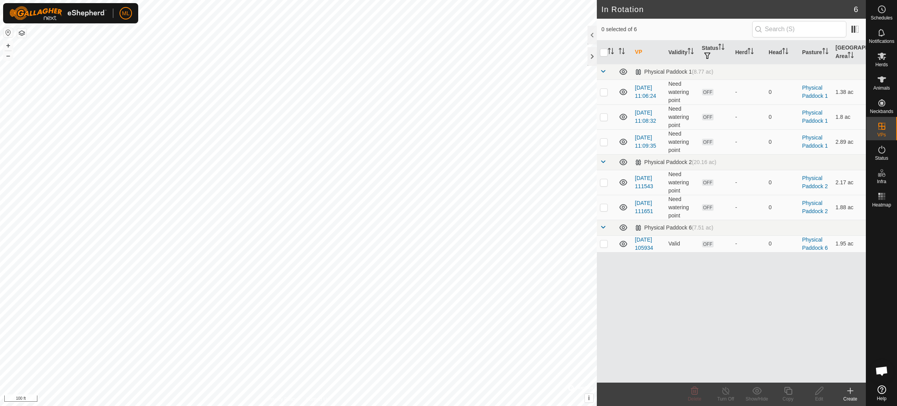
checkbox input "true"
click at [598, 207] on span "OFF" at bounding box center [708, 207] width 12 height 7
click at [598, 210] on link "Physical Paddock 2" at bounding box center [815, 207] width 26 height 14
click at [598, 206] on icon at bounding box center [623, 206] width 9 height 9
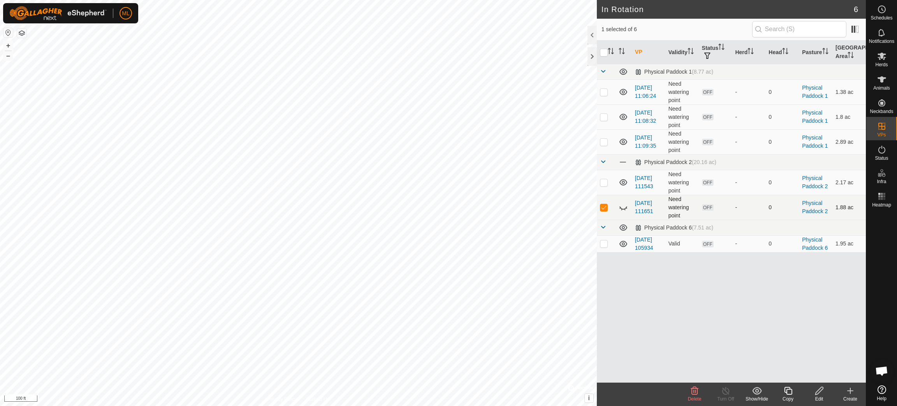
click at [598, 207] on icon at bounding box center [623, 206] width 9 height 9
checkbox input "true"
checkbox input "false"
checkbox input "true"
checkbox input "false"
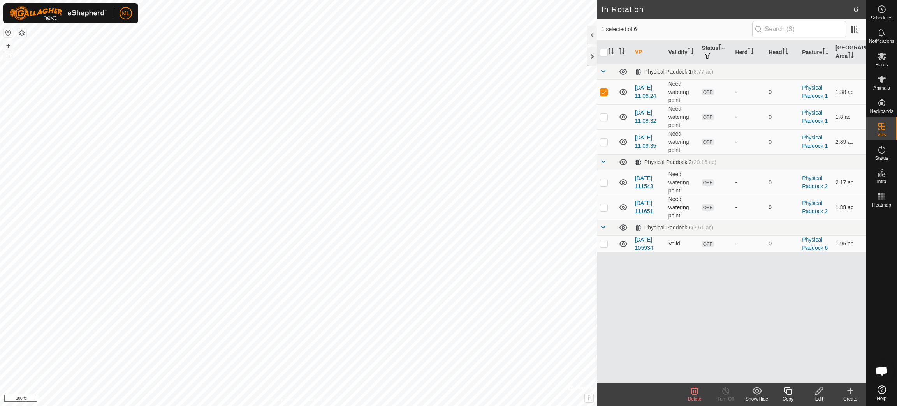
checkbox input "false"
click at [598, 270] on icon at bounding box center [694, 390] width 9 height 9
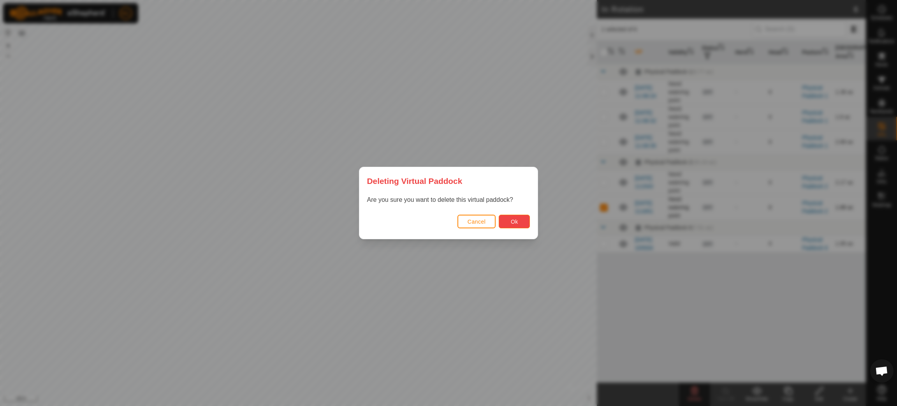
click at [513, 223] on span "Ok" at bounding box center [514, 221] width 7 height 6
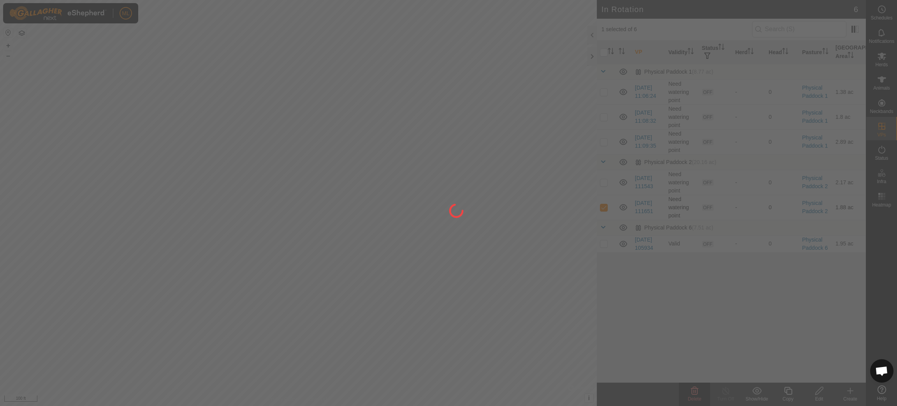
checkbox input "false"
checkbox input "true"
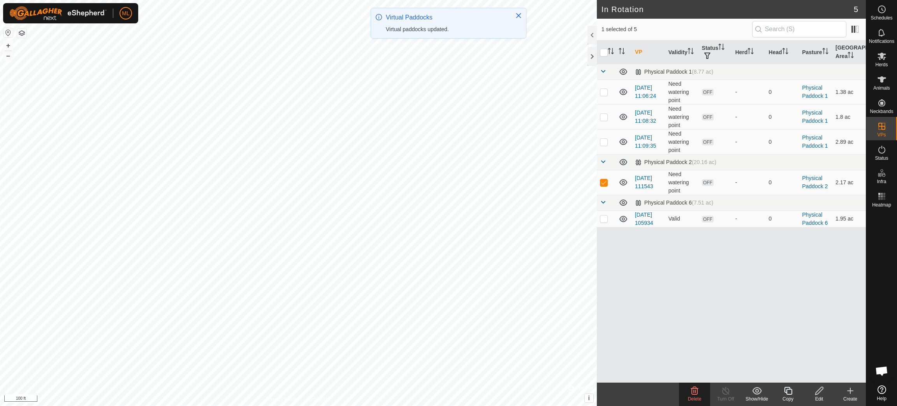
click at [598, 270] on icon at bounding box center [694, 390] width 9 height 9
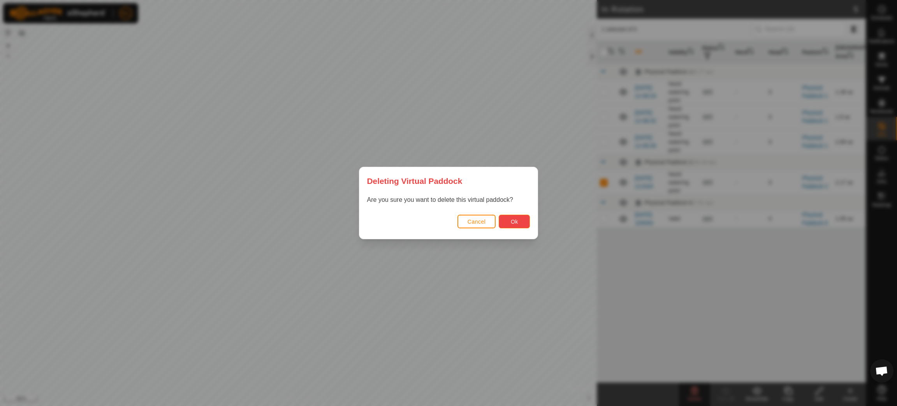
click at [517, 216] on button "Ok" at bounding box center [514, 221] width 31 height 14
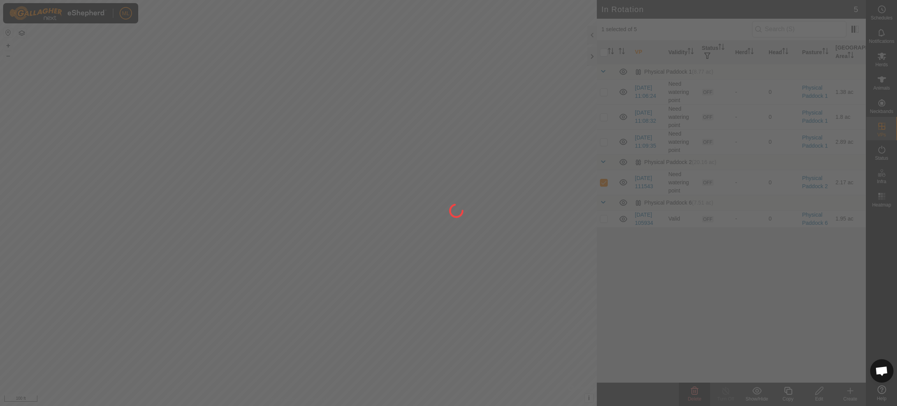
checkbox input "false"
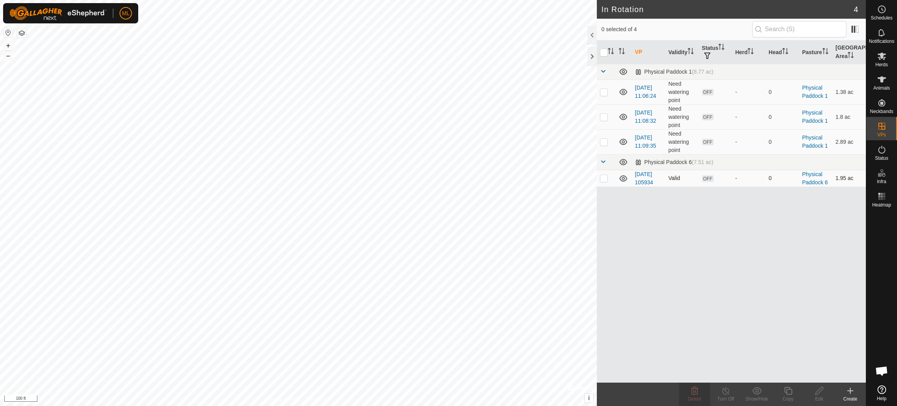
click at [598, 180] on p-checkbox at bounding box center [604, 178] width 8 height 6
checkbox input "true"
checkbox input "false"
checkbox input "true"
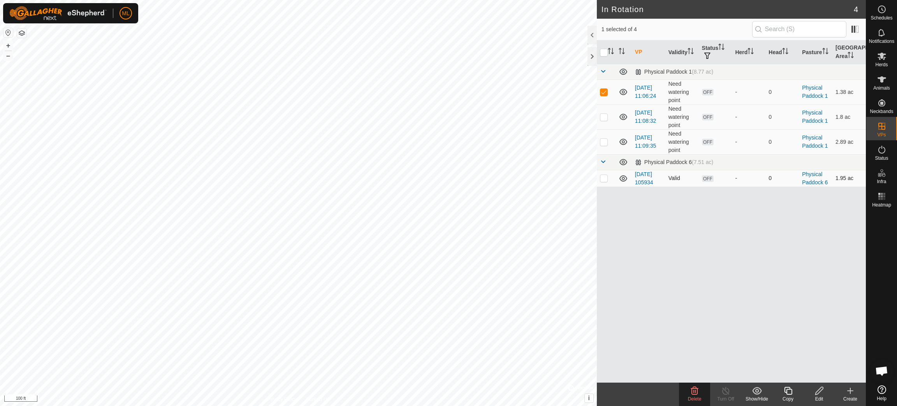
click at [598, 179] on p-checkbox at bounding box center [604, 178] width 8 height 6
checkbox input "true"
click at [598, 90] on p-checkbox at bounding box center [604, 92] width 8 height 6
checkbox input "false"
click at [598, 177] on p-checkbox at bounding box center [604, 178] width 8 height 6
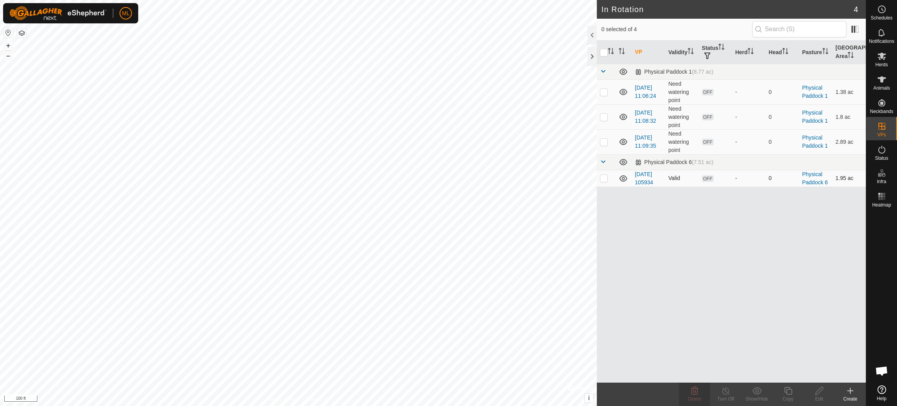
click at [598, 177] on p-checkbox at bounding box center [604, 178] width 8 height 6
checkbox input "true"
drag, startPoint x: 744, startPoint y: 229, endPoint x: 682, endPoint y: 232, distance: 62.7
click at [598, 232] on div "VP Validity Status Herd Head Pasture [GEOGRAPHIC_DATA] Area Physical Paddock 1 …" at bounding box center [731, 211] width 269 height 342
